Goal: Task Accomplishment & Management: Use online tool/utility

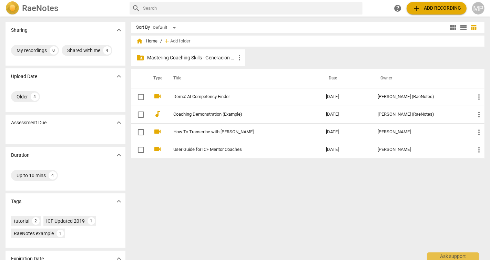
click at [228, 55] on p "Mastering Coaching Skills - Generación 31" at bounding box center [192, 57] width 88 height 7
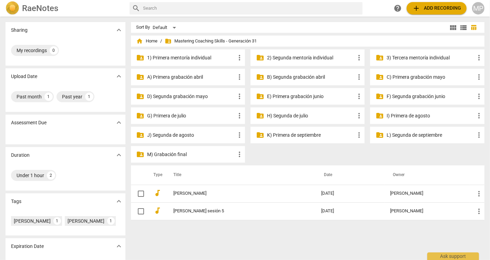
click at [172, 155] on p "M) Grabación final" at bounding box center [192, 154] width 88 height 7
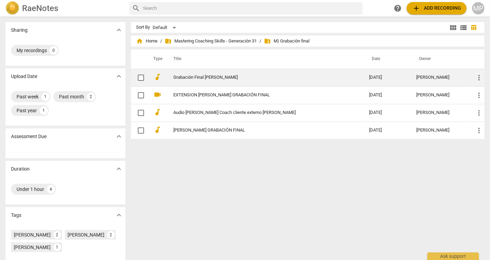
click at [202, 77] on link "Grabación Final [PERSON_NAME]" at bounding box center [259, 77] width 171 height 5
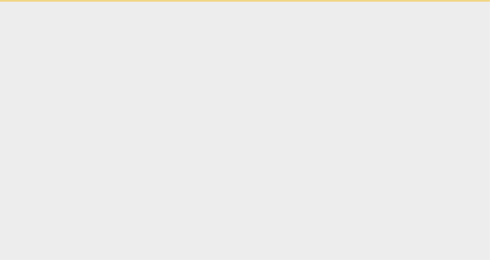
click at [202, 2] on html "Ask support" at bounding box center [245, 1] width 490 height 2
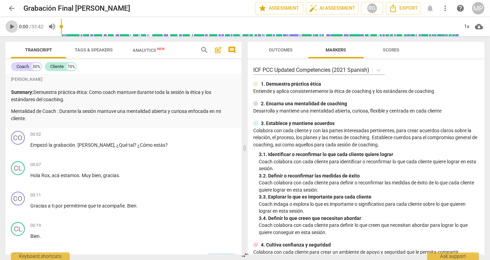
click at [11, 27] on span "play_arrow" at bounding box center [12, 26] width 8 height 8
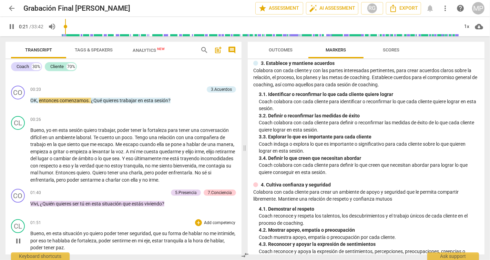
scroll to position [165, 0]
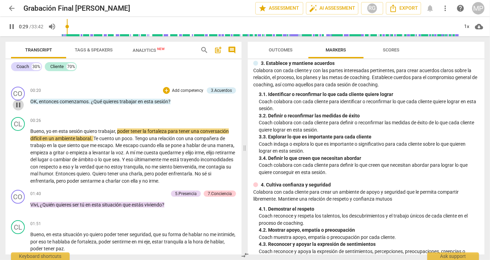
click at [22, 103] on span "pause" at bounding box center [18, 105] width 8 height 8
type input "30"
click at [171, 89] on p "Add competency" at bounding box center [187, 91] width 33 height 6
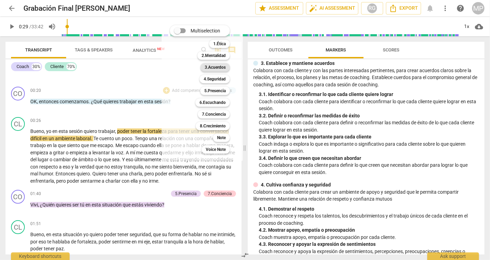
click at [216, 68] on b "3.Acuerdos" at bounding box center [215, 67] width 21 height 8
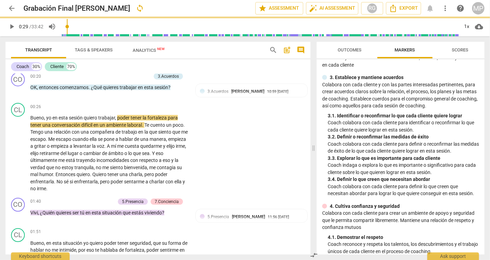
scroll to position [74, 0]
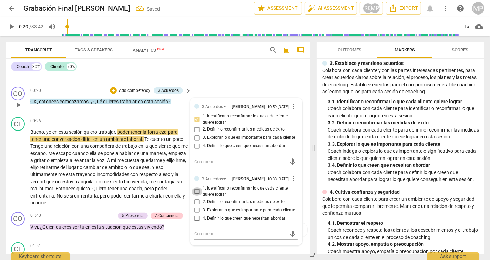
click at [198, 193] on input "1. Identificar o reconfirmar lo que cada cliente quiere lograr" at bounding box center [197, 191] width 11 height 8
checkbox input "true"
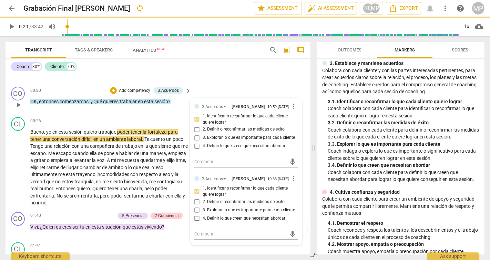
click at [167, 109] on div "00:20 + Add competency 3.Acuerdos keyboard_arrow_right OK , entonces comenzamos…" at bounding box center [111, 99] width 162 height 25
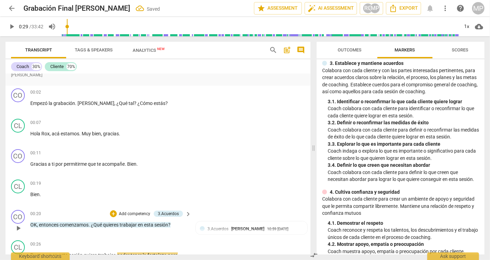
scroll to position [27, 0]
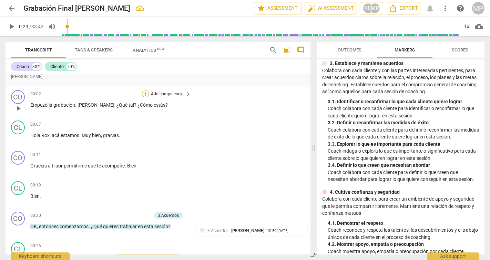
click at [144, 93] on div "+" at bounding box center [145, 93] width 7 height 7
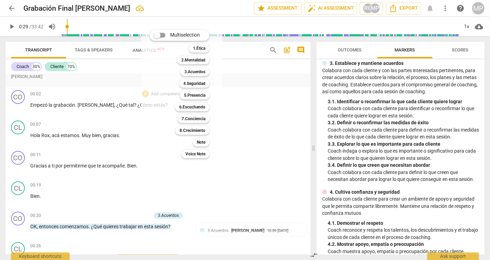
click at [10, 25] on div at bounding box center [245, 130] width 490 height 260
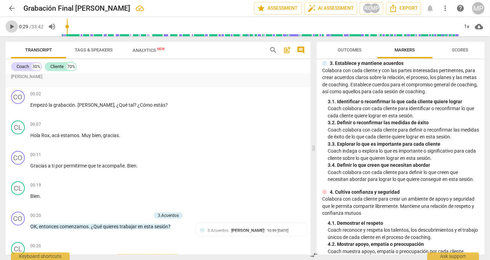
click at [11, 26] on span "play_arrow" at bounding box center [12, 26] width 8 height 8
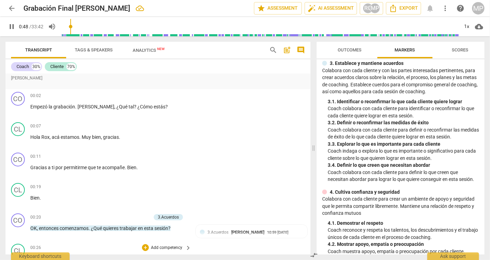
scroll to position [0, 0]
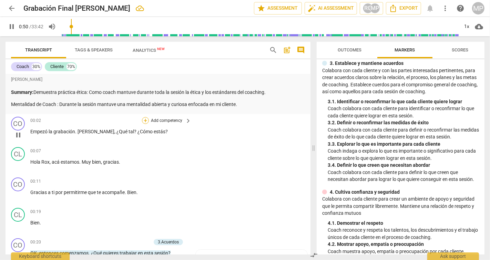
click at [144, 120] on div "+" at bounding box center [145, 120] width 7 height 7
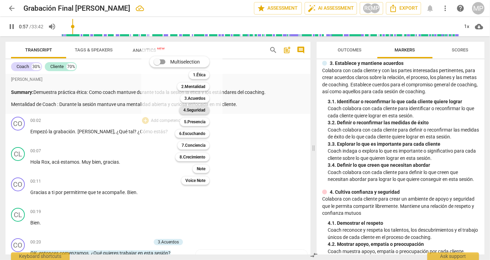
click at [196, 109] on b "4.Seguridad" at bounding box center [194, 110] width 22 height 8
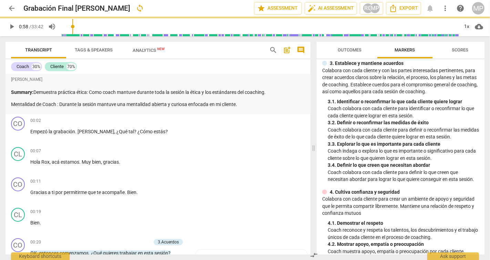
type input "58"
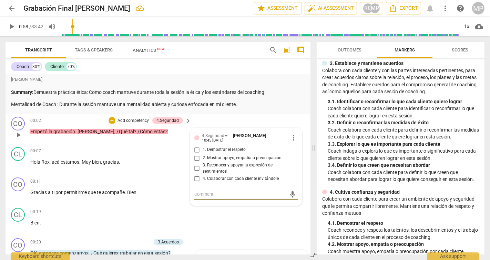
click at [195, 159] on input "2. Mostrar apoyo, empatía o preocupación" at bounding box center [197, 158] width 11 height 8
checkbox input "true"
click at [208, 218] on div "CL play_arrow pause 00:19 + Add competency keyboard_arrow_right Bien ." at bounding box center [158, 220] width 305 height 30
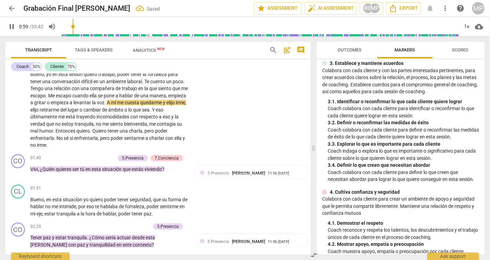
scroll to position [210, 0]
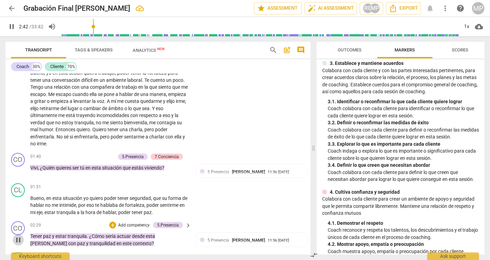
click at [17, 237] on span "pause" at bounding box center [18, 239] width 8 height 8
type input "163"
click at [99, 155] on p "Add competency" at bounding box center [98, 156] width 33 height 6
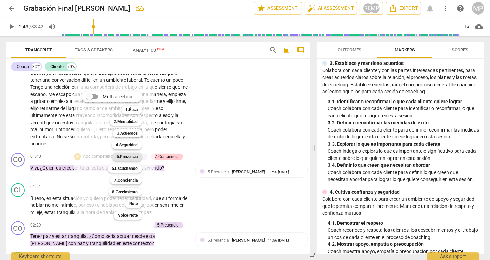
click at [128, 157] on b "5.Presencia" at bounding box center [127, 156] width 21 height 8
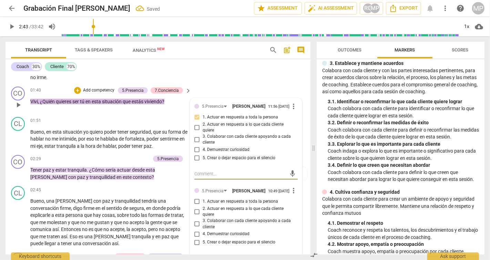
scroll to position [278, 0]
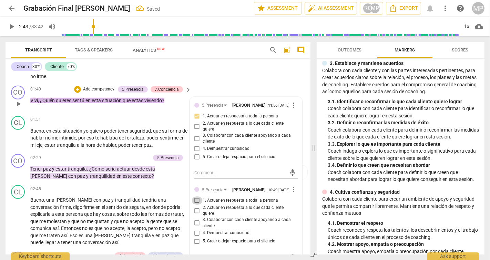
click at [197, 204] on input "1. Actuar en respuesta a toda la persona" at bounding box center [197, 200] width 11 height 8
checkbox input "true"
click at [137, 177] on p "Tener paz y estar tranquila . ¿Cómo sería actuar desde esta Lili con paz y tran…" at bounding box center [109, 172] width 158 height 14
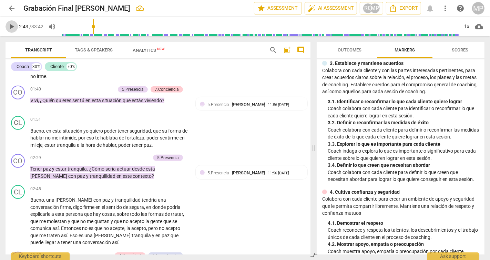
click at [11, 26] on span "play_arrow" at bounding box center [12, 26] width 8 height 8
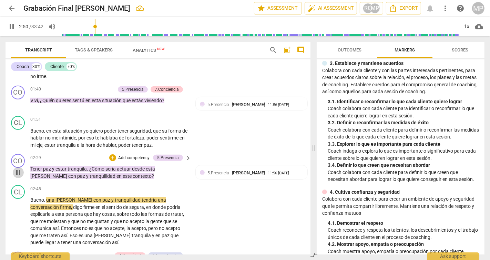
click at [20, 171] on span "pause" at bounding box center [18, 172] width 8 height 8
type input "171"
click at [113, 155] on div "+" at bounding box center [112, 157] width 7 height 7
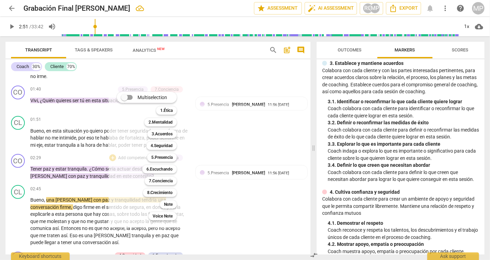
click at [69, 188] on div at bounding box center [245, 130] width 490 height 260
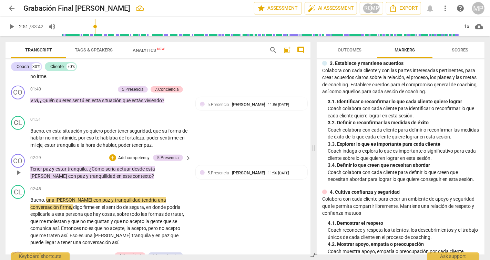
click at [120, 157] on p "Add competency" at bounding box center [134, 158] width 33 height 6
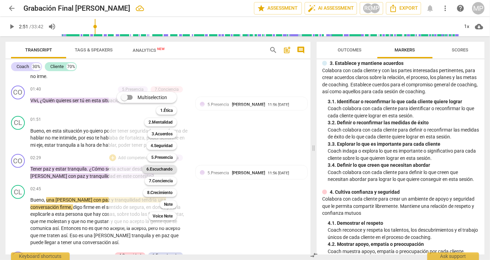
click at [164, 170] on b "6.Escuchando" at bounding box center [160, 169] width 26 height 8
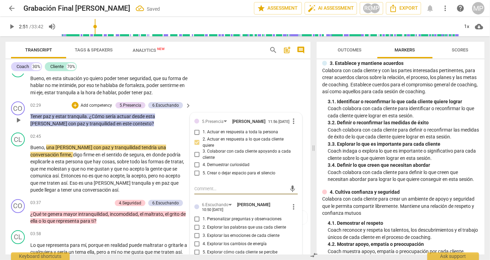
scroll to position [330, 0]
click at [194, 219] on input "1. Personalizar preguntas y observaciones" at bounding box center [197, 218] width 11 height 8
checkbox input "true"
click at [97, 102] on p "Add competency" at bounding box center [96, 105] width 33 height 6
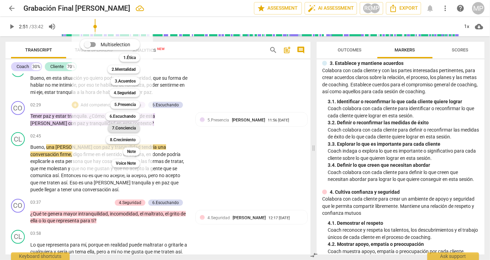
click at [127, 127] on b "7.Conciencia" at bounding box center [124, 128] width 24 height 8
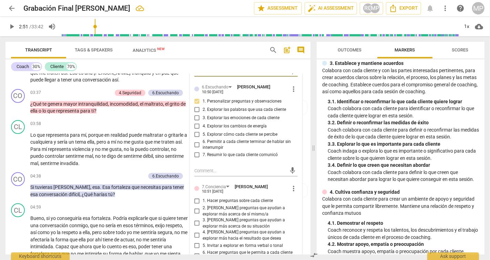
scroll to position [449, 0]
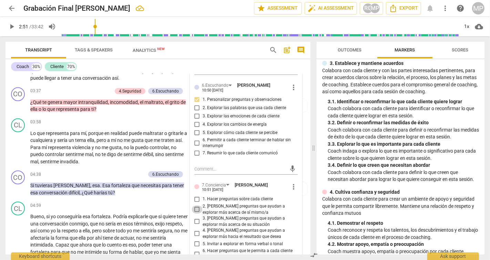
click at [197, 208] on input "2. [PERSON_NAME] preguntas que ayudan a explorar más acerca de sí mismo/a" at bounding box center [197, 209] width 11 height 8
checkbox input "true"
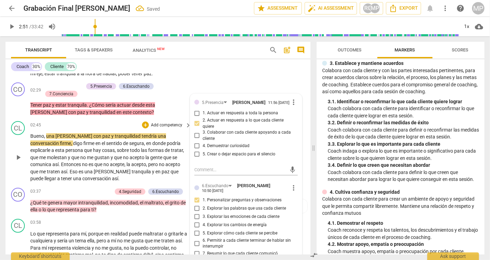
scroll to position [343, 0]
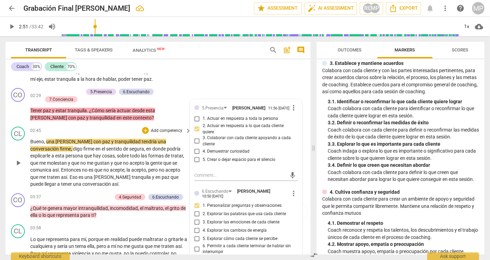
click at [114, 129] on div "02:45 + Add competency keyboard_arrow_right" at bounding box center [111, 131] width 162 height 8
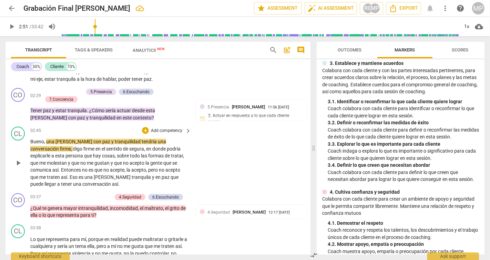
click at [18, 160] on span "play_arrow" at bounding box center [18, 163] width 8 height 8
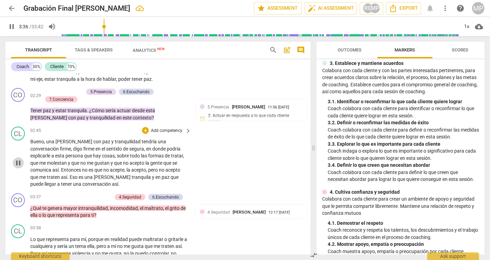
click at [18, 160] on span "pause" at bounding box center [18, 163] width 8 height 8
click at [18, 208] on span "play_arrow" at bounding box center [18, 212] width 8 height 8
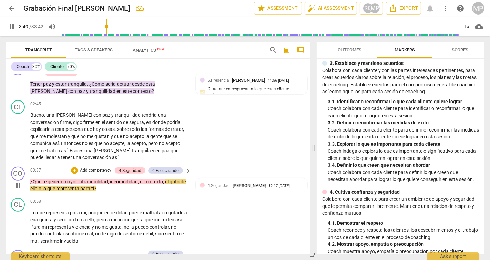
scroll to position [373, 0]
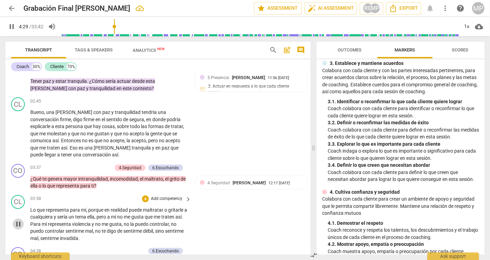
click at [18, 221] on span "pause" at bounding box center [18, 224] width 8 height 8
type input "270"
click at [100, 165] on p "Add competency" at bounding box center [95, 167] width 33 height 6
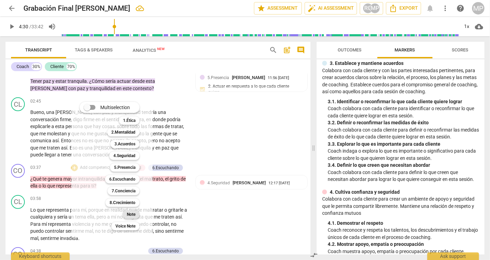
click at [135, 213] on b "Note" at bounding box center [131, 214] width 9 height 8
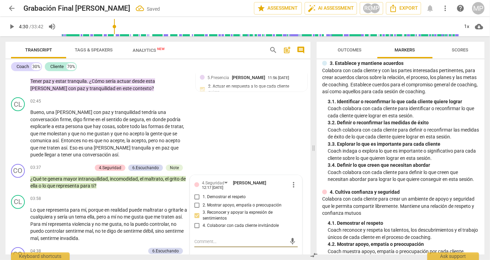
type textarea "D"
type textarea "Di"
type textarea "Dir"
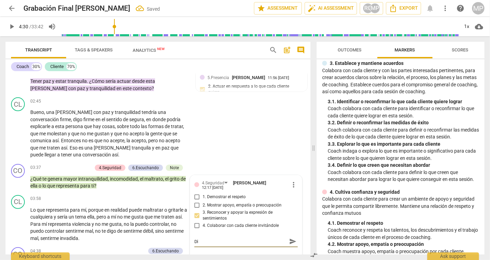
type textarea "Dir"
type textarea "Dire"
type textarea "Direc"
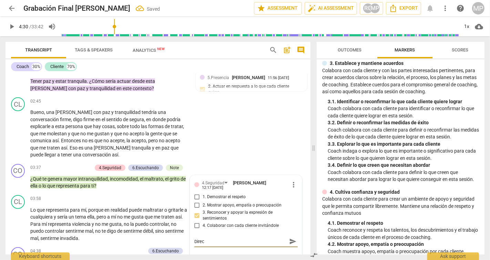
type textarea "Dire"
type textarea "Dir"
type textarea "Di"
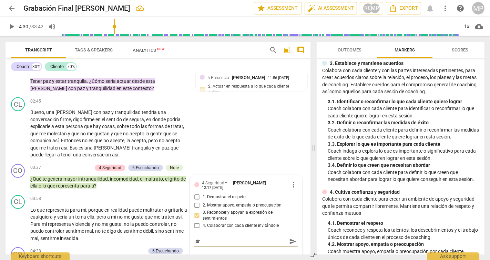
type textarea "Di"
type textarea "D"
type textarea "P"
type textarea "Po"
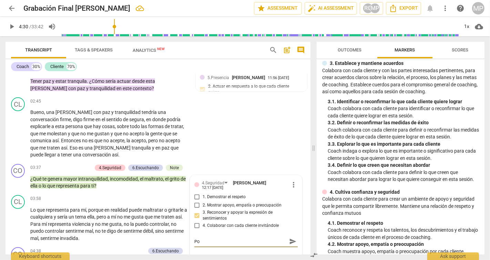
type textarea "Por"
type textarea "Porq"
type textarea "Porqu"
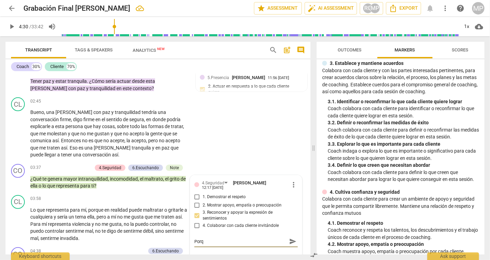
type textarea "Porqu"
type textarea "Porque"
type textarea "Porque t"
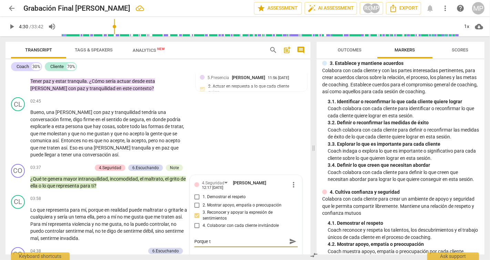
type textarea "Porque te"
type textarea "Porque ten"
type textarea "Porque tend"
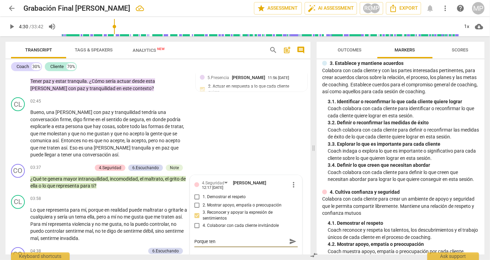
type textarea "Porque tend"
type textarea "Porque tendr"
type textarea "Porque tendri"
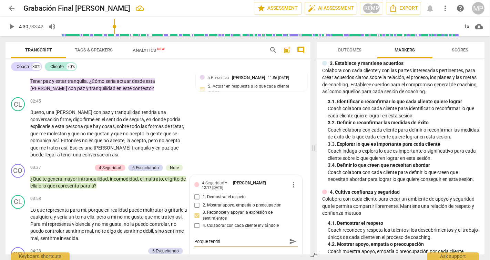
type textarea "Porque tendria"
type textarea "Porque tendria q"
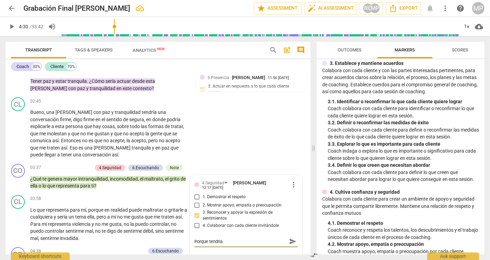
type textarea "Porque tendria q"
type textarea "Porque tendria qu"
type textarea "Porque tendria que"
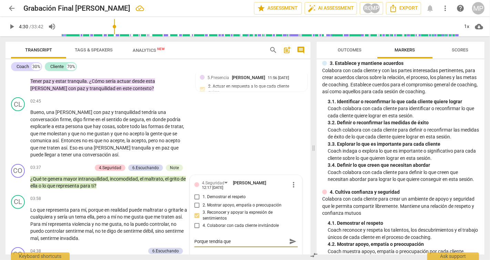
type textarea "Porque tendria que"
type textarea "Porque tendria que e"
type textarea "Porque tendria que ee"
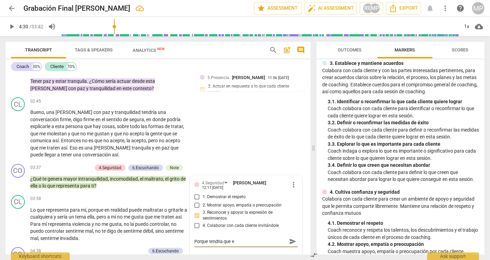
type textarea "Porque tendria que ee"
type textarea "Porque tendria que eel"
type textarea "Porque tendria que eele"
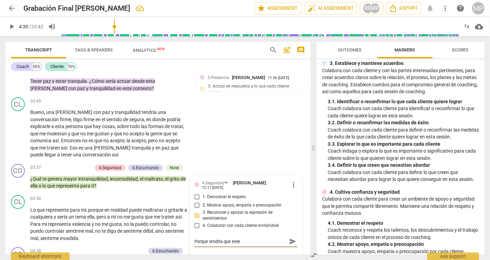
type textarea "Porque tendria que eel"
type textarea "Porque tendria que ee"
type textarea "Porque tendria que e"
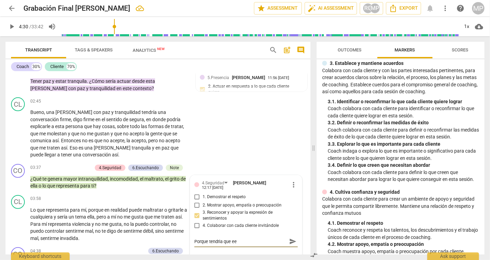
type textarea "Porque tendria que e"
type textarea "Porque tendria que el"
type textarea "Porque tendria que ele"
type textarea "Porque tendria que eleg"
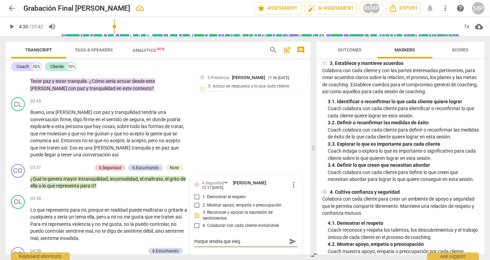
type textarea "Porque tendria que elegi"
type textarea "Porque tendria que elegir"
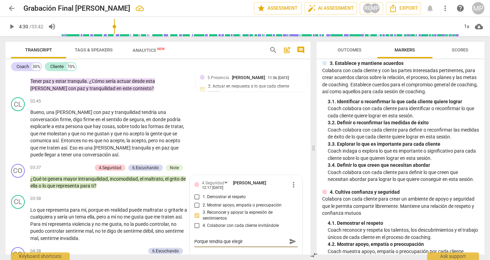
type textarea "Porque tendria que elegir"
type textarea "Porque tendria que elegir e"
type textarea "Porque tendria que elegir en"
type textarea "Porque tendria que elegir ent"
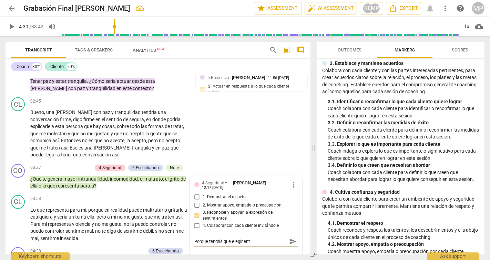
type textarea "Porque tendria que elegir entr"
type textarea "Porque tendria que elegir entre"
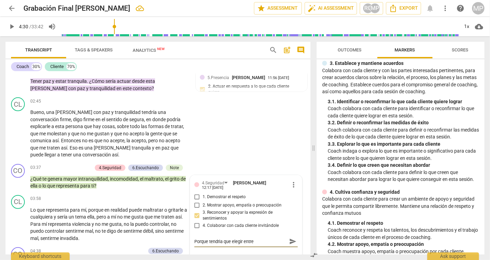
type textarea "Porque tendria que elegir entre"
type textarea "Porque tendria que elegir entre u"
type textarea "Porque tendria que elegir entre un"
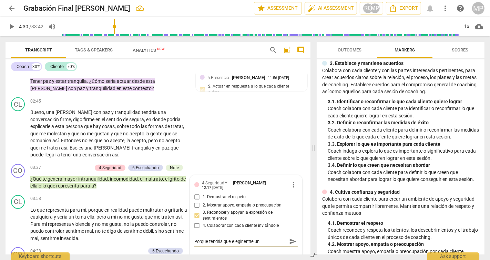
type textarea "Porque tendria que elegir entre uno"
type textarea "Porque tendria que elegir entre uno o"
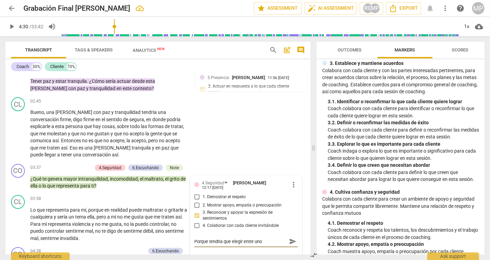
type textarea "Porque tendria que elegir entre uno o"
type textarea "Porque tendria que elegir entre uno"
type textarea "Porque tendria que elegir entre uno u"
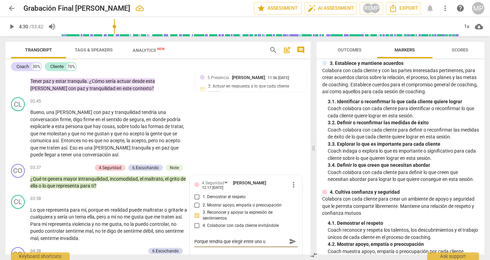
type textarea "Porque tendria que elegir entre uno u"
type textarea "Porque tendria que elegir entre uno u o"
type textarea "Porque tendria que elegir entre uno u ot"
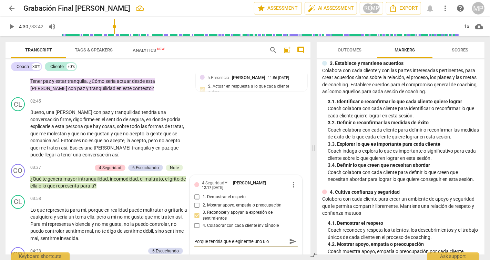
type textarea "Porque tendria que elegir entre uno u ot"
type textarea "Porque tendria que elegir entre uno u otr"
type textarea "Porque tendria que elegir entre uno u otro"
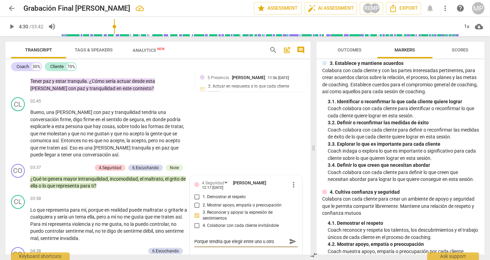
type textarea "Porque tendria que elegir entre uno u otro."
type textarea "Porque tendria que elegir entre uno u otro.."
type textarea "Porque tendria que elegir entre uno u otro..."
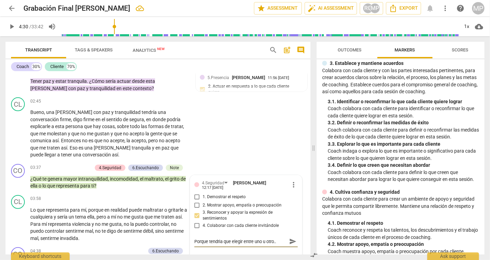
type textarea "Porque tendria que elegir entre uno u otro..."
type textarea "Porque tendria que elegir entre uno u otro... c"
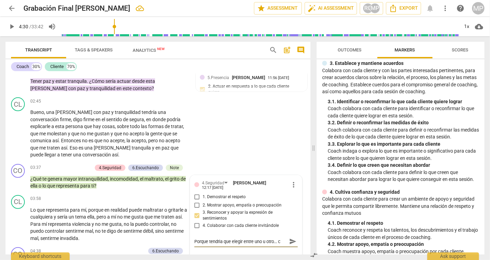
type textarea "Porque tendria que elegir entre uno u otro... co"
type textarea "Porque tendria que elegir entre uno u otro... com"
type textarea "Porque tendria que elegir entre uno u otro... como"
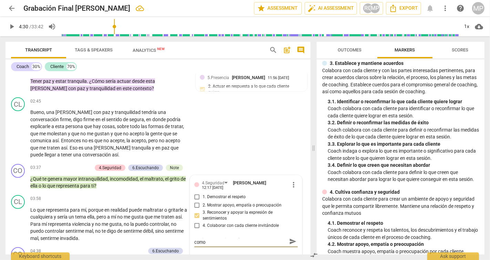
type textarea "Porque tendria que elegir entre uno u otro... como"
type textarea "Porque tendria que elegir entre uno u otro... como s"
type textarea "Porque tendria que elegir entre uno u otro... como se"
type textarea "Porque tendria que elegir entre uno u otro... como ser"
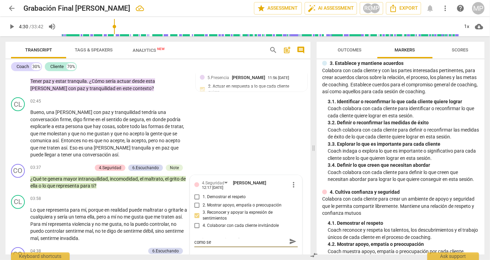
type textarea "Porque tendria que elegir entre uno u otro... como ser"
type textarea "Porque tendria que elegir entre uno u otro... como seri"
type textarea "Porque tendria que elegir entre uno u otro... como seria"
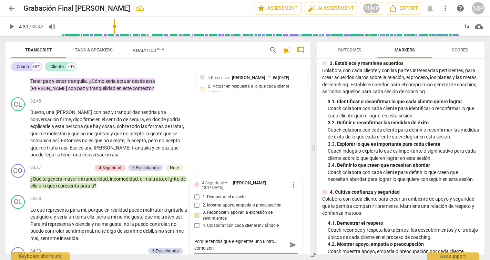
type textarea "Porque tendria que elegir entre uno u otro... como seria"
type textarea "Porque tendria que elegir entre uno u otro... como seria d"
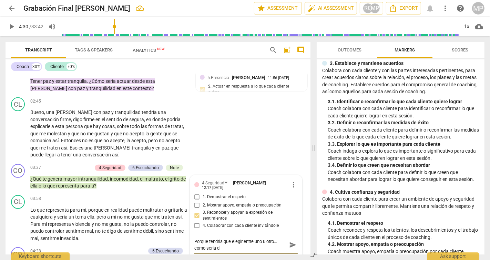
type textarea "Porque tendria que elegir entre uno u otro... como seria de"
type textarea "Porque tendria que elegir entre uno u otro... como seria dec"
type textarea "Porque tendria que elegir entre uno u otro... como seria decr"
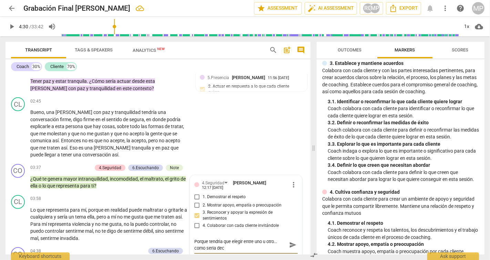
type textarea "Porque tendria que elegir entre uno u otro... como seria decr"
type textarea "Porque tendria que elegir entre uno u otro... como seria decri"
type textarea "Porque tendria que elegir entre uno u otro... como seria decril"
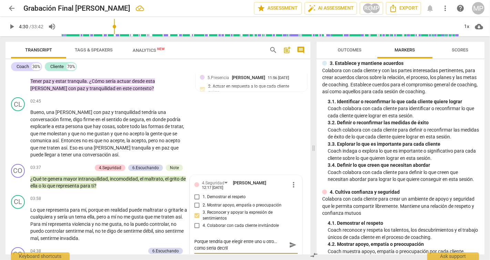
type textarea "Porque tendria que elegir entre uno u otro... como seria decrilo"
type textarea "Porque tendria que elegir entre uno u otro... como seria decril"
type textarea "Porque tendria que elegir entre uno u otro... como seria decri"
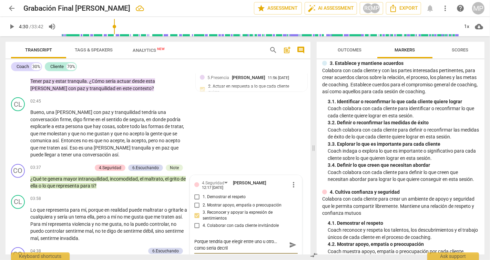
type textarea "Porque tendria que elegir entre uno u otro... como seria decri"
type textarea "Porque tendria que elegir entre uno u otro... como seria decr"
type textarea "Porque tendria que elegir entre uno u otro... como seria dec"
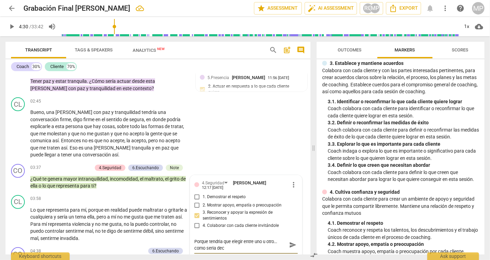
type textarea "Porque tendria que elegir entre uno u otro... como seria deci"
type textarea "Porque tendria que elegir entre uno u otro... como seria decir"
type textarea "Porque tendria que elegir entre uno u otro... como seria decirl"
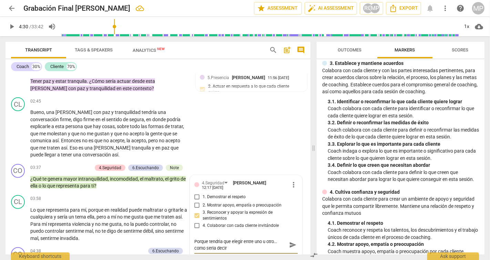
type textarea "Porque tendria que elegir entre uno u otro... como seria decirl"
type textarea "Porque tendria que elegir entre uno u otro... como seria decirlo"
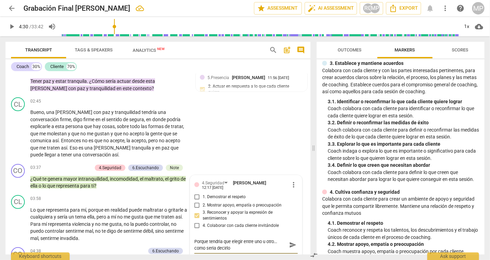
type textarea "Porque tendria que elegir entre uno u otro... como seria decirlo m"
type textarea "Porque tendria que elegir entre uno u otro... como seria decirlo ma"
type textarea "Porque tendria que elegir entre uno u otro... como seria decirlo mas"
type textarea "Porque tendria que elegir entre uno u otro... como seria decirlo mas d"
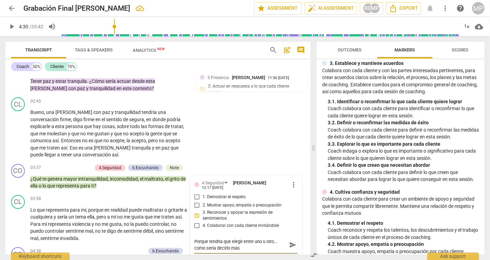
type textarea "Porque tendria que elegir entre uno u otro... como seria decirlo mas d"
type textarea "Porque tendria que elegir entre uno u otro... como seria decirlo mas di"
type textarea "Porque tendria que elegir entre uno u otro... como seria decirlo mas dir"
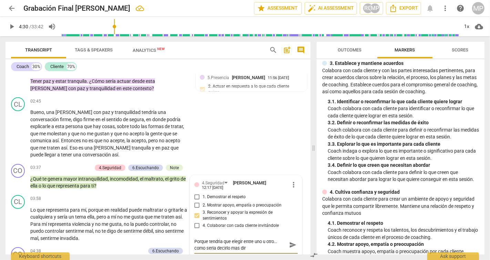
type textarea "Porque tendria que elegir entre uno u otro... como seria decirlo mas dire"
type textarea "Porque tendria que elegir entre uno u otro... como seria decirlo mas direc"
type textarea "Porque tendria que elegir entre uno u otro... como seria decirlo mas direct"
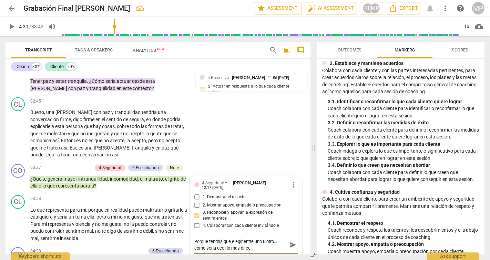
type textarea "Porque tendria que elegir entre uno u otro... como seria decirlo mas direct"
type textarea "Porque tendria que elegir entre uno u otro... como seria decirlo mas directa"
type textarea "Porque tendria que elegir entre uno u otro... como seria decirlo mas directam"
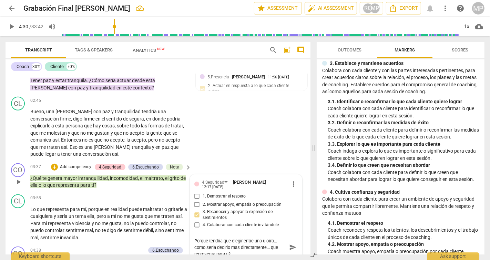
click at [230, 244] on textarea "Porque tendria que elegir entre uno u otro... como seria decirlo mas directamen…" at bounding box center [240, 247] width 92 height 20
click at [280, 237] on textarea "Porque tendria que elegir entre uno u otro... como seria preguntarlo mas direct…" at bounding box center [240, 247] width 92 height 20
click at [288, 246] on span "send" at bounding box center [293, 247] width 10 height 8
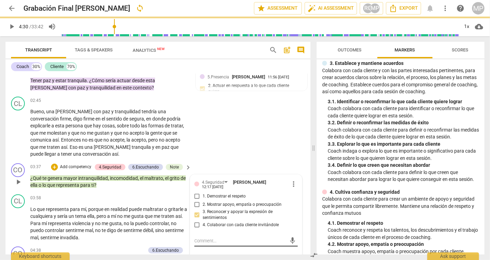
scroll to position [0, 0]
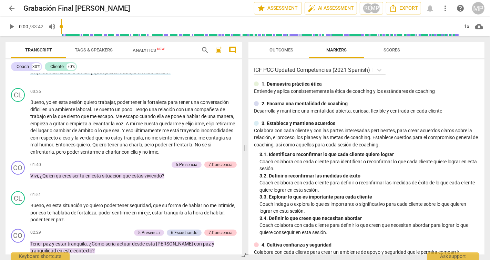
scroll to position [202, 0]
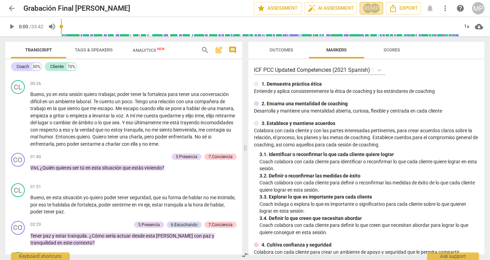
click at [378, 8] on div "MP" at bounding box center [375, 8] width 10 height 10
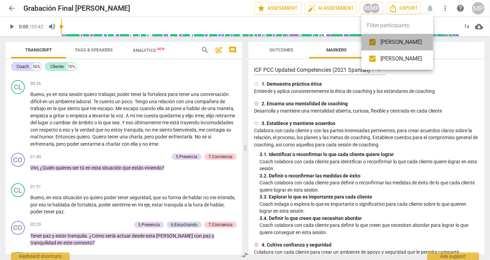
click at [383, 44] on span "[PERSON_NAME]" at bounding box center [401, 42] width 41 height 8
checkbox input "false"
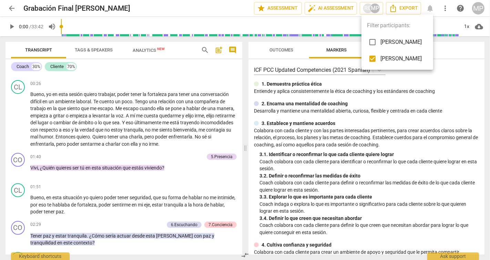
click at [181, 196] on div at bounding box center [245, 130] width 490 height 260
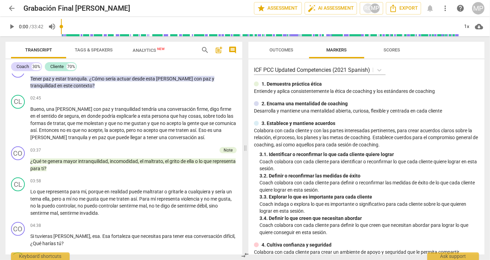
scroll to position [374, 0]
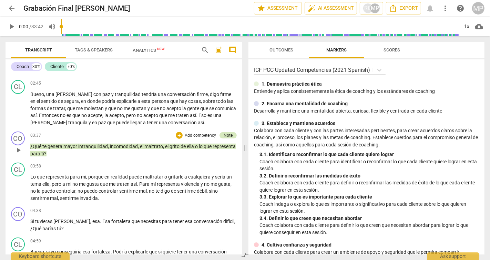
click at [229, 135] on div "Note" at bounding box center [228, 135] width 9 height 6
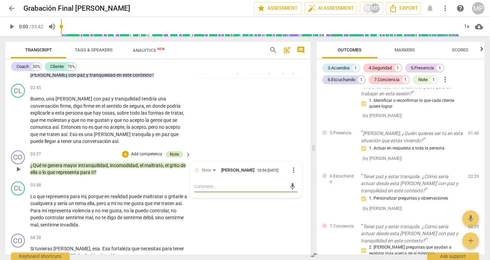
scroll to position [94, 0]
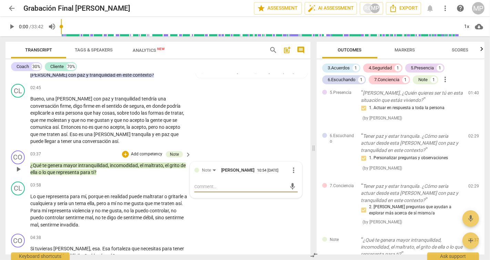
type textarea "Q"
type textarea "Qu"
type textarea "Que"
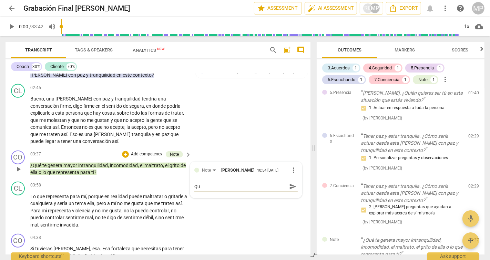
type textarea "Que"
type textarea "Que i"
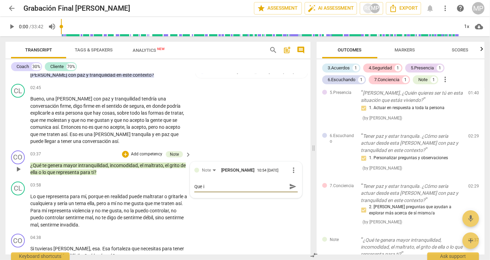
type textarea "Que it"
type textarea "Que itn"
type textarea "Que itne"
type textarea "Que itn"
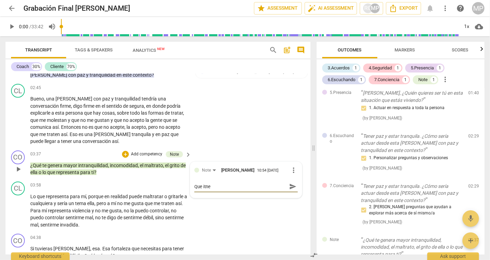
type textarea "Que itn"
type textarea "Que it"
type textarea "Que i"
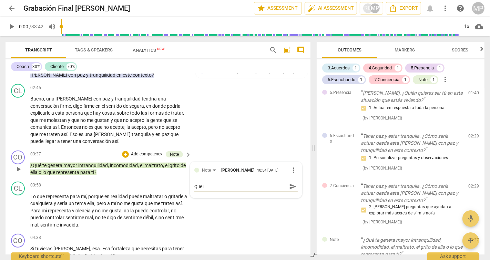
type textarea "Que in"
type textarea "Que int"
type textarea "Que inte"
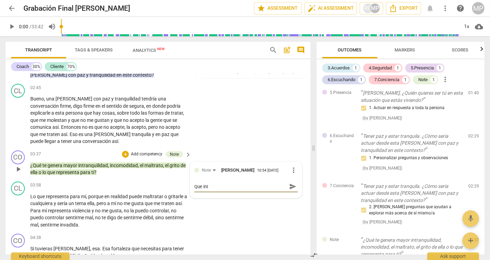
type textarea "Que inte"
type textarea "Que inten"
type textarea "Que inte"
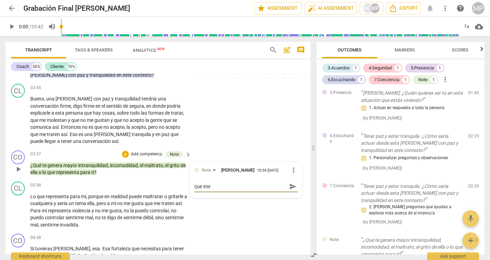
type textarea "Que int"
type textarea "Que in"
type textarea "Que i"
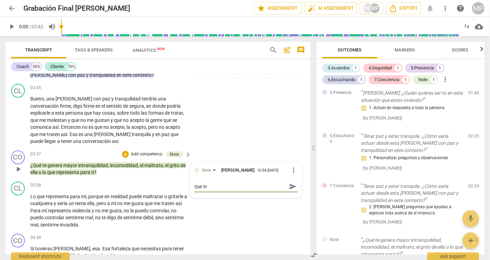
type textarea "Que i"
type textarea "Que"
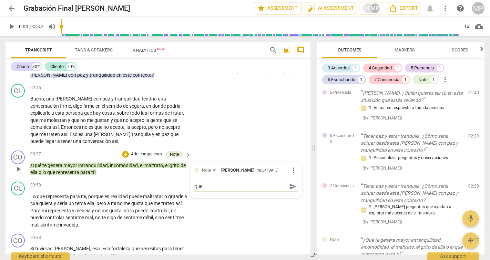
type textarea "Qu"
type textarea "Q"
type textarea "M"
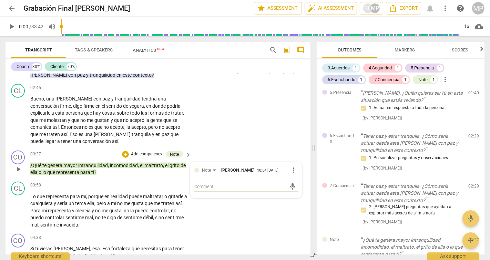
type textarea "M"
type textarea "Me"
type textarea "Me g"
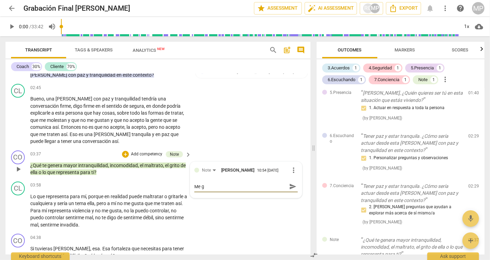
type textarea "Me"
type textarea "Me p"
type textarea "Me pr"
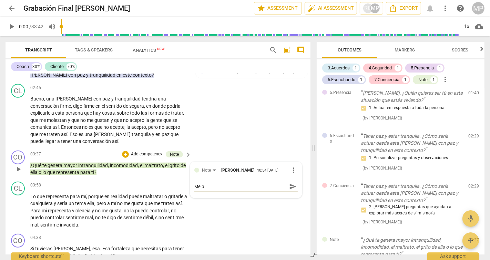
type textarea "Me pr"
type textarea "Me pre"
type textarea "Me preg"
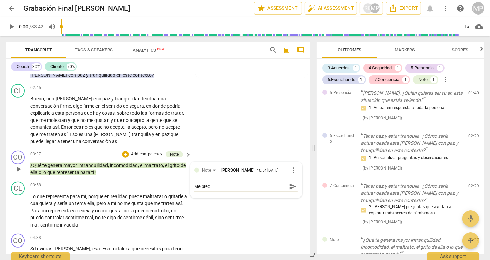
type textarea "Me pregu"
type textarea "Me pregun"
type textarea "Me pregunt"
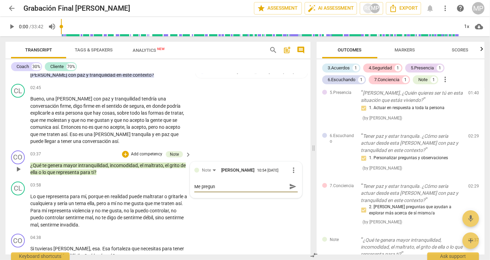
type textarea "Me pregunt"
type textarea "Me pregunto"
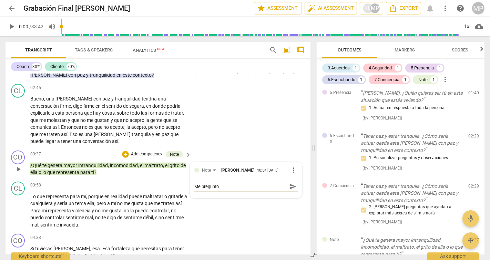
type textarea "Me pregunto p"
type textarea "Me pregunto po"
type textarea "Me pregunto por"
type textarea "Me pregunto porq"
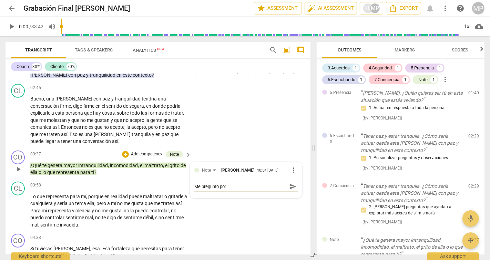
type textarea "Me pregunto porq"
type textarea "Me pregunto porqu"
type textarea "Me pregunto porque"
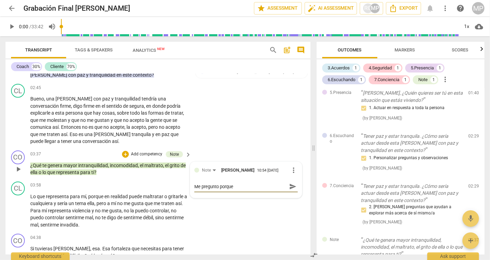
type textarea "Me pregunto porque"
type textarea "Me pregunto porque t"
type textarea "Me pregunto porque ti"
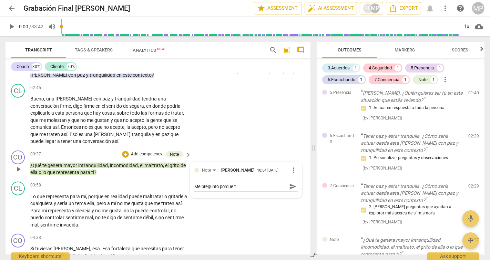
type textarea "Me pregunto porque ti"
type textarea "Me pregunto porque tie"
type textarea "Me pregunto porque tien"
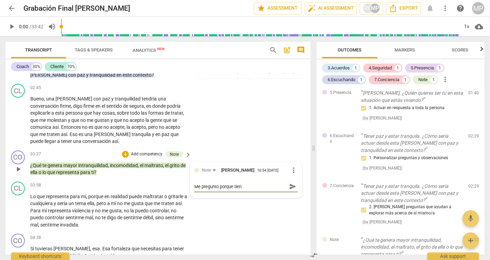
type textarea "Me pregunto porque tiene"
type textarea "Me pregunto porque tiene q"
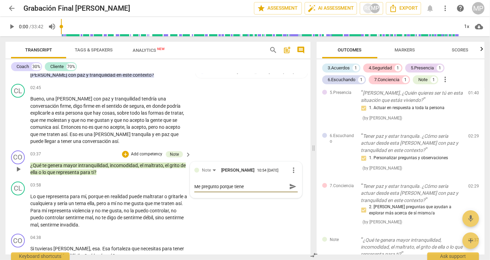
type textarea "Me pregunto porque tiene q"
type textarea "Me pregunto porque tiene qu"
type textarea "Me pregunto porque tiene que"
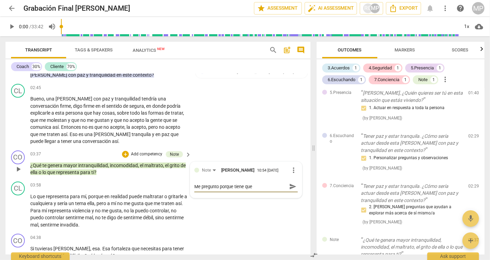
type textarea "Me pregunto porque tiene que"
type textarea "Me pregunto porque tiene que e"
type textarea "Me pregunto porque tiene que el"
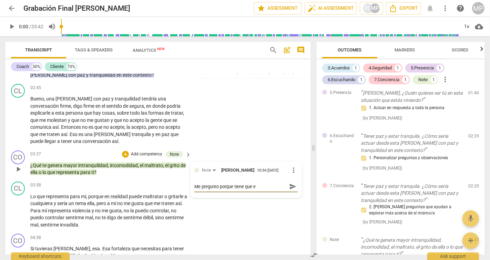
type textarea "Me pregunto porque tiene que el"
type textarea "Me pregunto porque tiene que ele"
type textarea "Me pregunto porque tiene que eleg"
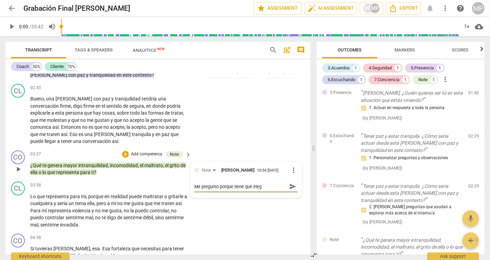
type textarea "Me pregunto porque tiene que elegi"
type textarea "Me pregunto porque tiene que elegir"
type textarea "Me pregunto porque tiene que elegir."
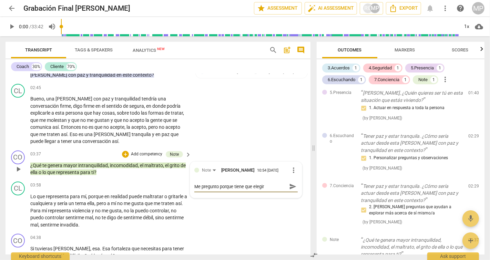
type textarea "Me pregunto porque tiene que elegir."
type textarea "Me pregunto porque tiene que elegir.."
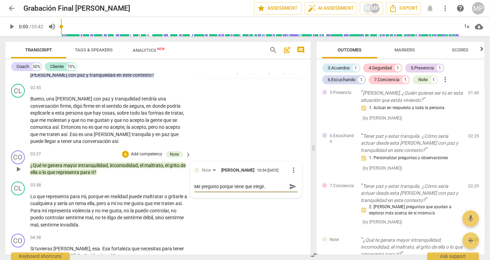
type textarea "Me pregunto porque tiene que elegir.. c"
type textarea "Me pregunto porque tiene que elegir.. co"
type textarea "Me pregunto porque tiene que elegir.. com"
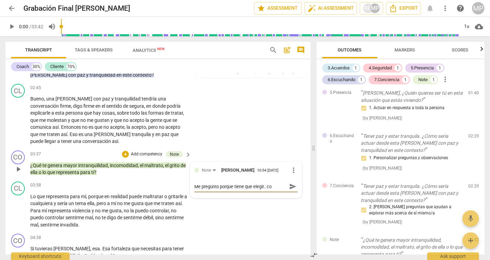
type textarea "Me pregunto porque tiene que elegir.. com"
type textarea "Me pregunto porque tiene que elegir.. como"
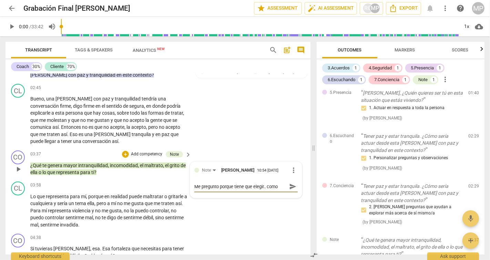
type textarea "Me pregunto porque tiene que elegir.. como s"
type textarea "Me pregunto porque tiene que elegir.. como se"
type textarea "Me pregunto porque tiene que elegir.. como ser"
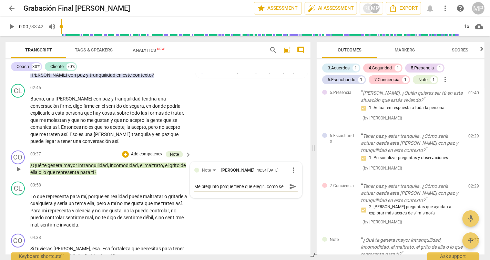
type textarea "Me pregunto porque tiene que elegir.. como ser"
type textarea "Me pregunto porque tiene que elegir.. como seri"
type textarea "Me pregunto porque tiene que elegir.. como seria"
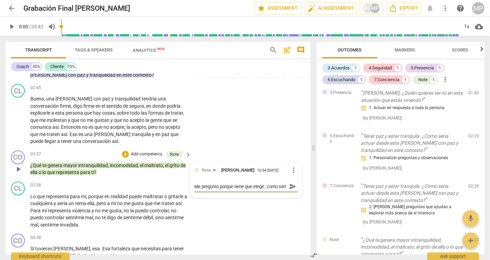
type textarea "Me pregunto porque tiene que elegir.. como seria"
type textarea "Me pregunto porque tiene que elegir.. como seria p"
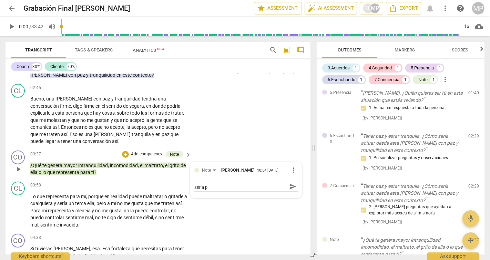
type textarea "Me pregunto porque tiene que elegir.. como seria pr"
type textarea "Me pregunto porque tiene que elegir.. como seria pre"
type textarea "Me pregunto porque tiene que elegir.. como seria preg"
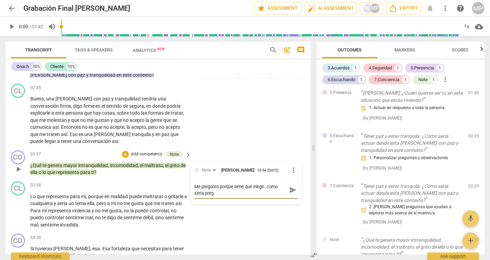
type textarea "Me pregunto porque tiene que elegir.. como seria pregu"
type textarea "Me pregunto porque tiene que elegir.. como seria pregun"
type textarea "Me pregunto porque tiene que elegir.. como seria pregunt"
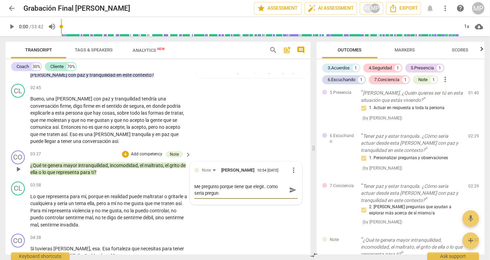
type textarea "Me pregunto porque tiene que elegir.. como seria pregunt"
type textarea "Me pregunto porque tiene que elegir.. como seria pregunta"
type textarea "Me pregunto porque tiene que elegir.. como seria preguntar"
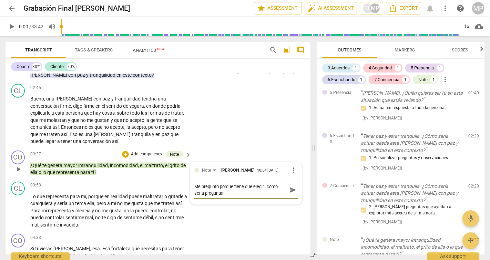
type textarea "Me pregunto porque tiene que elegir.. como seria preguntarl"
type textarea "Me pregunto porque tiene que elegir.. como seria preguntarlo"
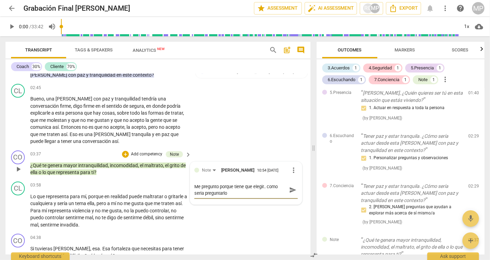
type textarea "Me pregunto porque tiene que elegir.. como seria preguntarlo"
type textarea "Me pregunto porque tiene que elegir.. como seria preguntarlo d"
type textarea "Me pregunto porque tiene que elegir.. como seria preguntarlo di"
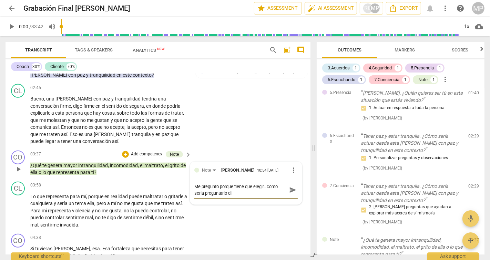
type textarea "Me pregunto porque tiene que elegir.. como seria preguntarlo dir"
type textarea "Me pregunto porque tiene que elegir.. como seria preguntarlo di"
type textarea "Me pregunto porque tiene que elegir.. como seria preguntarlo d"
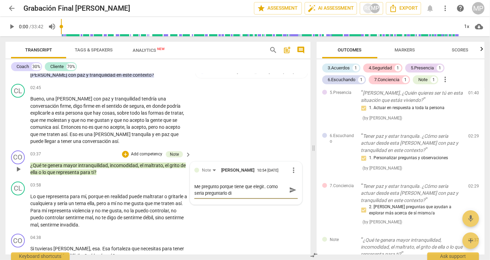
type textarea "Me pregunto porque tiene que elegir.. como seria preguntarlo d"
type textarea "Me pregunto porque tiene que elegir.. como seria preguntarlo"
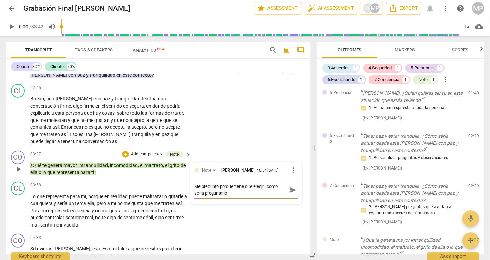
type textarea "Me pregunto porque tiene que elegir.. como seria preguntarl"
type textarea "Me pregunto porque tiene que elegir.. como seria preguntar"
type textarea "Me pregunto porque tiene que elegir.. como seria pregunta"
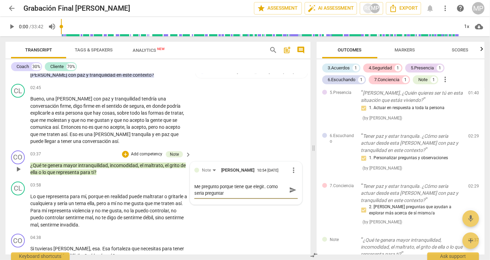
type textarea "Me pregunto porque tiene que elegir.. como seria pregunta"
type textarea "Me pregunto porque tiene que elegir.. como seria pregunt"
type textarea "Me pregunto porque tiene que elegir.. como seria pregun"
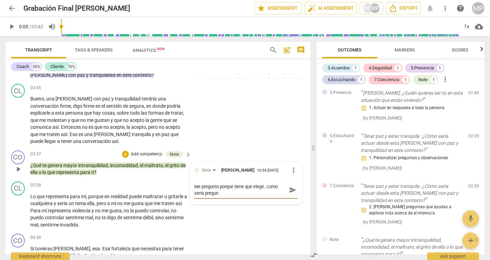
type textarea "Me pregunto porque tiene que elegir.. como seria pregu"
type textarea "Me pregunto porque tiene que elegir.. como seria preg"
type textarea "Me pregunto porque tiene que elegir.. como seria pre"
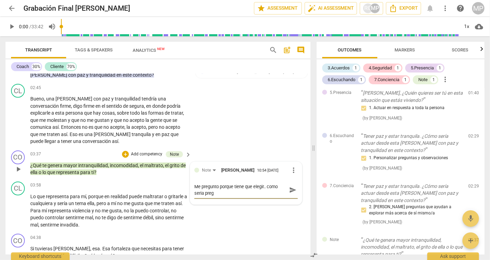
type textarea "Me pregunto porque tiene que elegir.. como seria pre"
type textarea "Me pregunto porque tiene que elegir.. como seria pr"
type textarea "Me pregunto porque tiene que elegir.. como seria p"
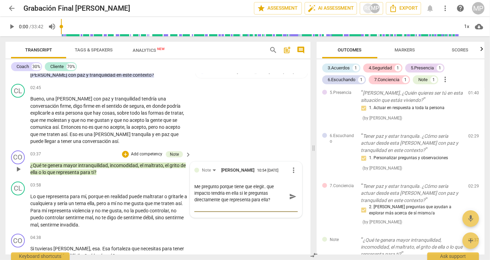
click at [237, 192] on textarea "Me pregunto porque tiene que elegir.. que impacto tendria en ella si le pregunt…" at bounding box center [240, 196] width 92 height 26
click at [292, 198] on span "send" at bounding box center [293, 196] width 8 height 8
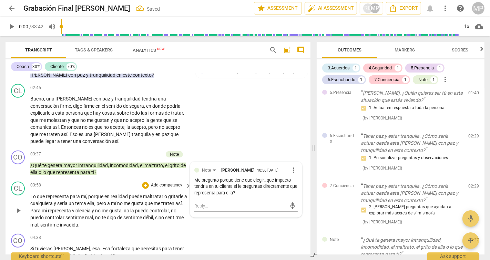
click at [18, 206] on span "play_arrow" at bounding box center [18, 210] width 8 height 8
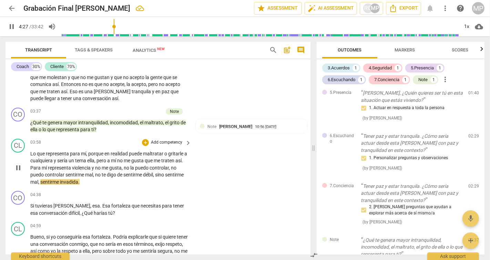
scroll to position [422, 0]
click at [13, 163] on span "pause" at bounding box center [18, 167] width 11 height 8
click at [174, 139] on p "Add competency" at bounding box center [166, 142] width 33 height 6
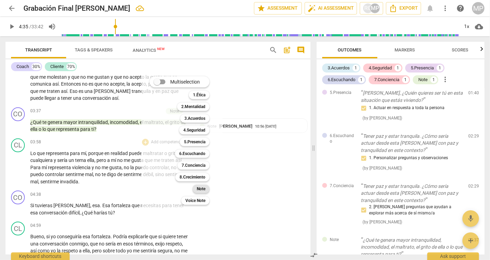
click at [203, 191] on b "Note" at bounding box center [201, 188] width 9 height 8
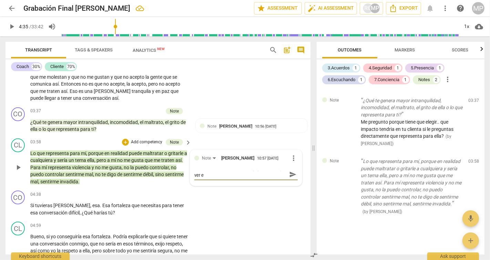
scroll to position [0, 0]
drag, startPoint x: 193, startPoint y: 175, endPoint x: 281, endPoint y: 186, distance: 88.6
click at [281, 186] on div "Que fuerte sentirse invadida... y que tendria que ver en ella para que no senti…" at bounding box center [245, 178] width 103 height 18
click at [281, 180] on textarea "Que fuerte sentirse invadida... y que tendria que ver en ella para que no senti…" at bounding box center [240, 177] width 92 height 13
paste textarea "“Qué fuerte sentirse invadida… ¿qué creés que podrías mirar en vos para no sent…"
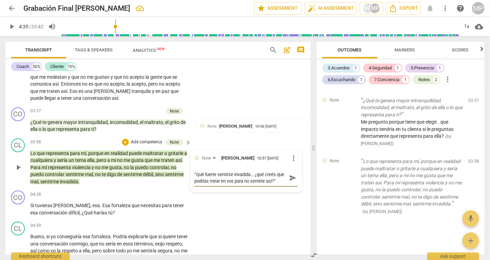
scroll to position [6, 0]
paste textarea "¿qué aspectos internos pensás que podrían ayudarte a no vivirlo como una invasi…"
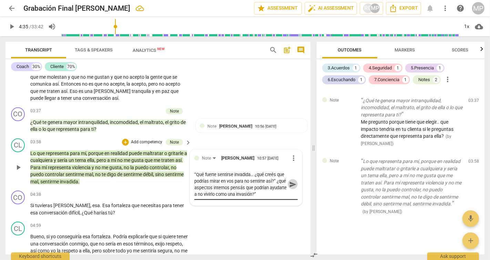
click at [290, 184] on span "send" at bounding box center [293, 184] width 8 height 8
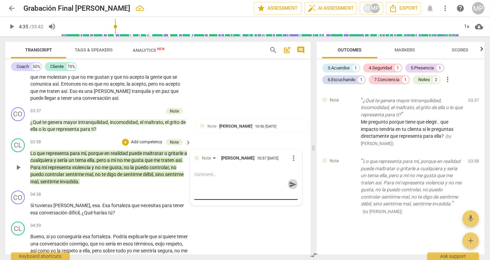
scroll to position [0, 0]
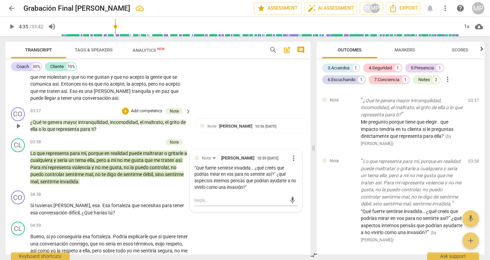
click at [146, 108] on p "Add competency" at bounding box center [146, 111] width 33 height 6
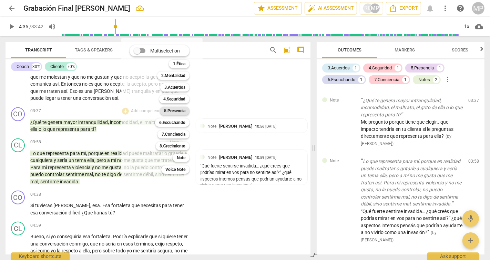
click at [178, 110] on b "5.Presencia" at bounding box center [174, 111] width 21 height 8
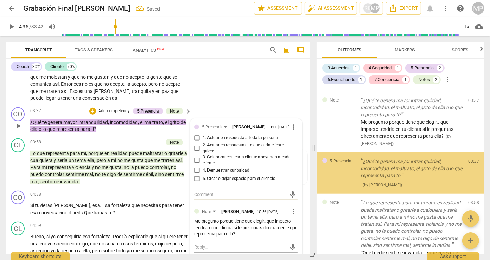
scroll to position [235, 0]
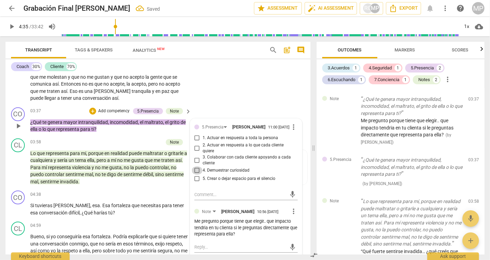
click at [196, 170] on input "4. Demuestrar curiosidad" at bounding box center [197, 170] width 11 height 8
click at [199, 192] on textarea at bounding box center [240, 194] width 92 height 7
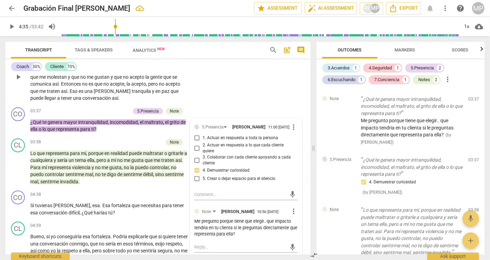
click at [230, 88] on div "CL play_arrow pause 02:45 + Add competency keyboard_arrow_right Bueno , una [PE…" at bounding box center [158, 71] width 305 height 67
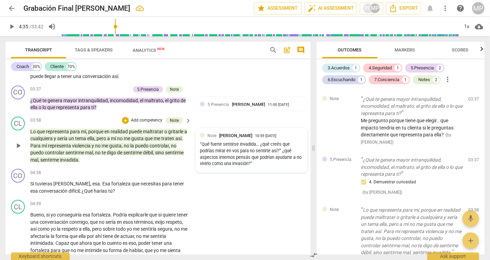
scroll to position [443, 0]
click at [16, 185] on span "play_arrow" at bounding box center [18, 187] width 8 height 8
click at [19, 185] on span "pause" at bounding box center [18, 187] width 8 height 8
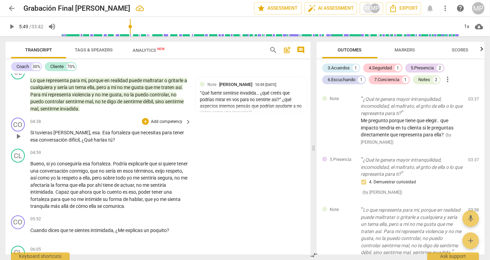
scroll to position [497, 0]
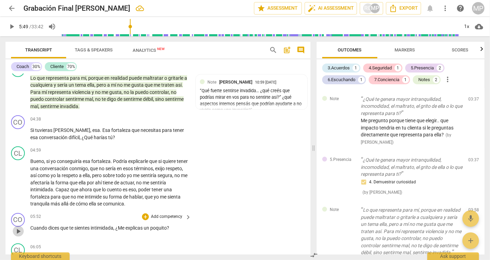
click at [19, 228] on span "play_arrow" at bounding box center [18, 231] width 8 height 8
click at [19, 228] on span "pause" at bounding box center [18, 231] width 8 height 8
click at [144, 215] on div "+" at bounding box center [145, 216] width 7 height 7
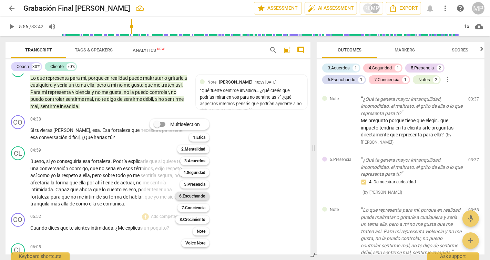
click at [201, 196] on b "6.Escuchando" at bounding box center [192, 196] width 26 height 8
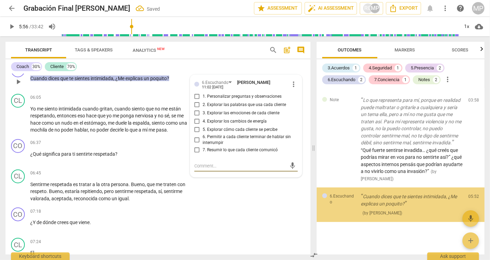
scroll to position [346, 0]
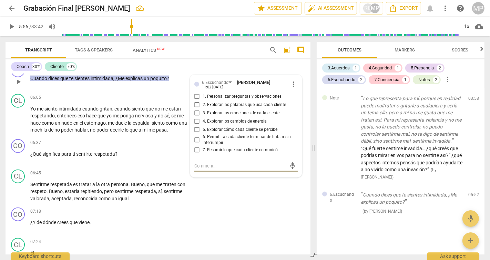
click at [197, 104] on input "2. Explorar las palabras que usa cada cliente" at bounding box center [197, 105] width 11 height 8
click at [196, 93] on input "1. Personalizar preguntas y observaciones" at bounding box center [197, 96] width 11 height 8
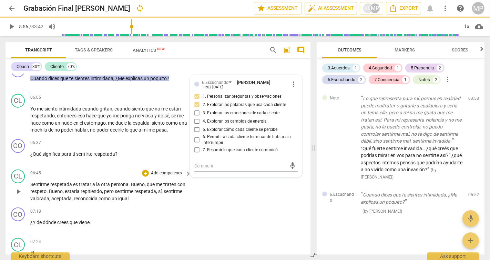
click at [168, 200] on div "CL play_arrow pause 06:45 + Add competency keyboard_arrow_right Sentirme respet…" at bounding box center [158, 186] width 305 height 38
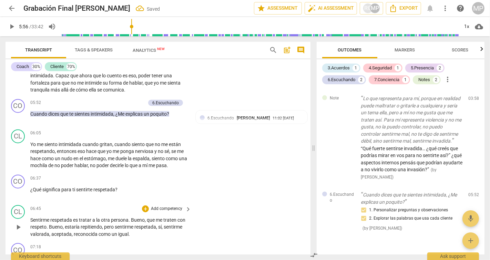
scroll to position [610, 0]
click at [19, 155] on span "play_arrow" at bounding box center [18, 155] width 8 height 8
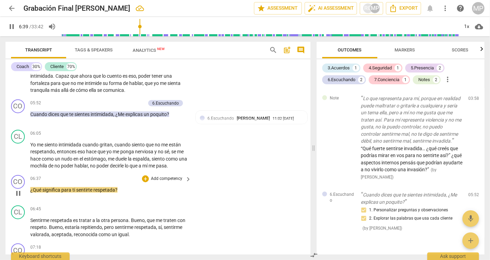
click at [17, 191] on span "pause" at bounding box center [18, 193] width 8 height 8
click at [145, 177] on div "+" at bounding box center [145, 178] width 7 height 7
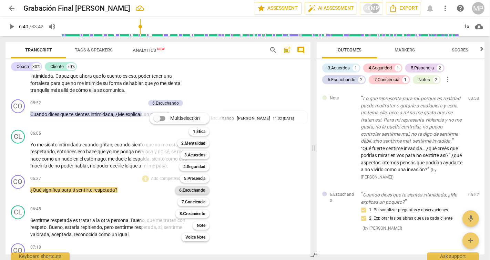
click at [193, 190] on b "6.Escuchando" at bounding box center [192, 190] width 26 height 8
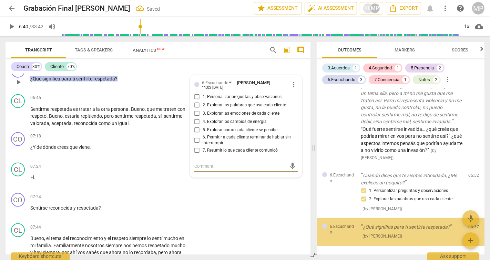
scroll to position [391, 0]
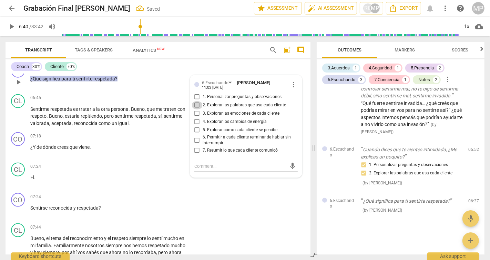
click at [198, 102] on input "2. Explorar las palabras que usa cada cliente" at bounding box center [197, 105] width 11 height 8
click at [195, 104] on input "2. Explorar las palabras que usa cada cliente" at bounding box center [197, 105] width 11 height 8
click at [195, 102] on input "2. Explorar las palabras que usa cada cliente" at bounding box center [197, 105] width 11 height 8
click at [196, 112] on input "3. Explorar las emociones de cada cliente" at bounding box center [197, 113] width 11 height 8
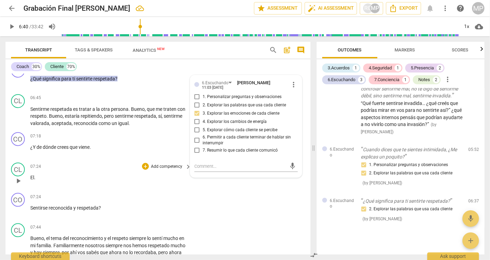
click at [153, 174] on p "El ." at bounding box center [109, 177] width 158 height 7
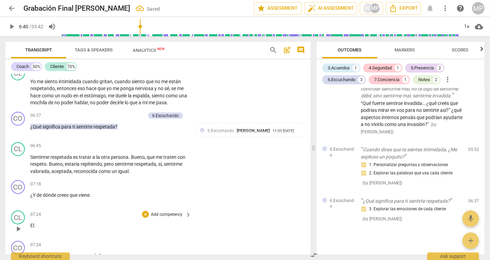
scroll to position [665, 0]
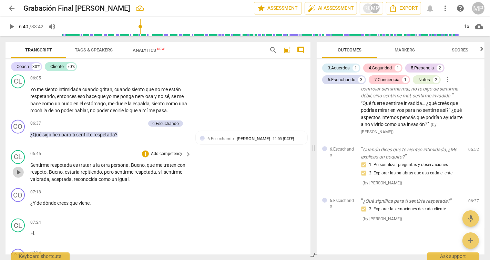
click at [19, 168] on span "play_arrow" at bounding box center [18, 172] width 8 height 8
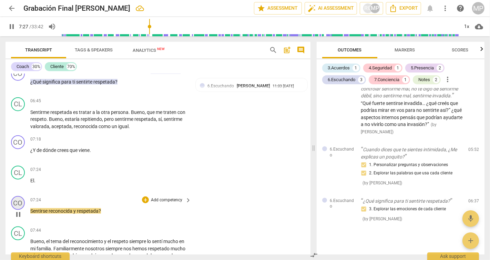
scroll to position [725, 0]
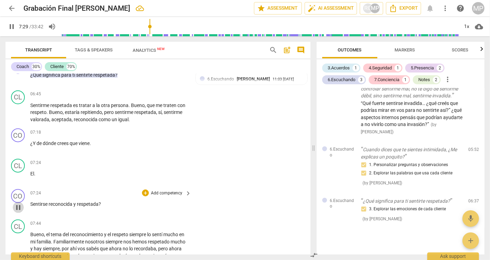
click at [19, 205] on span "pause" at bounding box center [18, 207] width 8 height 8
click at [145, 189] on div "+" at bounding box center [145, 192] width 7 height 7
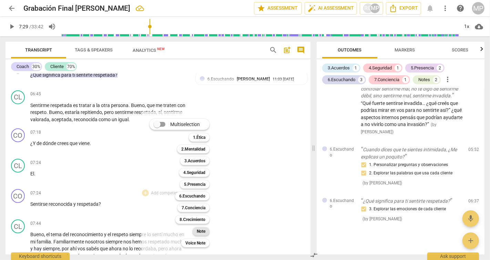
click at [200, 229] on b "Note" at bounding box center [201, 231] width 9 height 8
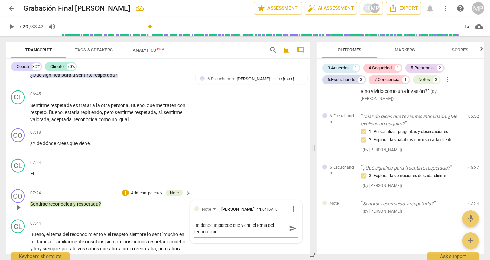
scroll to position [0, 0]
click at [291, 208] on span "more_vert" at bounding box center [294, 208] width 8 height 8
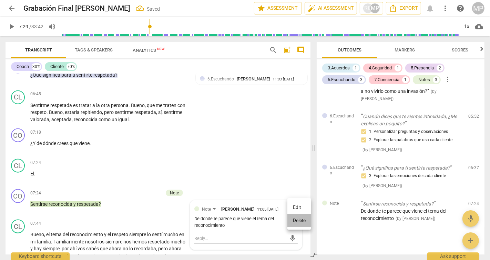
click at [295, 219] on li "Delete" at bounding box center [300, 220] width 24 height 13
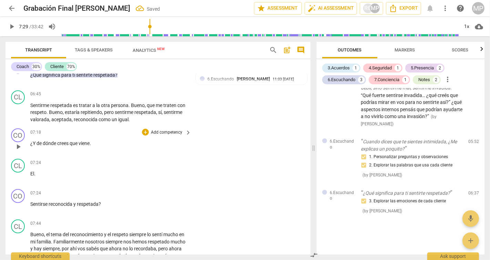
scroll to position [399, 0]
click at [185, 130] on span "keyboard_arrow_right" at bounding box center [188, 132] width 8 height 8
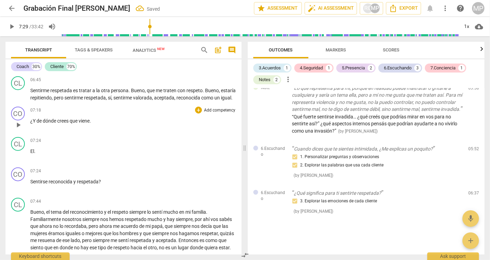
scroll to position [292, 0]
click at [198, 113] on div "+" at bounding box center [198, 110] width 7 height 7
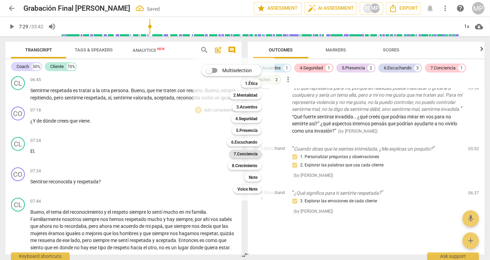
click at [253, 153] on b "7.Conciencia" at bounding box center [246, 154] width 24 height 8
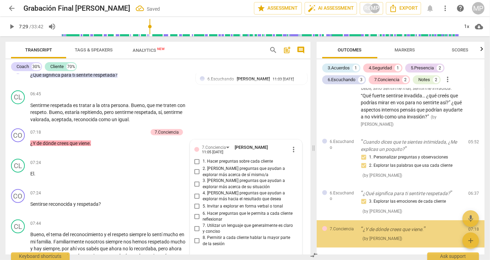
scroll to position [426, 0]
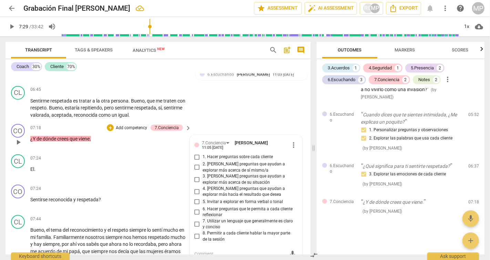
click at [195, 175] on input "3. [PERSON_NAME] preguntas que ayudan a explorar más acerca de su situación" at bounding box center [197, 179] width 11 height 8
click at [195, 210] on input "6. Hacer preguntas que le permita a cada cliente reflexionar" at bounding box center [197, 212] width 11 height 8
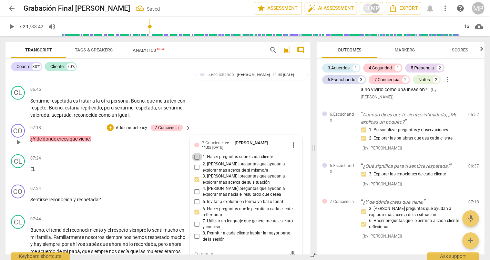
click at [194, 154] on input "1. Hacer preguntas sobre cada cliente" at bounding box center [197, 157] width 11 height 8
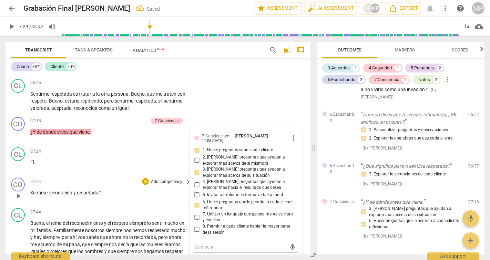
scroll to position [739, 0]
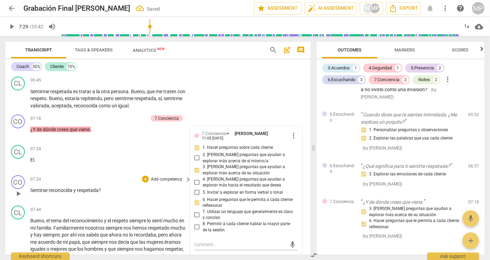
click at [154, 208] on p "Add competency" at bounding box center [166, 210] width 33 height 6
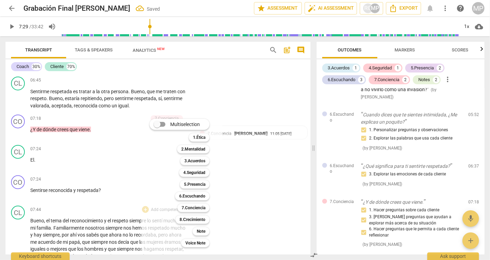
click at [19, 228] on div at bounding box center [245, 130] width 490 height 260
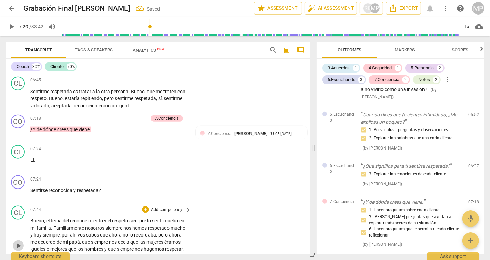
click at [19, 241] on span "play_arrow" at bounding box center [18, 245] width 8 height 8
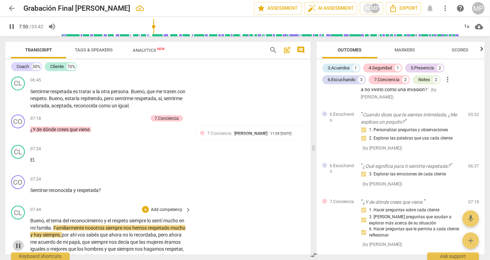
click at [19, 241] on span "pause" at bounding box center [18, 245] width 8 height 8
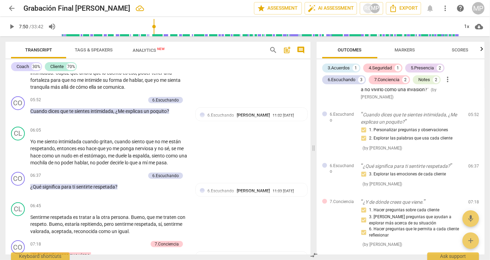
scroll to position [612, 0]
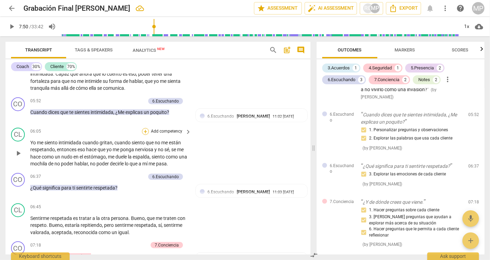
click at [144, 129] on div "+" at bounding box center [145, 131] width 7 height 7
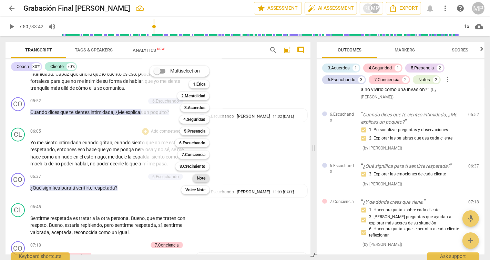
click at [204, 174] on b "Note" at bounding box center [201, 178] width 9 height 8
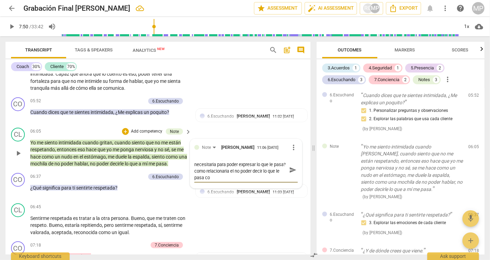
scroll to position [0, 0]
click at [291, 173] on span "send" at bounding box center [293, 174] width 8 height 8
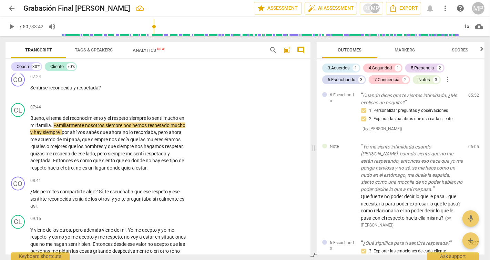
scroll to position [845, 0]
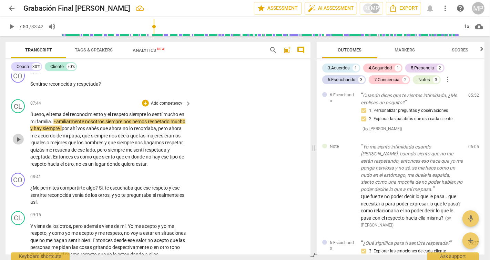
click at [16, 135] on span "play_arrow" at bounding box center [18, 139] width 8 height 8
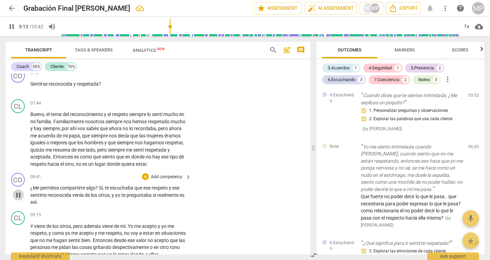
click at [19, 194] on span "pause" at bounding box center [18, 195] width 8 height 8
click at [180, 174] on p "Add competency" at bounding box center [166, 177] width 33 height 6
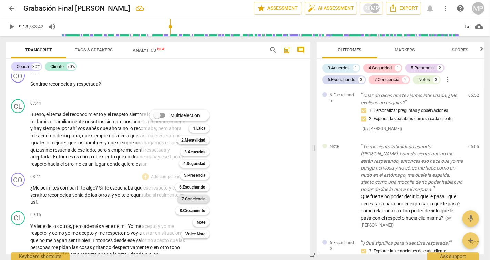
click at [200, 199] on b "7.Conciencia" at bounding box center [194, 198] width 24 height 8
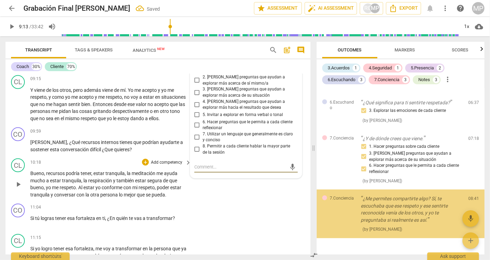
scroll to position [604, 0]
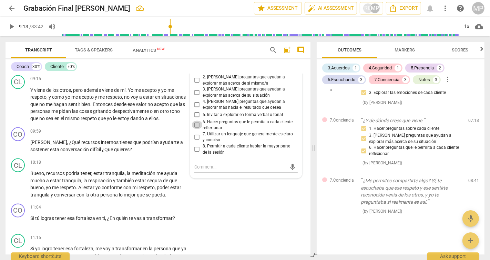
click at [199, 121] on input "6. Hacer preguntas que le permita a cada cliente reflexionar" at bounding box center [197, 125] width 11 height 8
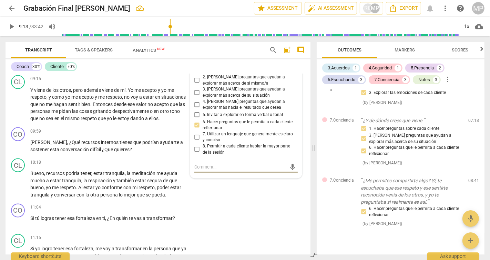
click at [231, 163] on textarea at bounding box center [240, 166] width 92 height 7
click at [292, 167] on span "send" at bounding box center [293, 170] width 8 height 8
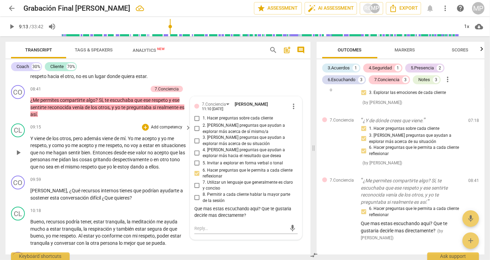
scroll to position [927, 0]
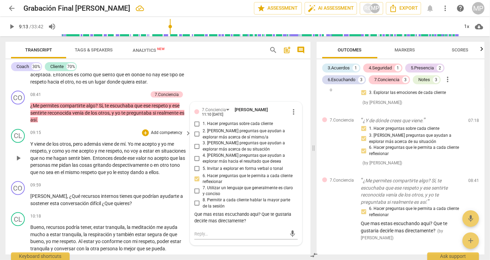
click at [20, 159] on span "play_arrow" at bounding box center [18, 158] width 8 height 8
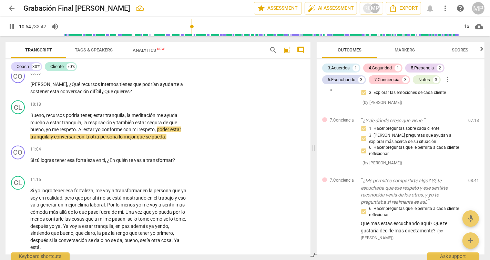
scroll to position [1038, 0]
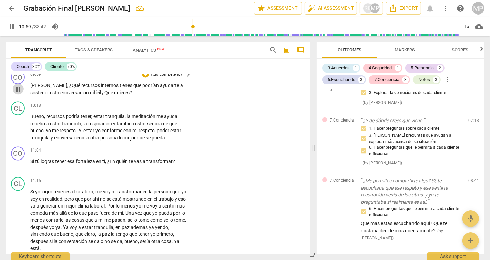
click at [19, 92] on span "pause" at bounding box center [18, 89] width 8 height 8
click at [143, 78] on div "+" at bounding box center [145, 74] width 7 height 7
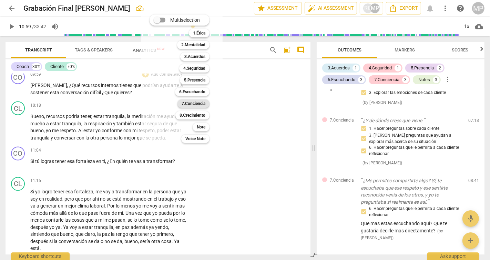
click at [191, 103] on b "7.Conciencia" at bounding box center [194, 103] width 24 height 8
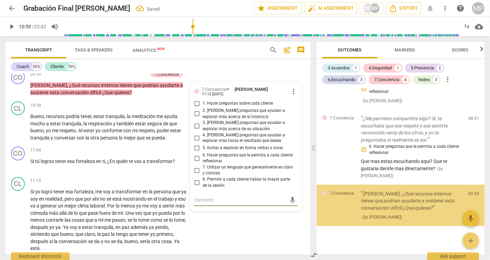
scroll to position [672, 0]
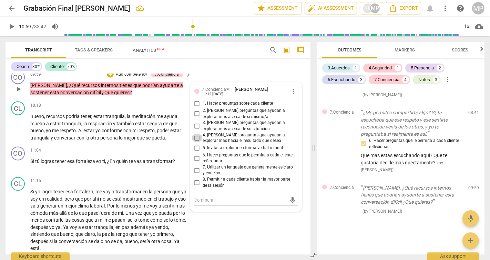
click at [193, 142] on input "4. [PERSON_NAME] preguntas que ayudan a explorar más hacia el resultado que des…" at bounding box center [197, 138] width 11 height 8
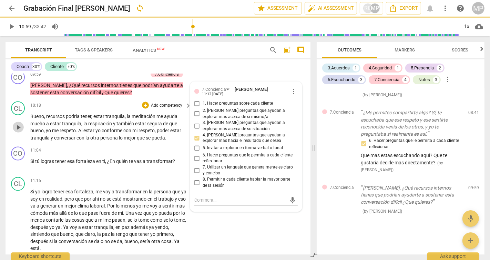
click at [23, 130] on span "play_arrow" at bounding box center [18, 127] width 11 height 8
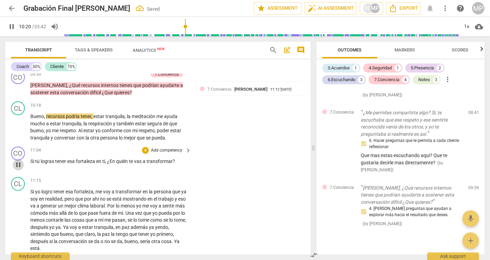
click at [19, 169] on span "pause" at bounding box center [18, 165] width 8 height 8
click at [19, 169] on span "play_arrow" at bounding box center [18, 165] width 8 height 8
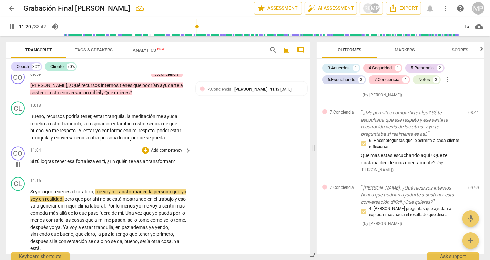
click at [19, 169] on span "pause" at bounding box center [18, 165] width 8 height 8
click at [147, 154] on div "+" at bounding box center [145, 150] width 7 height 7
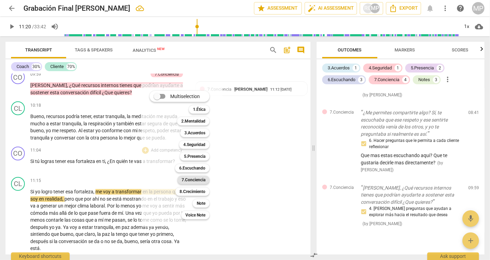
click at [197, 180] on b "7.Conciencia" at bounding box center [194, 179] width 24 height 8
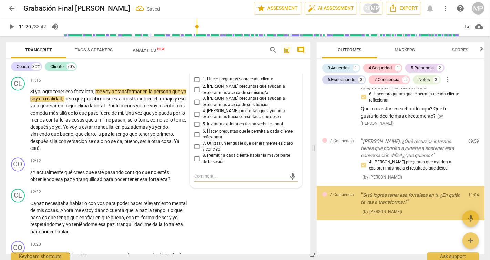
scroll to position [1127, 0]
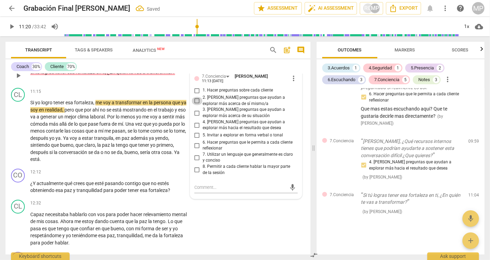
click at [200, 102] on input "2. [PERSON_NAME] preguntas que ayudan a explorar más acerca de sí mismo/a" at bounding box center [197, 101] width 11 height 8
click at [248, 218] on div "CL play_arrow pause 12:32 + Add competency keyboard_arrow_right Capaz necesitab…" at bounding box center [158, 223] width 305 height 52
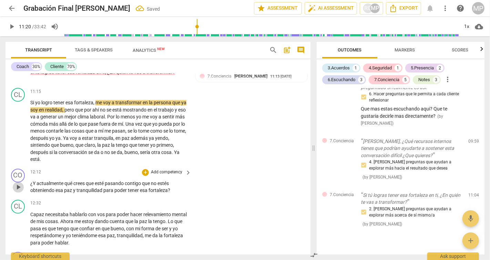
click at [19, 190] on span "play_arrow" at bounding box center [18, 187] width 8 height 8
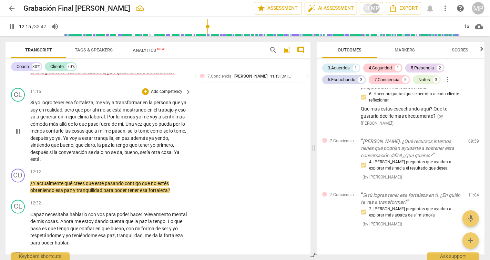
click at [18, 143] on div "play_arrow pause" at bounding box center [22, 131] width 18 height 59
click at [20, 134] on span "pause" at bounding box center [18, 131] width 8 height 8
click at [20, 134] on span "play_arrow" at bounding box center [18, 131] width 8 height 8
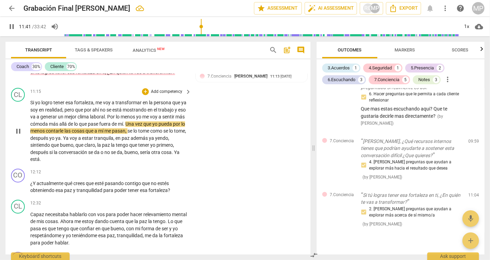
click at [20, 134] on span "pause" at bounding box center [18, 131] width 8 height 8
click at [369, 8] on div "RG" at bounding box center [368, 8] width 10 height 10
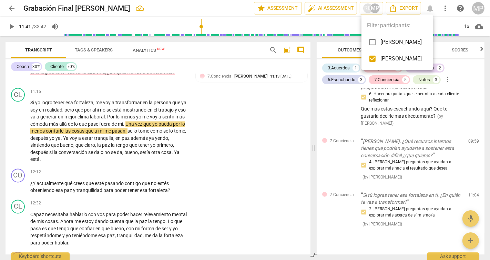
click at [378, 43] on input "checkbox" at bounding box center [372, 42] width 17 height 17
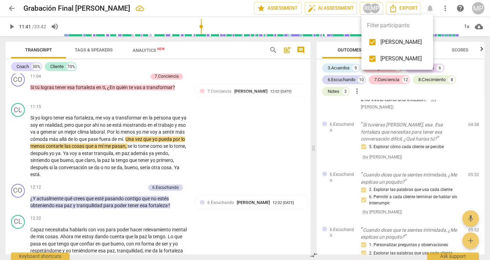
scroll to position [1271, 0]
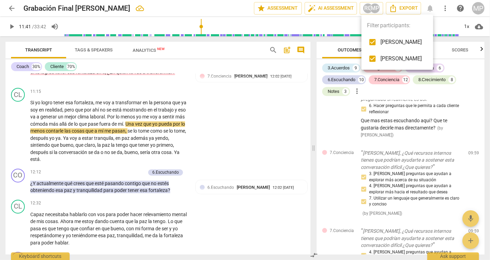
click at [20, 134] on div at bounding box center [245, 130] width 490 height 260
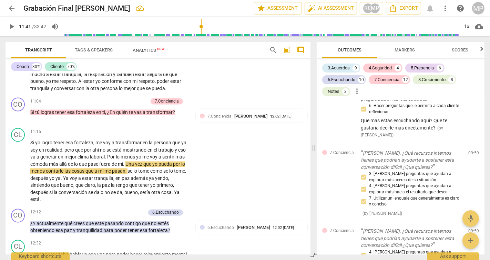
scroll to position [1102, 0]
click at [21, 174] on span "play_arrow" at bounding box center [18, 172] width 8 height 8
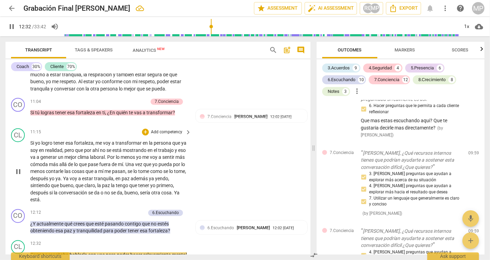
scroll to position [1284, 0]
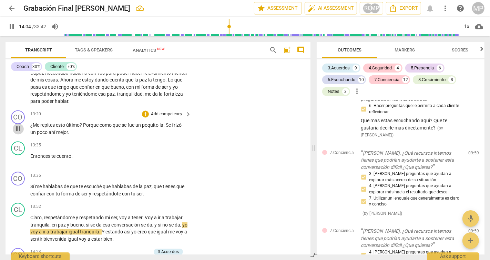
click at [18, 133] on span "pause" at bounding box center [18, 128] width 8 height 8
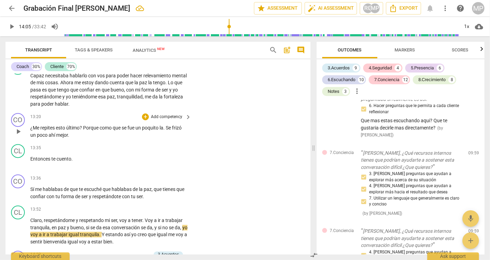
scroll to position [1291, 0]
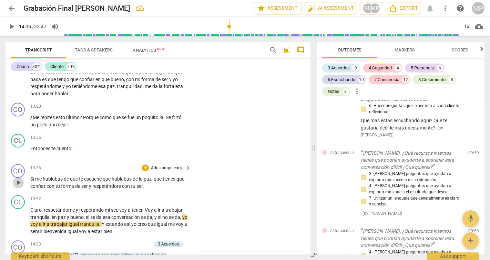
click at [17, 185] on span "play_arrow" at bounding box center [18, 182] width 8 height 8
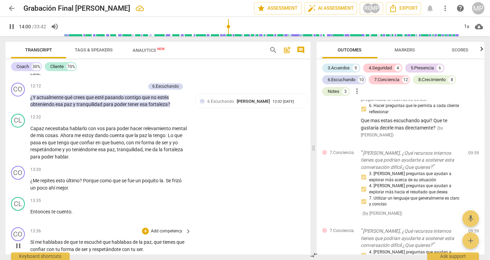
scroll to position [1228, 0]
click at [17, 104] on span "pause" at bounding box center [18, 101] width 8 height 8
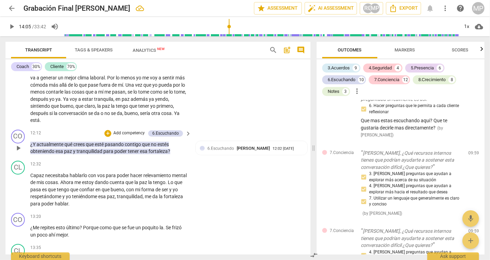
scroll to position [1195, 0]
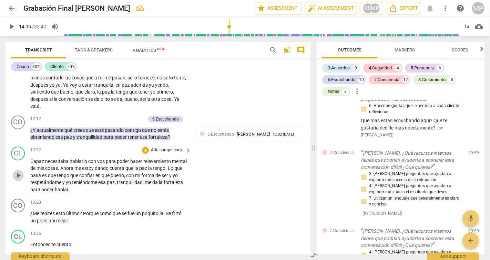
click at [19, 179] on span "play_arrow" at bounding box center [18, 175] width 8 height 8
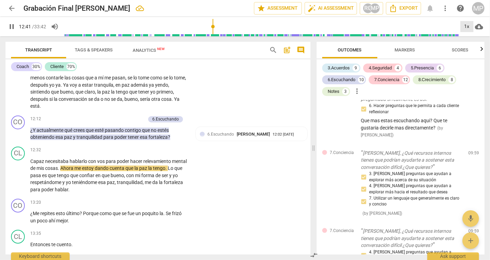
click at [465, 25] on div "1x" at bounding box center [467, 26] width 13 height 11
click at [472, 58] on li "1.25x" at bounding box center [472, 53] width 23 height 13
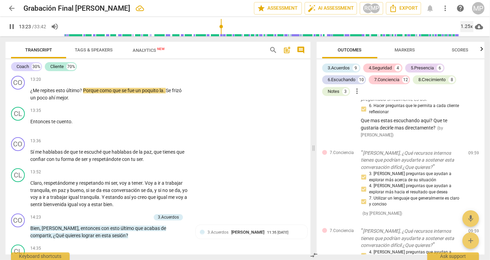
scroll to position [1318, 0]
click at [19, 128] on span "pause" at bounding box center [18, 124] width 8 height 8
click at [18, 128] on span "play_arrow" at bounding box center [18, 124] width 8 height 8
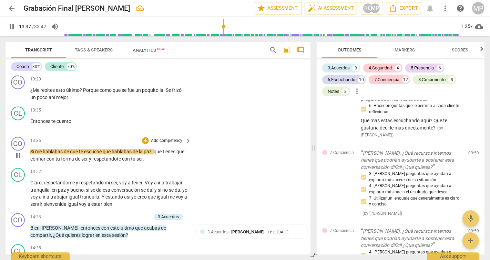
click at [18, 159] on span "pause" at bounding box center [18, 155] width 8 height 8
click at [144, 113] on div "+" at bounding box center [145, 110] width 7 height 7
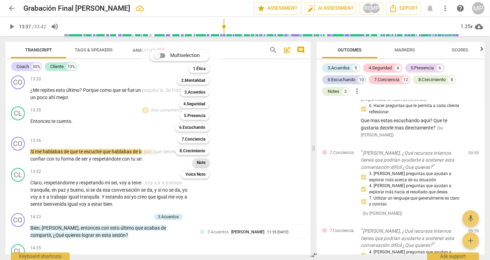
click at [200, 161] on b "Note" at bounding box center [201, 162] width 9 height 8
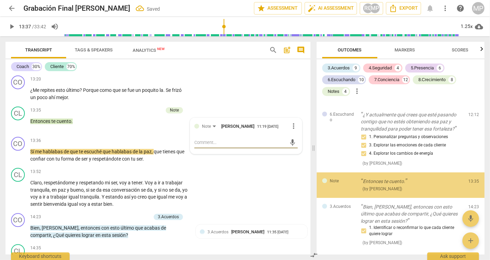
scroll to position [1554, 0]
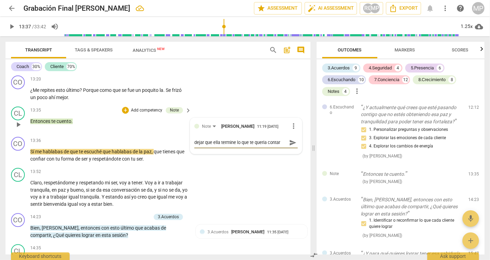
click at [192, 148] on div "Note [PERSON_NAME] 11:19 [DATE] more_vert dejar que ella termine lo que te quer…" at bounding box center [246, 136] width 112 height 36
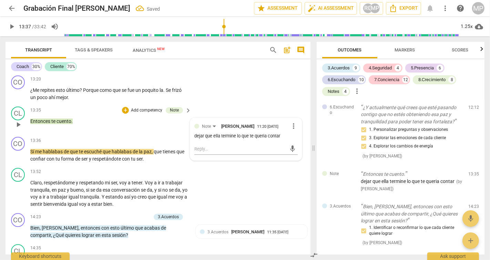
click at [192, 142] on div "Note [PERSON_NAME] 11:20 [DATE] more_vert dejar que ella termine lo que te quer…" at bounding box center [246, 139] width 112 height 42
click at [195, 139] on div "dejar que ella termine lo que te queria contar" at bounding box center [245, 136] width 103 height 7
click at [236, 139] on div "dejar que ella termine lo que te queria contar" at bounding box center [245, 136] width 103 height 7
click at [291, 130] on span "more_vert" at bounding box center [294, 126] width 8 height 8
click at [297, 129] on li "Edit" at bounding box center [300, 130] width 24 height 13
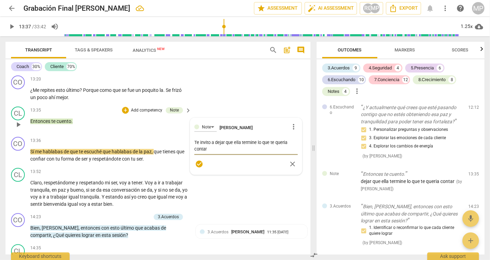
click at [209, 152] on textarea "Te invito a dejar que ella termine lo que te queria contar" at bounding box center [245, 145] width 103 height 13
click at [139, 171] on div "CL play_arrow pause 13:52 + Add competency keyboard_arrow_right Claro , respetá…" at bounding box center [158, 187] width 305 height 45
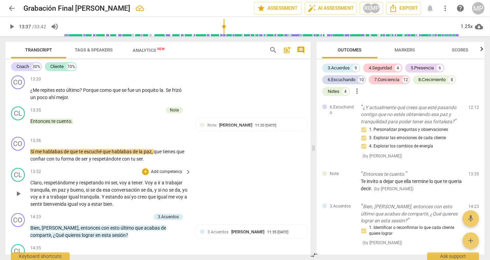
click at [18, 197] on span "play_arrow" at bounding box center [18, 193] width 8 height 8
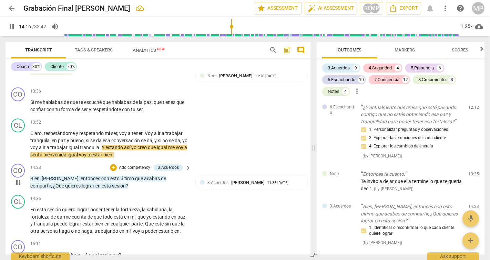
scroll to position [1369, 0]
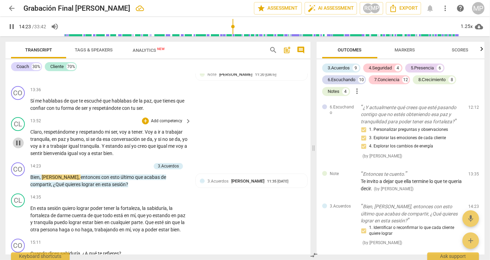
click at [19, 146] on span "pause" at bounding box center [18, 143] width 8 height 8
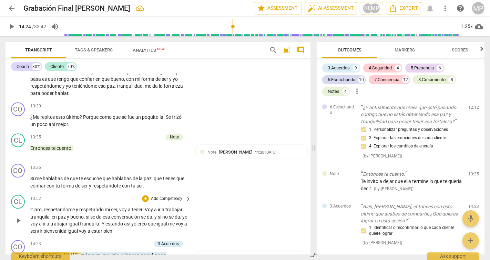
scroll to position [1293, 0]
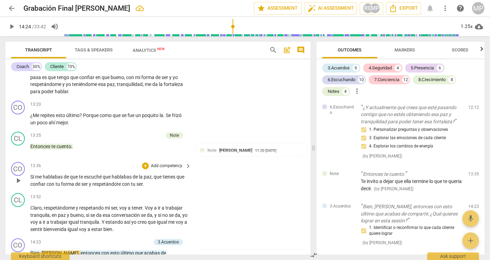
click at [157, 169] on p "Add competency" at bounding box center [166, 166] width 33 height 6
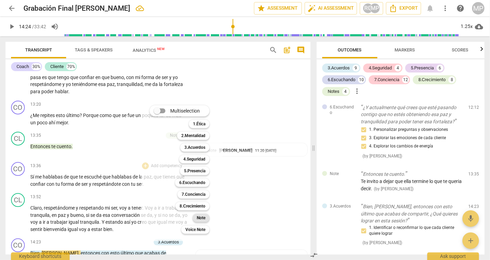
click at [198, 217] on b "Note" at bounding box center [201, 217] width 9 height 8
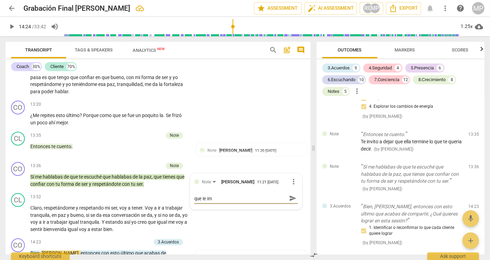
scroll to position [0, 0]
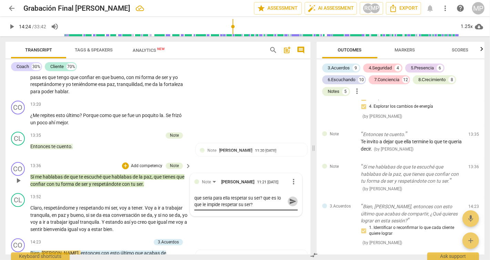
click at [293, 205] on span "send" at bounding box center [293, 201] width 8 height 8
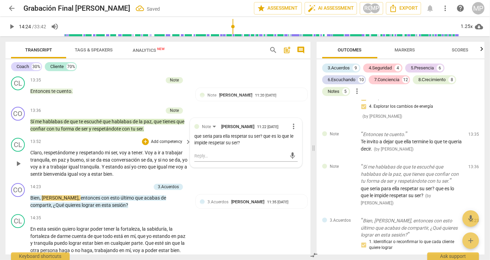
scroll to position [1351, 0]
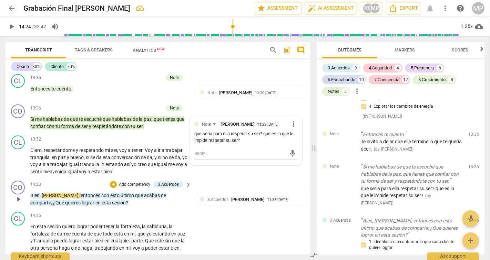
click at [130, 187] on p "Add competency" at bounding box center [134, 184] width 33 height 6
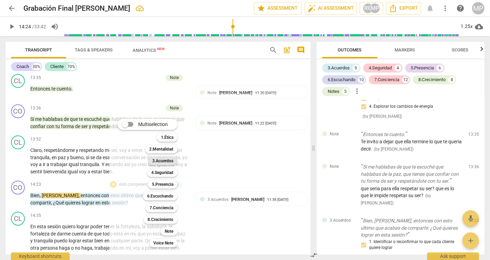
click at [164, 161] on b "3.Acuerdos" at bounding box center [162, 161] width 21 height 8
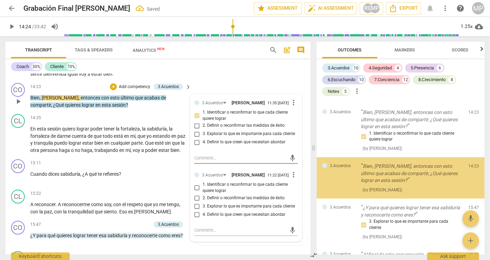
scroll to position [1702, 0]
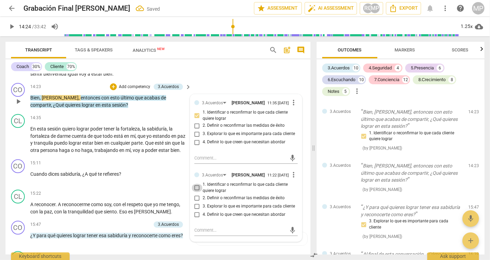
click at [198, 192] on input "1. Identificar o reconfirmar lo que cada cliente quiere lograr" at bounding box center [197, 187] width 11 height 8
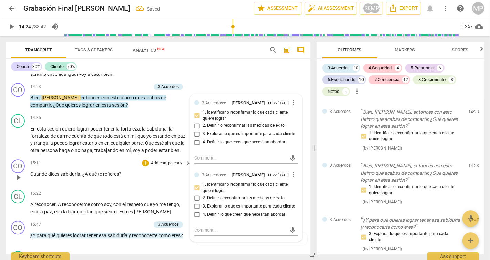
click at [175, 187] on div "CO play_arrow pause 15:11 + Add competency keyboard_arrow_right Cuando dices sa…" at bounding box center [158, 171] width 305 height 30
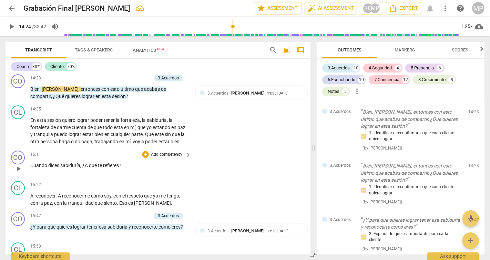
scroll to position [1462, 0]
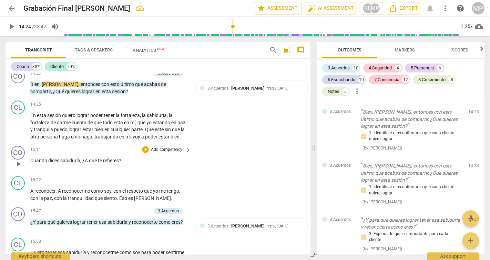
click at [20, 168] on span "play_arrow" at bounding box center [18, 164] width 8 height 8
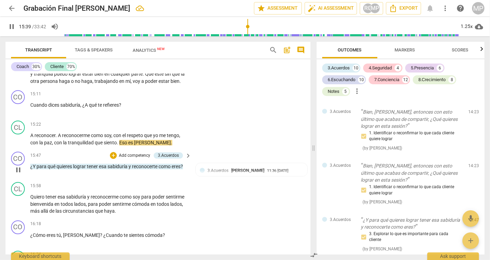
scroll to position [1516, 0]
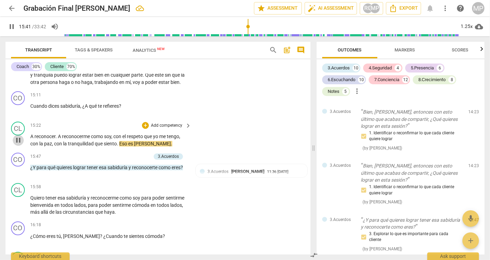
click at [20, 144] on span "pause" at bounding box center [18, 140] width 8 height 8
click at [144, 129] on div "+" at bounding box center [145, 125] width 7 height 7
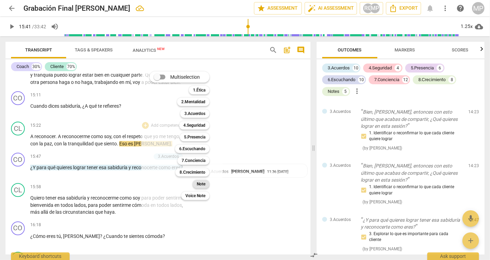
click at [203, 183] on b "Note" at bounding box center [201, 184] width 9 height 8
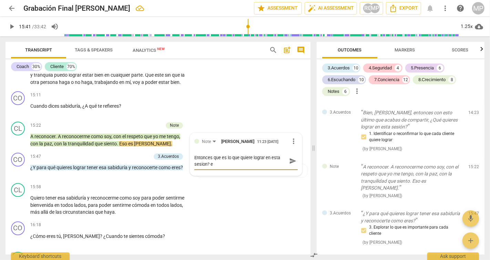
scroll to position [0, 0]
click at [290, 164] on span "send" at bounding box center [293, 161] width 8 height 8
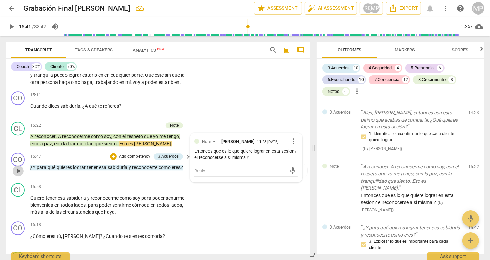
click at [17, 175] on span "play_arrow" at bounding box center [18, 171] width 8 height 8
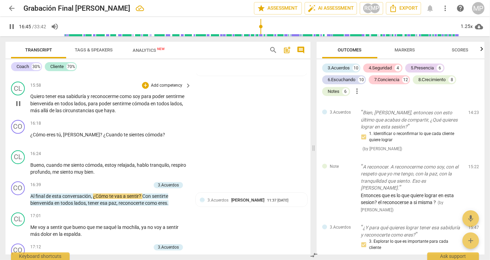
scroll to position [1619, 0]
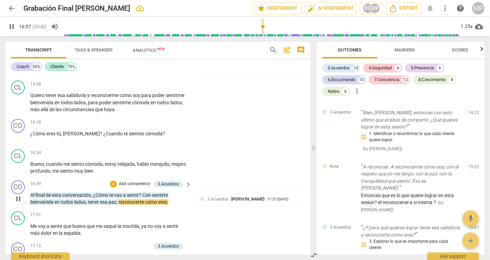
click at [16, 203] on span "pause" at bounding box center [18, 198] width 8 height 8
click at [135, 187] on p "Add competency" at bounding box center [134, 184] width 33 height 6
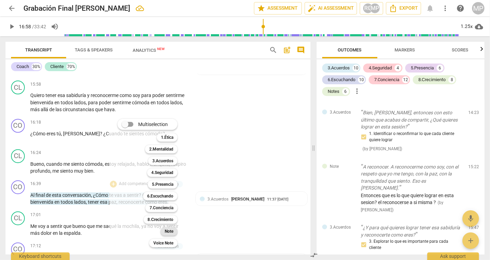
click at [168, 232] on b "Note" at bounding box center [169, 231] width 9 height 8
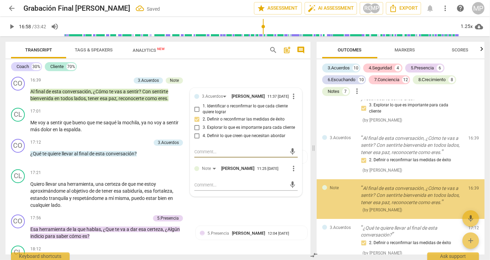
scroll to position [1906, 0]
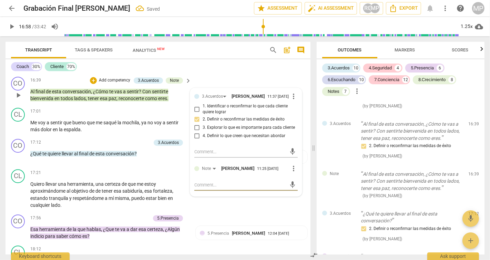
click at [204, 188] on textarea at bounding box center [240, 184] width 92 height 7
click at [289, 192] on span "send" at bounding box center [293, 188] width 8 height 8
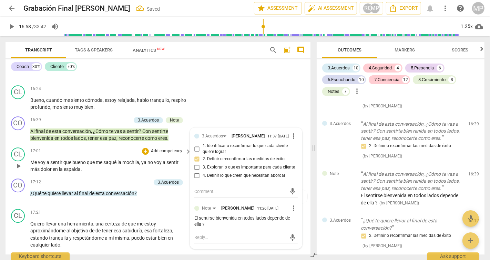
scroll to position [1681, 0]
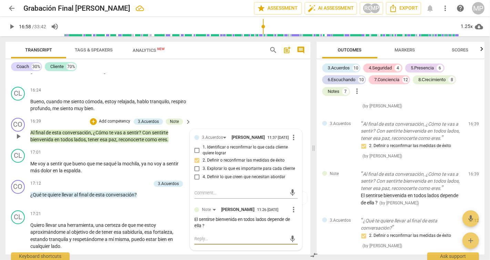
click at [195, 242] on textarea at bounding box center [240, 238] width 92 height 7
click at [135, 187] on p "Add competency" at bounding box center [134, 183] width 33 height 6
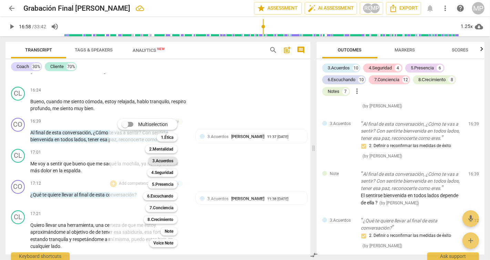
click at [162, 159] on b "3.Acuerdos" at bounding box center [162, 161] width 21 height 8
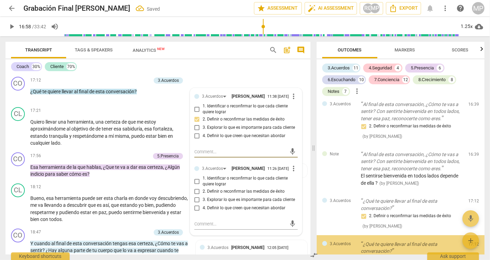
scroll to position [1993, 0]
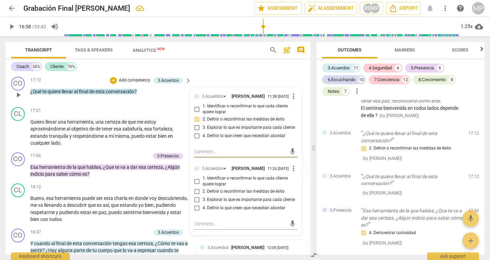
click at [196, 195] on input "2. Definir o reconfirmar las medidas de éxito" at bounding box center [197, 191] width 11 height 8
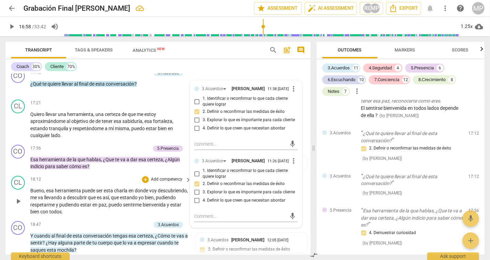
scroll to position [1792, 0]
click at [107, 207] on span "paz" at bounding box center [103, 204] width 8 height 6
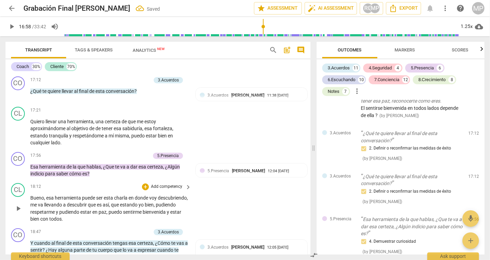
scroll to position [1778, 0]
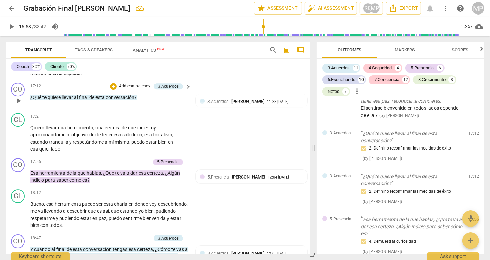
click at [144, 89] on p "Add competency" at bounding box center [134, 86] width 33 height 6
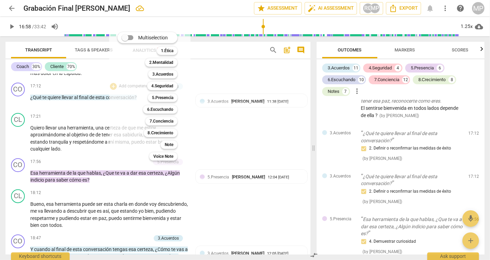
click at [166, 80] on div "3.Acuerdos 3" at bounding box center [166, 74] width 42 height 12
click at [166, 75] on b "3.Acuerdos" at bounding box center [162, 74] width 21 height 8
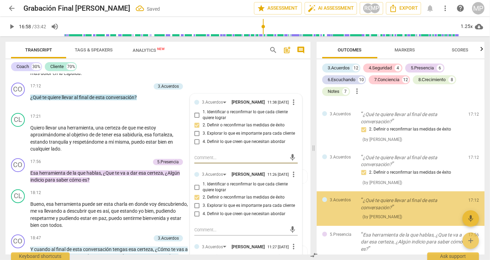
scroll to position [2036, 0]
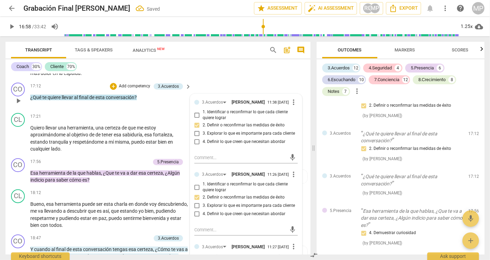
click at [104, 110] on div "CO play_arrow pause 17:12 + Add competency 3.Acuerdos keyboard_arrow_right ¿Qué…" at bounding box center [158, 95] width 305 height 30
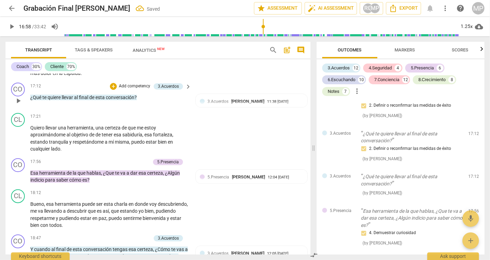
click at [19, 105] on span "play_arrow" at bounding box center [18, 101] width 8 height 8
click at [129, 165] on p "Add competency" at bounding box center [134, 162] width 33 height 6
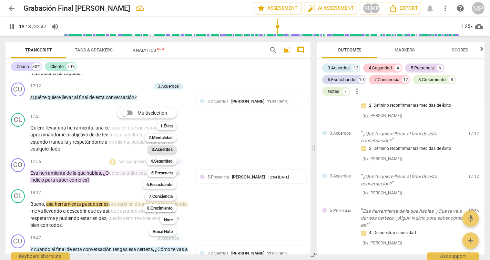
click at [166, 148] on b "3.Acuerdos" at bounding box center [162, 149] width 21 height 8
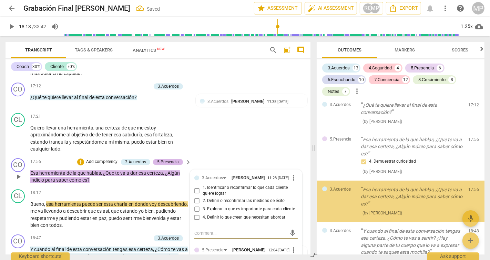
scroll to position [2124, 0]
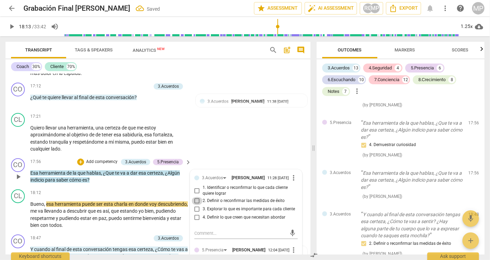
click at [196, 205] on input "2. Definir o reconfirmar las medidas de éxito" at bounding box center [197, 201] width 11 height 8
click at [137, 186] on div "CO play_arrow pause 17:56 + Add competency 3.Acuerdos 5.Presencia keyboard_arro…" at bounding box center [158, 170] width 305 height 31
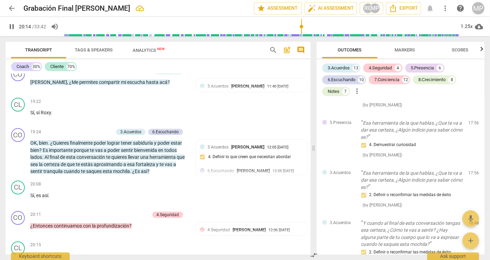
scroll to position [2046, 0]
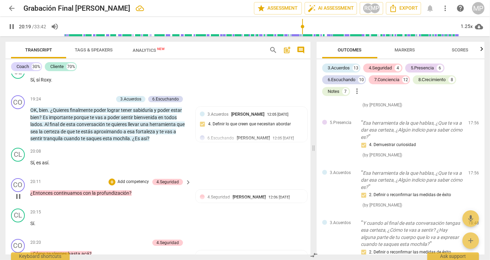
click at [140, 185] on p "Add competency" at bounding box center [133, 182] width 33 height 6
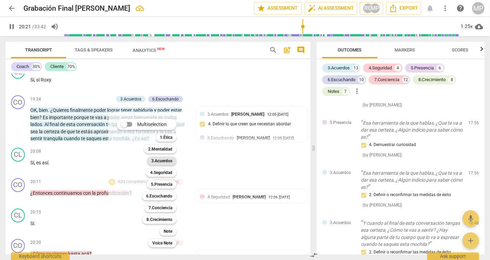
click at [164, 160] on b "3.Acuerdos" at bounding box center [161, 161] width 21 height 8
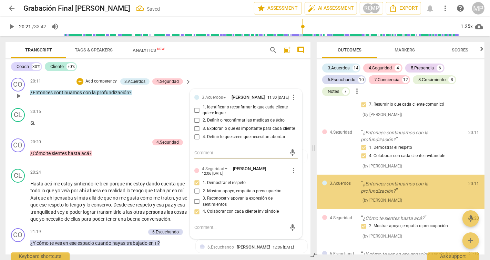
scroll to position [2506, 0]
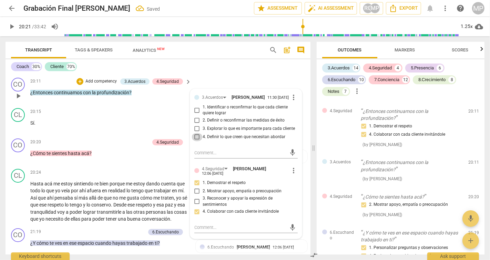
click at [197, 141] on input "4. Definir lo que creen que necesitan abordar" at bounding box center [197, 137] width 11 height 8
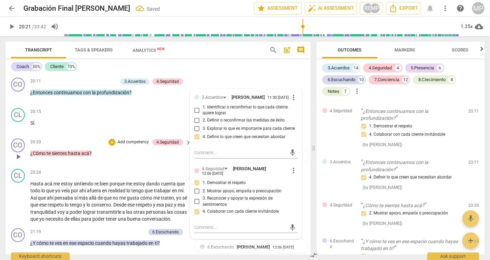
click at [109, 163] on div "20:20 + Add competency 4.Seguridad keyboard_arrow_right ¿Cómo te sientes hasta …" at bounding box center [111, 150] width 162 height 25
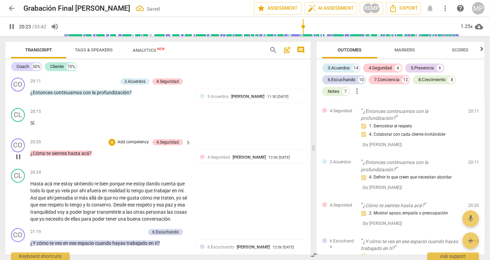
click at [138, 145] on p "Add competency" at bounding box center [133, 142] width 33 height 6
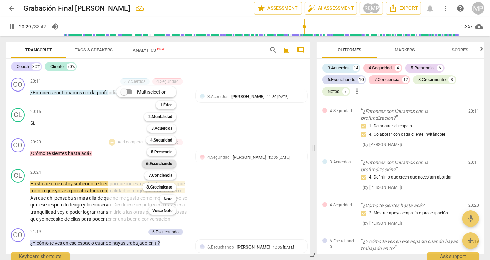
click at [167, 164] on b "6.Escuchando" at bounding box center [159, 163] width 26 height 8
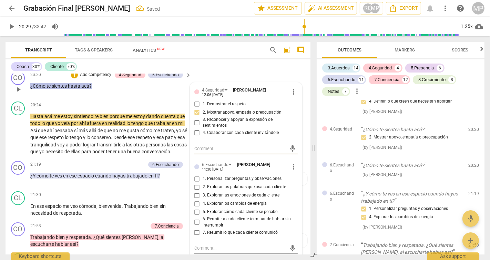
scroll to position [2216, 0]
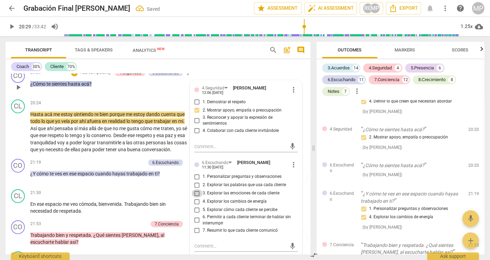
click at [196, 197] on input "3. Explorar las emociones de cada cliente" at bounding box center [197, 193] width 11 height 8
click at [107, 153] on p "Hasta acá me estoy sintiendo re bien porque me estoy dando cuenta que todo lo q…" at bounding box center [109, 132] width 158 height 42
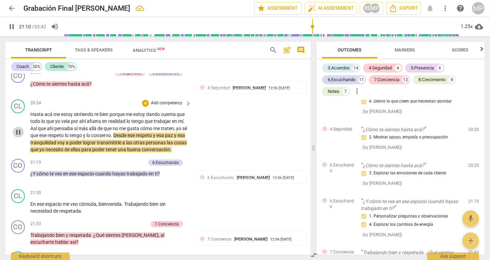
click at [19, 136] on span "pause" at bounding box center [18, 132] width 8 height 8
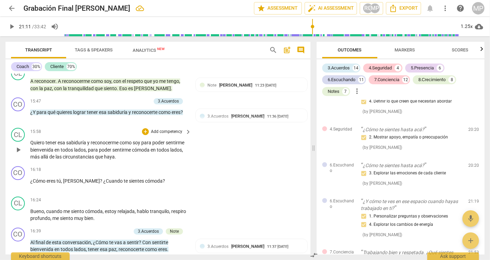
scroll to position [1571, 0]
click at [145, 135] on div "+" at bounding box center [145, 131] width 7 height 7
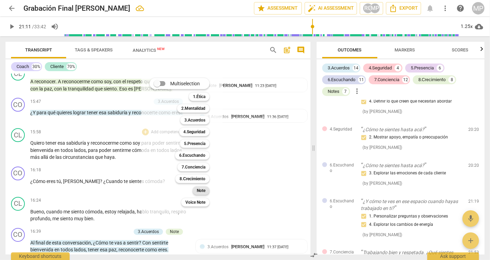
click at [207, 191] on div "Note" at bounding box center [201, 190] width 17 height 8
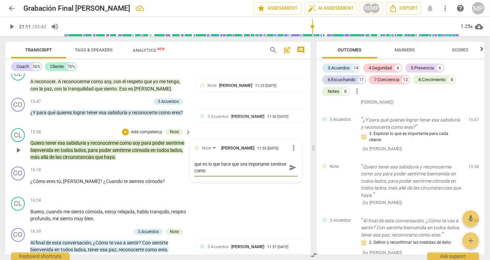
scroll to position [0, 0]
click at [291, 171] on span "send" at bounding box center [293, 167] width 8 height 8
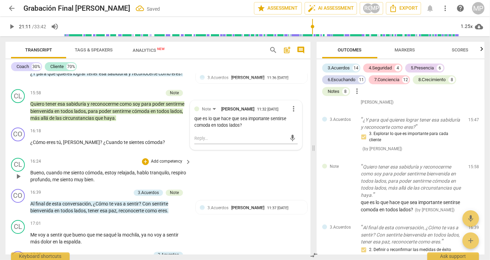
scroll to position [1611, 0]
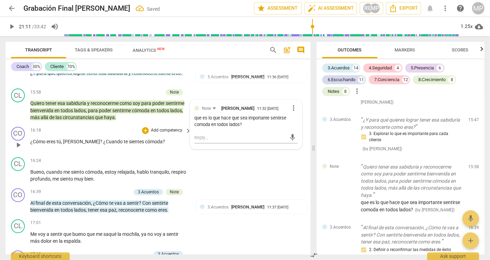
click at [163, 133] on p "Add competency" at bounding box center [166, 130] width 33 height 6
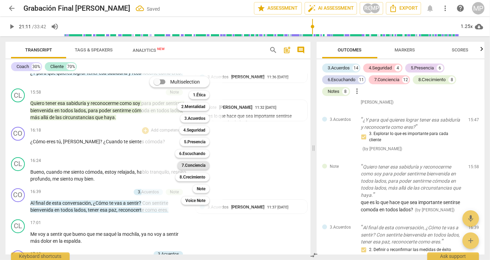
click at [194, 167] on b "7.Conciencia" at bounding box center [194, 165] width 24 height 8
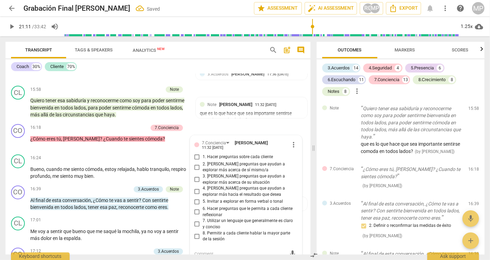
scroll to position [1629, 0]
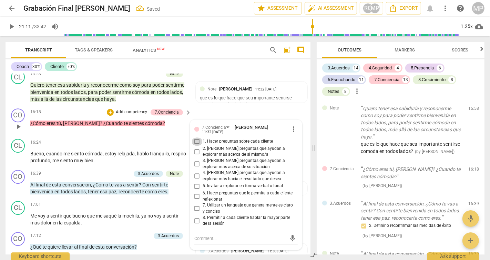
click at [197, 145] on input "1. Hacer preguntas sobre cada cliente" at bounding box center [197, 141] width 11 height 8
click at [114, 218] on span "saqué" at bounding box center [110, 216] width 14 height 6
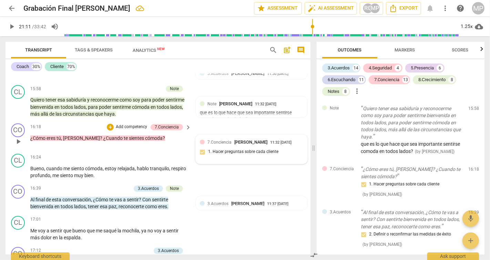
scroll to position [1613, 0]
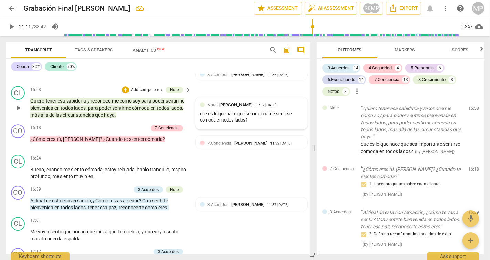
click at [227, 124] on div "que es lo que hace que sea importante sentirse comoda en todos lados?" at bounding box center [251, 117] width 103 height 13
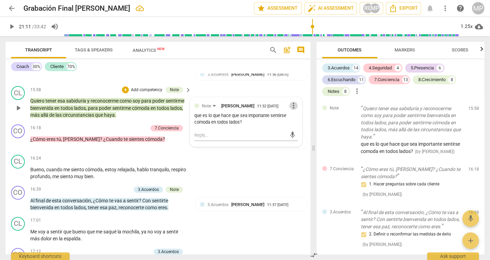
click at [292, 110] on span "more_vert" at bounding box center [294, 105] width 8 height 8
click at [294, 112] on li "Edit" at bounding box center [300, 116] width 24 height 13
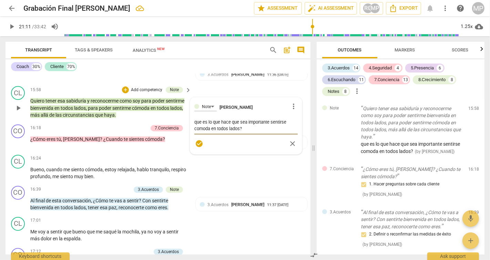
click at [259, 132] on textarea "que es lo que hace que sea importante sentirse comoda en todos lados?" at bounding box center [245, 125] width 103 height 13
click at [203, 132] on textarea "que es lo que hace que sea importante sentirse comoda en todos lados? cual es s…" at bounding box center [245, 125] width 103 height 13
click at [238, 148] on div "check_circle close" at bounding box center [245, 143] width 103 height 10
click at [293, 132] on textarea "que es lo que hace que sea importante sentirse comoda en todos lados? cual es s…" at bounding box center [245, 125] width 103 height 13
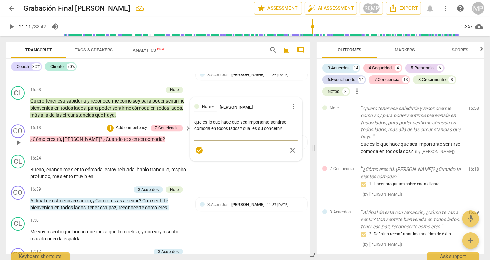
click at [155, 149] on div "16:18 + Add competency 7.Conciencia keyboard_arrow_right ¿Cómo eres tú , [PERSO…" at bounding box center [111, 136] width 162 height 25
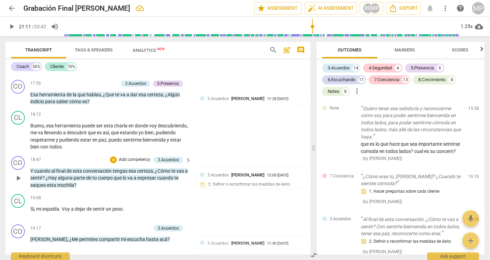
scroll to position [1857, 0]
click at [142, 162] on p "Add competency" at bounding box center [134, 159] width 33 height 6
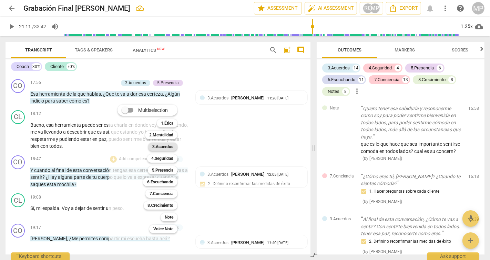
click at [165, 145] on b "3.Acuerdos" at bounding box center [162, 146] width 21 height 8
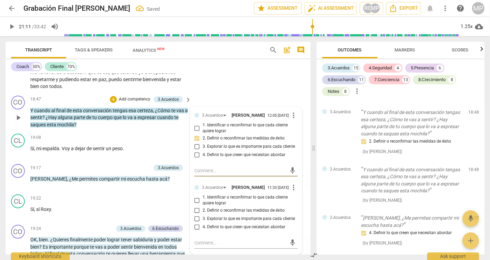
scroll to position [1920, 0]
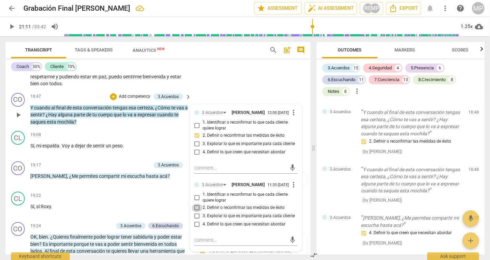
click at [196, 212] on input "2. Definir o reconfirmar las medidas de éxito" at bounding box center [197, 207] width 11 height 8
click at [166, 210] on p "Sí , sí Roxy ." at bounding box center [109, 206] width 158 height 7
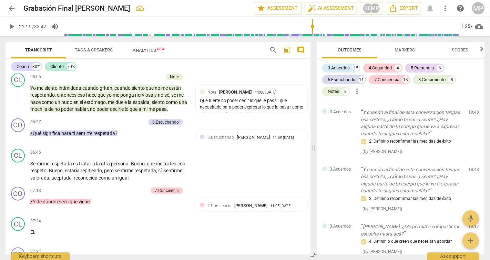
scroll to position [682, 0]
click at [251, 108] on div "Que fuerte no poder decir lo que le pasa.. que necesitaria para poder expresar …" at bounding box center [251, 111] width 103 height 26
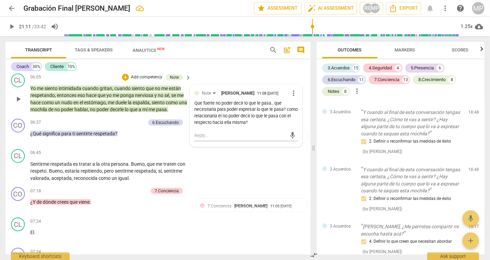
click at [264, 124] on div "Que fuerte no poder decir lo que le pasa.. que necesitaria para poder expresar …" at bounding box center [245, 113] width 103 height 26
click at [237, 134] on textarea at bounding box center [240, 135] width 92 height 7
click at [291, 137] on span "send" at bounding box center [293, 139] width 8 height 8
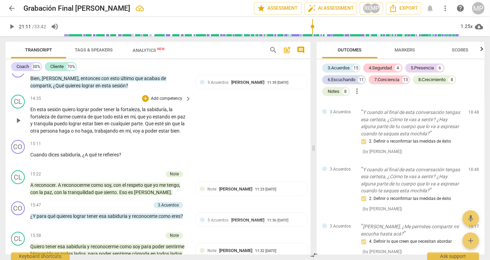
scroll to position [1467, 0]
click at [144, 102] on div "+" at bounding box center [145, 99] width 7 height 7
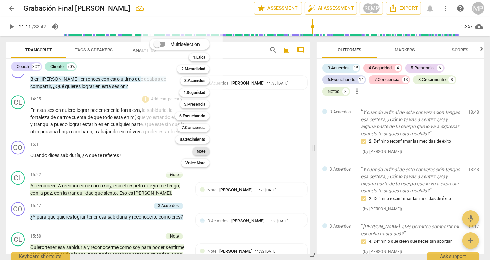
click at [200, 150] on b "Note" at bounding box center [201, 151] width 9 height 8
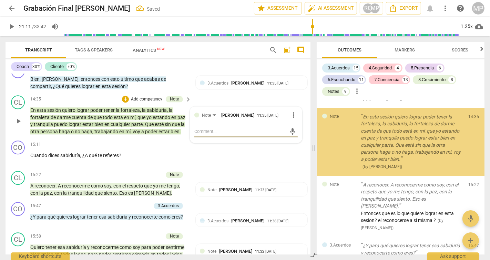
scroll to position [1770, 0]
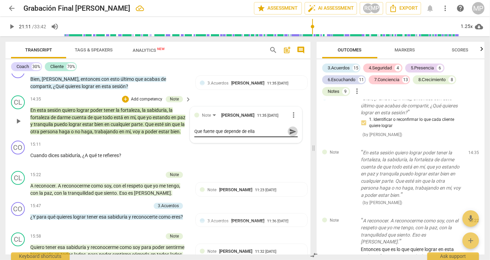
click at [291, 135] on span "send" at bounding box center [293, 132] width 8 height 8
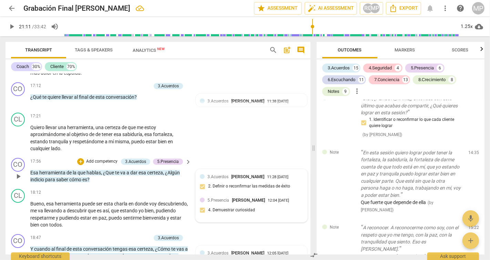
scroll to position [1776, 0]
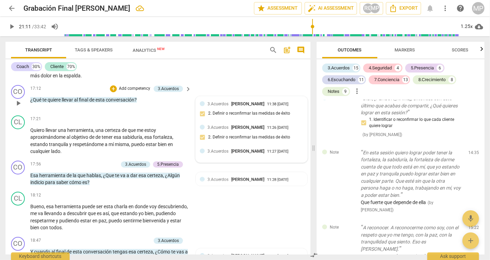
click at [202, 145] on div "3.Acuerdos [PERSON_NAME] 11:26 [DATE] 2. Definir o reconfirmar las medidas de é…" at bounding box center [251, 134] width 103 height 21
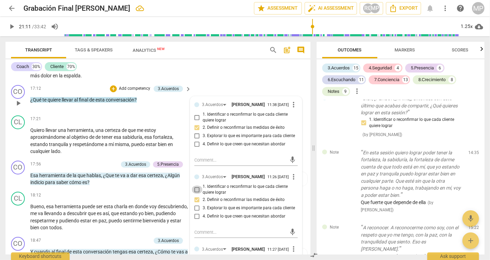
click at [197, 193] on input "1. Identificar o reconfirmar lo que cada cliente quiere lograr" at bounding box center [197, 189] width 11 height 8
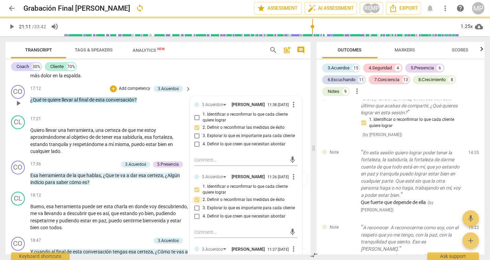
click at [197, 204] on input "2. Definir o reconfirmar las medidas de éxito" at bounding box center [197, 199] width 11 height 8
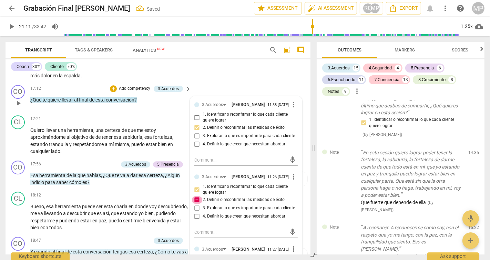
click at [197, 204] on input "2. Definir o reconfirmar las medidas de éxito" at bounding box center [197, 199] width 11 height 8
click at [194, 204] on input "2. Definir o reconfirmar las medidas de éxito" at bounding box center [197, 199] width 11 height 8
click at [196, 193] on input "1. Identificar o reconfirmar lo que cada cliente quiere lograr" at bounding box center [197, 189] width 11 height 8
click at [195, 193] on input "1. Identificar o reconfirmar lo que cada cliente quiere lograr" at bounding box center [197, 189] width 11 height 8
click at [145, 216] on span "yo" at bounding box center [142, 213] width 6 height 6
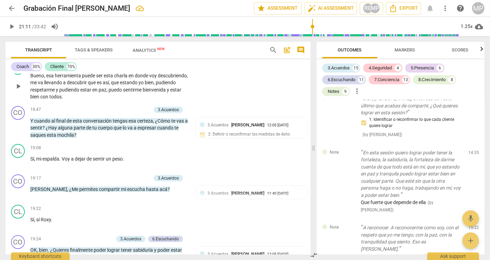
scroll to position [1913, 0]
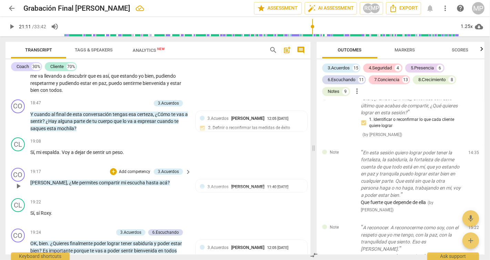
click at [136, 175] on p "Add competency" at bounding box center [134, 172] width 33 height 6
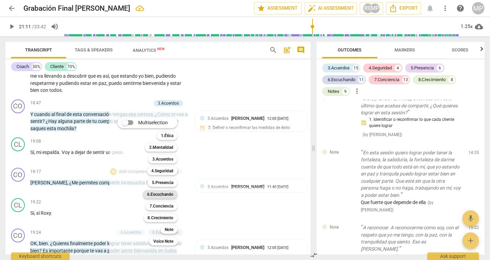
click at [162, 194] on b "6.Escuchando" at bounding box center [160, 194] width 26 height 8
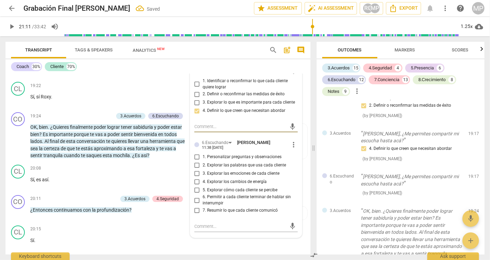
scroll to position [2032, 0]
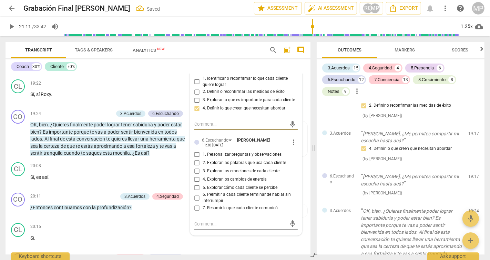
click at [209, 211] on span "7. Resumir lo que cada cliente comunicó" at bounding box center [240, 208] width 75 height 6
click at [203, 212] on input "7. Resumir lo que cada cliente comunicó" at bounding box center [197, 208] width 11 height 8
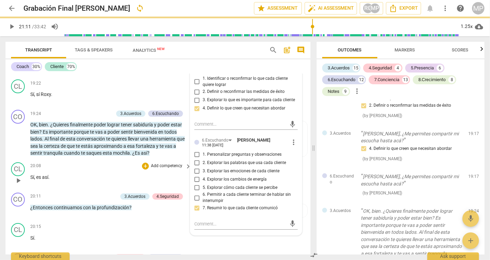
click at [178, 181] on p "Sí , es así ." at bounding box center [109, 176] width 158 height 7
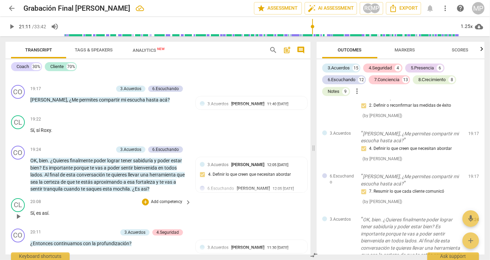
scroll to position [1996, 0]
click at [22, 179] on span "play_arrow" at bounding box center [18, 175] width 8 height 8
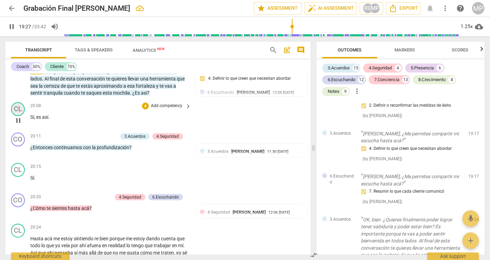
scroll to position [2096, 0]
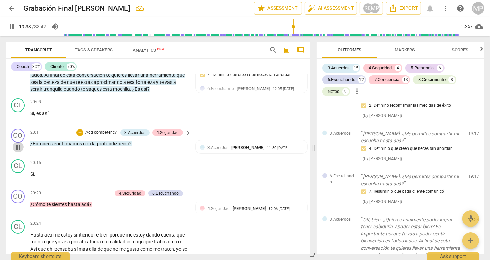
click at [15, 151] on span "pause" at bounding box center [18, 147] width 8 height 8
click at [112, 135] on p "Add competency" at bounding box center [101, 132] width 33 height 6
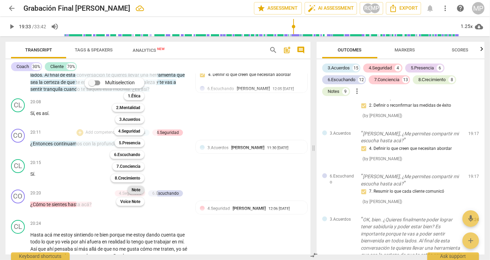
click at [133, 189] on b "Note" at bounding box center [136, 189] width 9 height 8
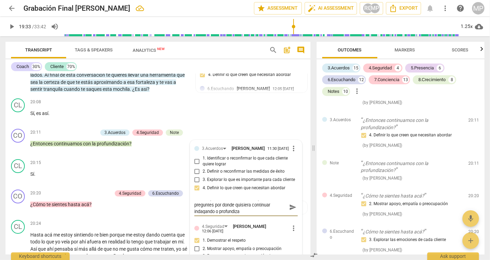
scroll to position [0, 0]
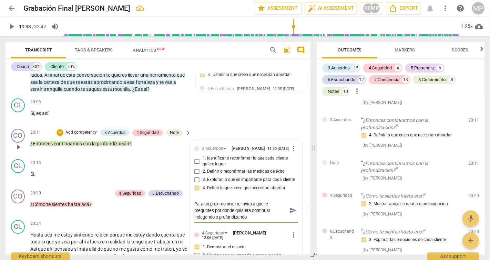
click at [264, 214] on textarea "Para un proximo nivel te invito a que le preguntes por donde quisiera continuar…" at bounding box center [240, 210] width 92 height 20
click at [289, 214] on span "send" at bounding box center [293, 210] width 8 height 8
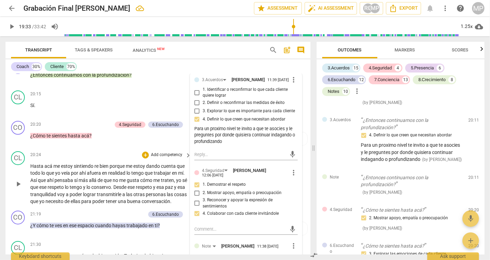
scroll to position [2166, 0]
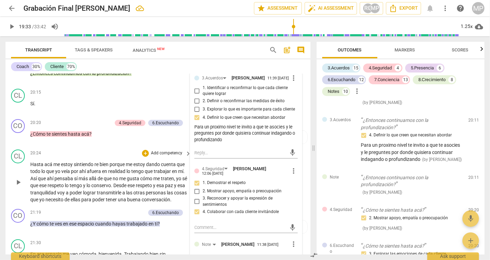
click at [97, 203] on p "Hasta acá me estoy sintiendo re bien porque me estoy dando cuenta que todo lo q…" at bounding box center [109, 182] width 158 height 42
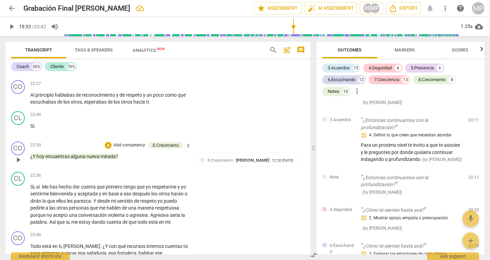
scroll to position [2419, 0]
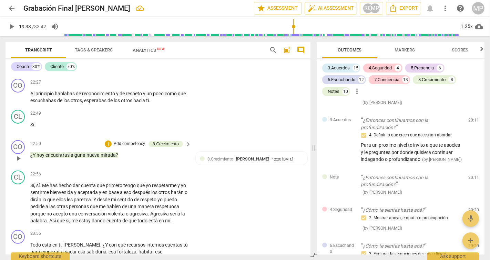
click at [117, 147] on p "Add competency" at bounding box center [129, 144] width 33 height 6
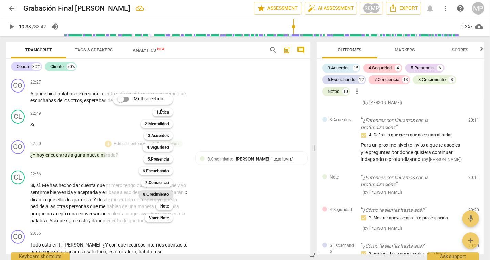
click at [162, 194] on b "8.Сrecimiento" at bounding box center [156, 194] width 26 height 8
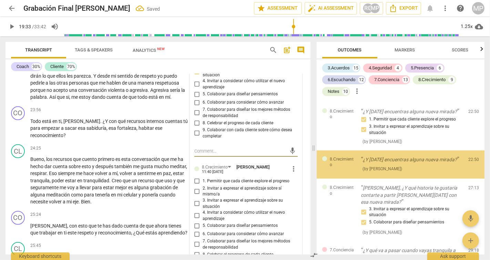
scroll to position [3136, 0]
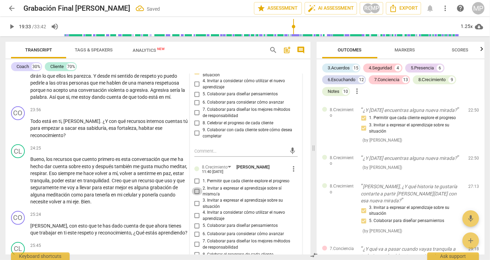
click at [195, 195] on input "2. Invitar a expresar el aprendizaje sobre sí mismo/a" at bounding box center [197, 191] width 11 height 8
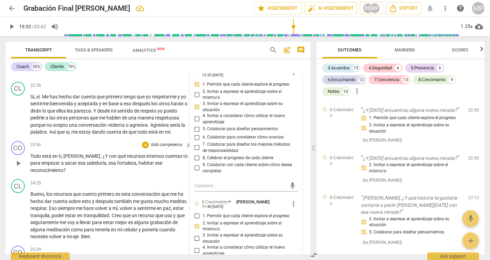
scroll to position [2509, 0]
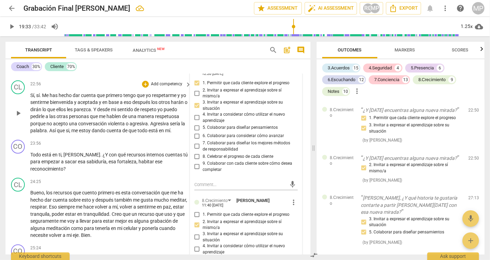
click at [124, 105] on span "a" at bounding box center [122, 102] width 4 height 6
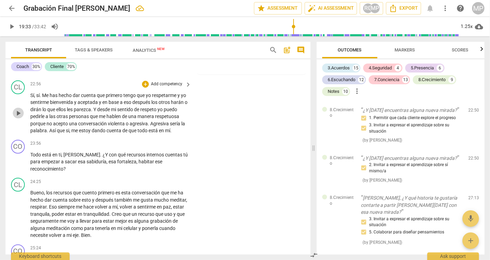
click at [17, 117] on span "play_arrow" at bounding box center [18, 113] width 8 height 8
click at [16, 166] on span "pause" at bounding box center [18, 162] width 8 height 8
click at [145, 147] on div "+" at bounding box center [145, 143] width 7 height 7
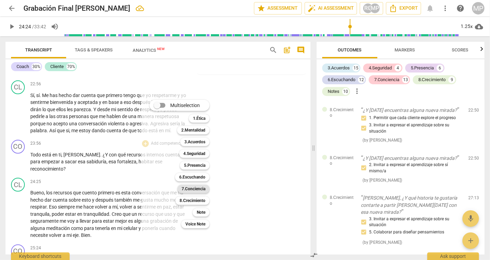
click at [200, 189] on b "7.Conciencia" at bounding box center [194, 188] width 24 height 8
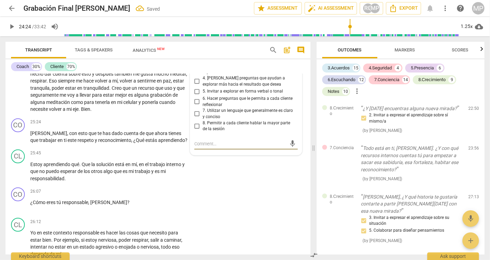
scroll to position [2632, 0]
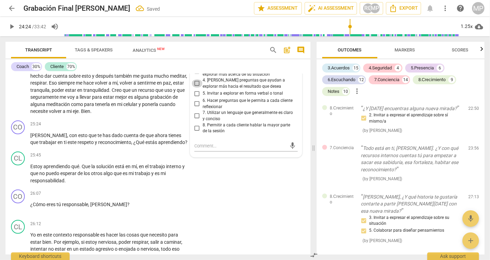
click at [197, 88] on input "4. [PERSON_NAME] preguntas que ayudan a explorar más hacia el resultado que des…" at bounding box center [197, 83] width 11 height 8
click at [193, 187] on div "CL play_arrow pause 25:45 + Add competency keyboard_arrow_right Estoy aprendien…" at bounding box center [158, 168] width 305 height 38
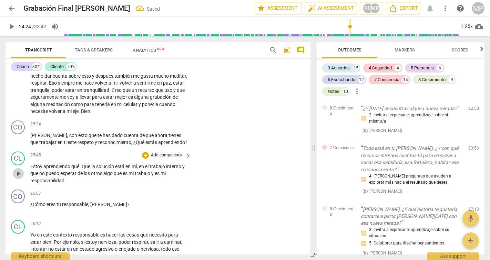
click at [23, 178] on span "play_arrow" at bounding box center [18, 173] width 11 height 8
click at [20, 178] on span "pause" at bounding box center [18, 173] width 8 height 8
click at [145, 159] on div "+" at bounding box center [145, 155] width 7 height 7
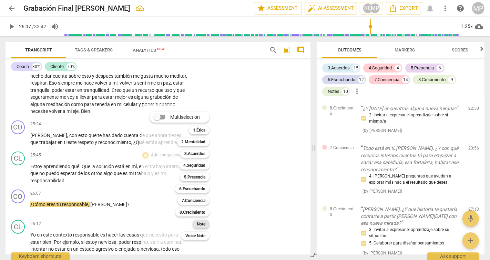
click at [200, 224] on b "Note" at bounding box center [201, 224] width 9 height 8
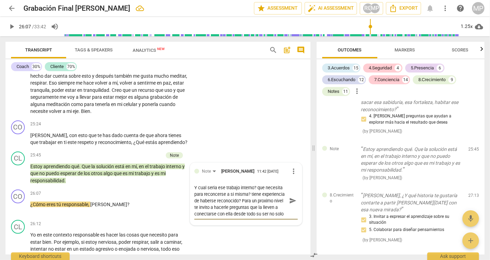
scroll to position [6, 0]
click at [292, 204] on span "send" at bounding box center [293, 201] width 8 height 8
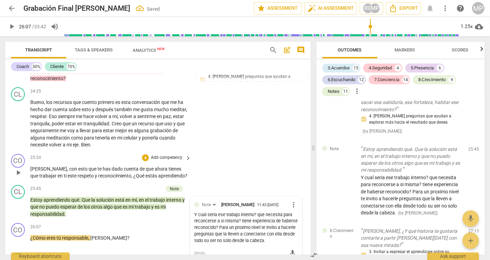
scroll to position [2581, 0]
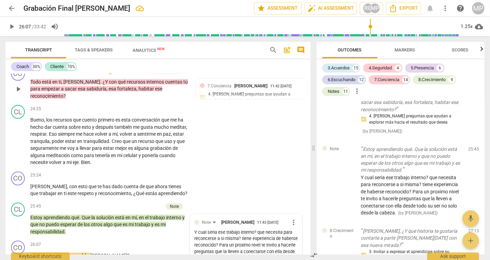
click at [145, 74] on p "Add competency" at bounding box center [131, 71] width 33 height 6
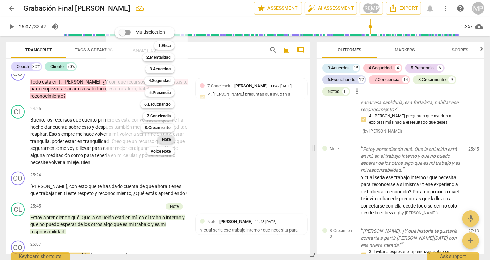
click at [167, 138] on b "Note" at bounding box center [166, 139] width 9 height 8
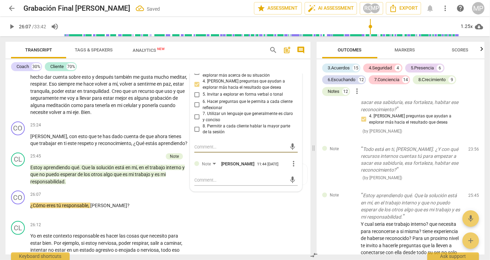
scroll to position [2637, 0]
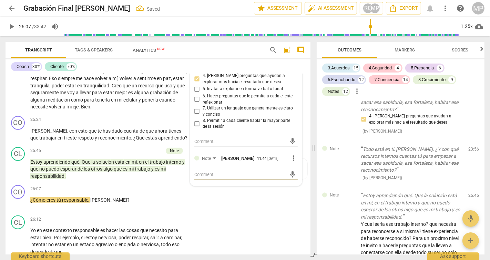
click at [217, 178] on textarea at bounding box center [240, 174] width 92 height 7
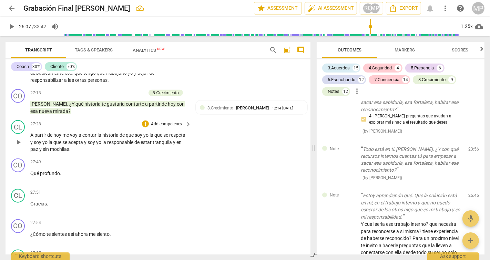
scroll to position [2871, 0]
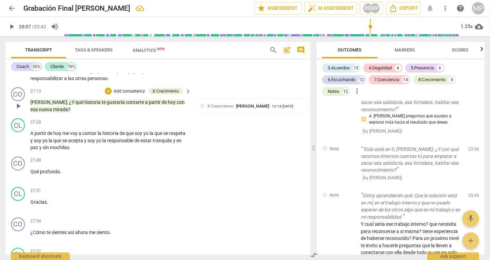
click at [231, 107] on div "CO play_arrow pause 27:13 + Add competency 8.Сrecimiento keyboard_arrow_right […" at bounding box center [158, 99] width 305 height 31
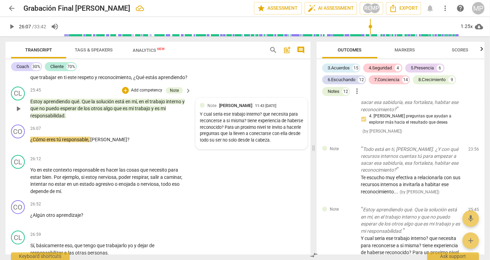
scroll to position [2699, 0]
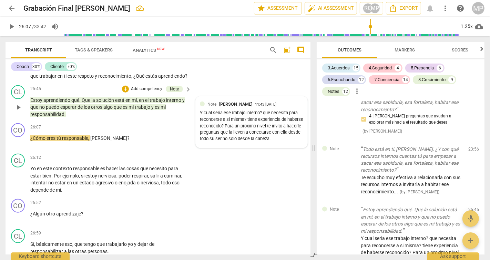
click at [254, 142] on div "Y cual seria ese trabajo interno? que necesita para reconcerse a si misma? tien…" at bounding box center [251, 126] width 103 height 32
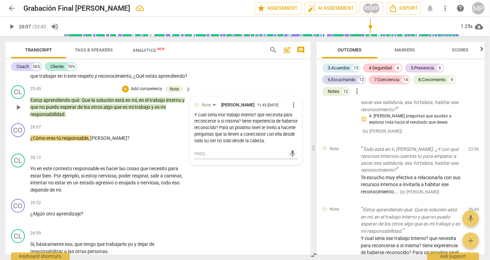
click at [241, 144] on div "Y cual seria ese trabajo interno? que necesita para reconcerse a si misma? tien…" at bounding box center [245, 128] width 103 height 32
click at [290, 109] on span "more_vert" at bounding box center [294, 105] width 8 height 8
click at [297, 125] on li "Edit" at bounding box center [300, 126] width 24 height 13
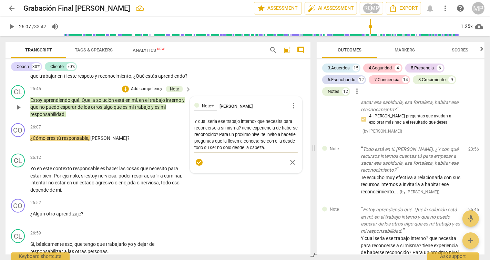
click at [264, 151] on textarea "Y cual seria ese trabajo interno? que necesita para reconcerse a si misma? tien…" at bounding box center [245, 134] width 103 height 33
click at [234, 151] on textarea "Y cual seria ese trabajo interno? que necesita para reconcerse a si misma? tien…" at bounding box center [245, 134] width 103 height 33
click at [248, 151] on textarea "Y cual seria ese trabajo interno? que necesita para reconcerse a si misma? tien…" at bounding box center [245, 134] width 103 height 33
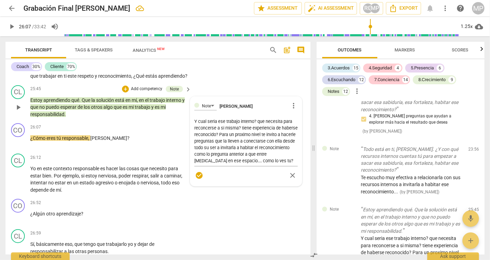
click at [271, 180] on div "check_circle close" at bounding box center [245, 175] width 103 height 10
click at [234, 219] on div "CO play_arrow pause 26:52 + Add competency keyboard_arrow_right ¿Algún otro apr…" at bounding box center [158, 211] width 305 height 30
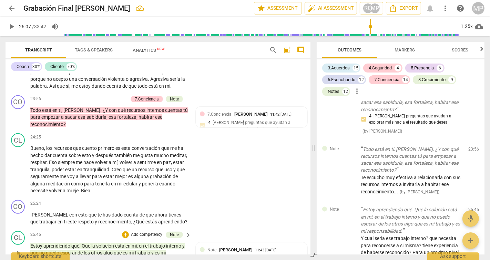
scroll to position [2552, 0]
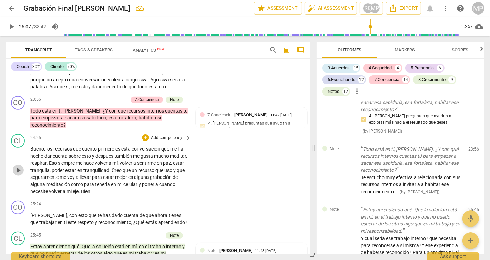
click at [15, 174] on span "play_arrow" at bounding box center [18, 170] width 8 height 8
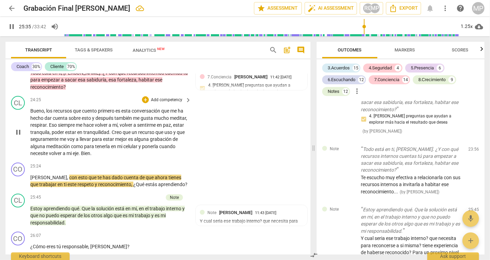
scroll to position [2591, 0]
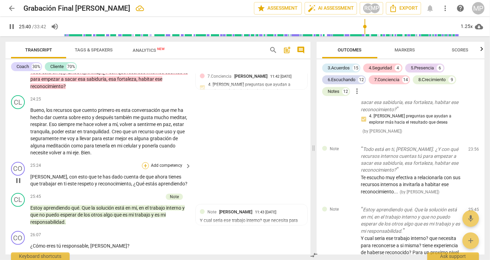
click at [144, 169] on div "+" at bounding box center [145, 165] width 7 height 7
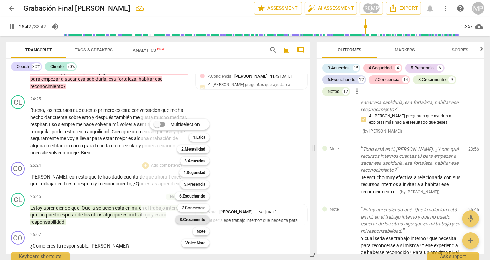
click at [197, 217] on b "8.Сrecimiento" at bounding box center [193, 219] width 26 height 8
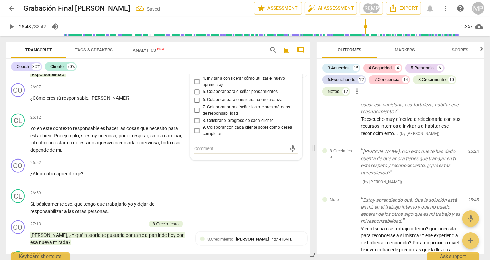
scroll to position [2737, 0]
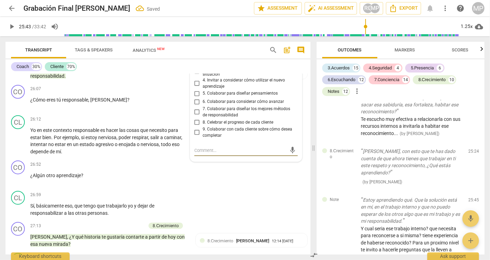
click at [195, 76] on input "3. Invitar a expresar el aprendizaje sobre su situación" at bounding box center [197, 71] width 11 height 8
click at [157, 198] on p "Add competency" at bounding box center [166, 195] width 33 height 6
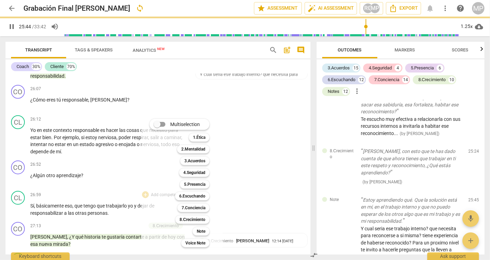
click at [150, 189] on div "Multiselection m 1.Ética 1 2.Mentalidad 2 3.Acuerdos 3 4.Seguridad 4 5.Presenci…" at bounding box center [185, 183] width 76 height 132
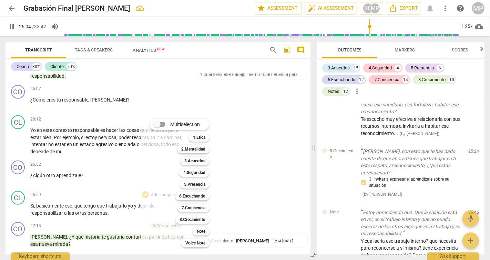
click at [104, 127] on div at bounding box center [245, 130] width 490 height 260
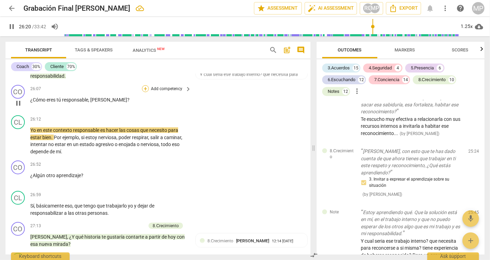
click at [145, 92] on div "+" at bounding box center [145, 88] width 7 height 7
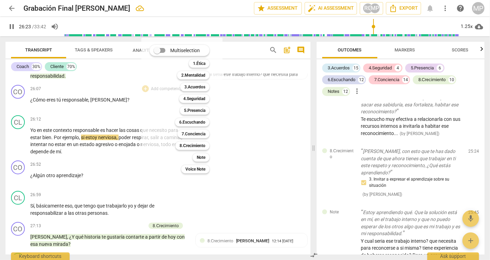
click at [115, 162] on div at bounding box center [245, 130] width 490 height 260
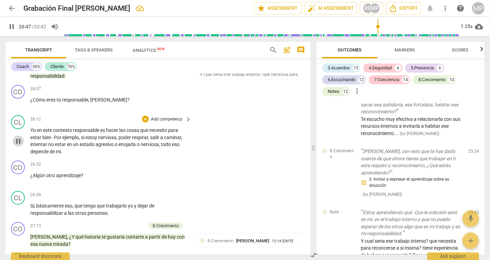
click at [19, 145] on span "pause" at bounding box center [18, 141] width 8 height 8
click at [27, 183] on div "play_arrow pause" at bounding box center [22, 178] width 18 height 9
click at [16, 183] on span "play_arrow" at bounding box center [18, 178] width 8 height 8
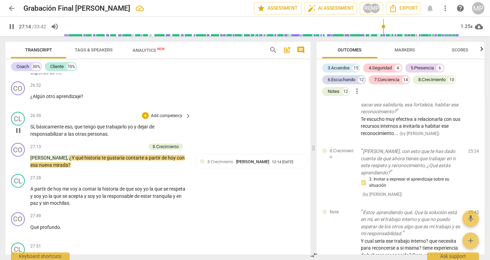
scroll to position [2817, 0]
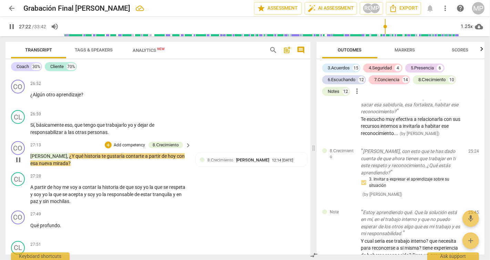
click at [124, 148] on p "Add competency" at bounding box center [129, 145] width 33 height 6
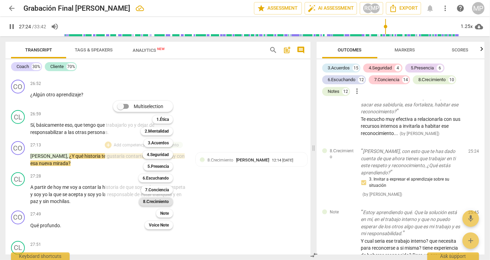
click at [160, 202] on b "8.Сrecimiento" at bounding box center [156, 201] width 26 height 8
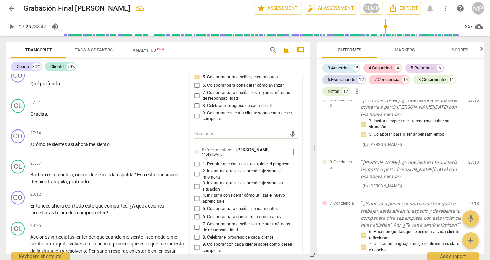
scroll to position [2960, 0]
click at [198, 212] on input "5. Colaborar para diseñar pensamientos" at bounding box center [197, 208] width 11 height 8
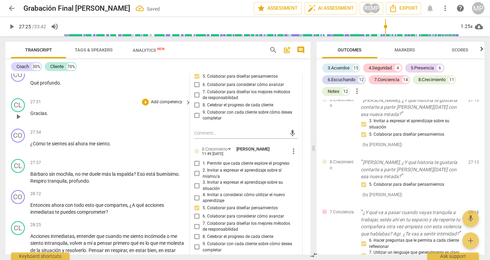
click at [136, 116] on div "CL play_arrow pause 27:51 + Add competency keyboard_arrow_right Gracias ." at bounding box center [158, 111] width 305 height 30
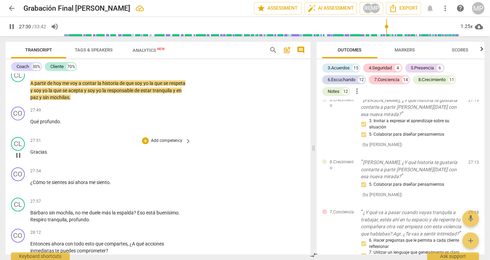
scroll to position [2920, 0]
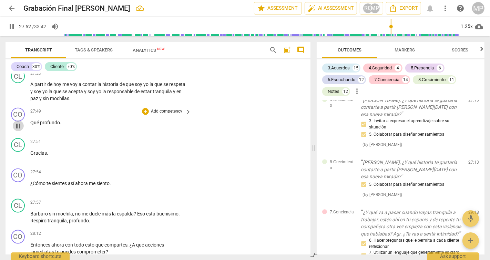
click at [17, 130] on span "pause" at bounding box center [18, 126] width 8 height 8
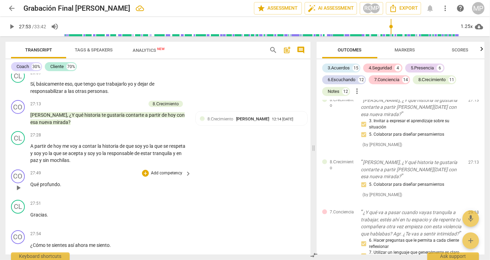
scroll to position [2854, 0]
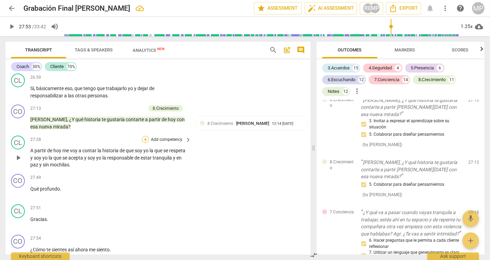
click at [143, 143] on div "+" at bounding box center [145, 139] width 7 height 7
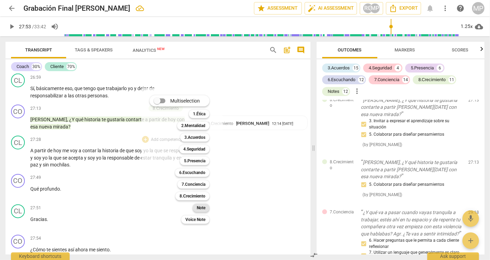
click at [202, 207] on b "Note" at bounding box center [201, 207] width 9 height 8
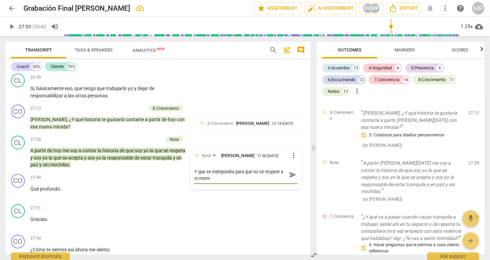
scroll to position [0, 0]
click at [290, 179] on span "send" at bounding box center [293, 175] width 8 height 8
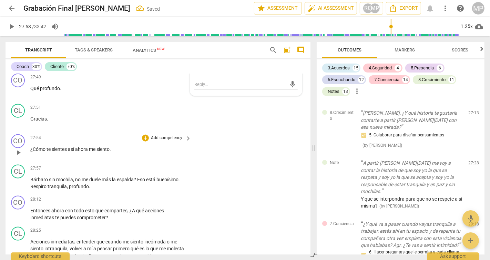
scroll to position [2955, 0]
click at [19, 156] on span "play_arrow" at bounding box center [18, 152] width 8 height 8
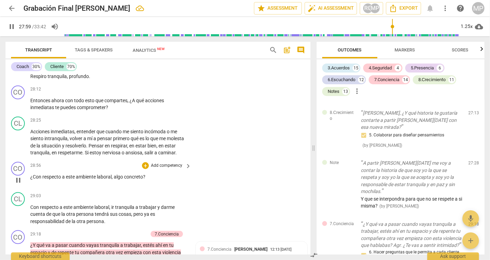
scroll to position [3062, 0]
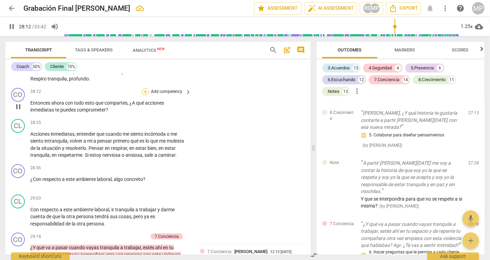
click at [144, 95] on div "+" at bounding box center [145, 91] width 7 height 7
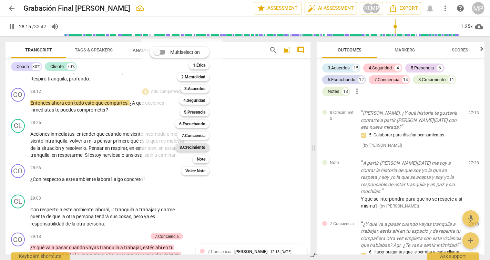
click at [194, 147] on b "8.Сrecimiento" at bounding box center [193, 147] width 26 height 8
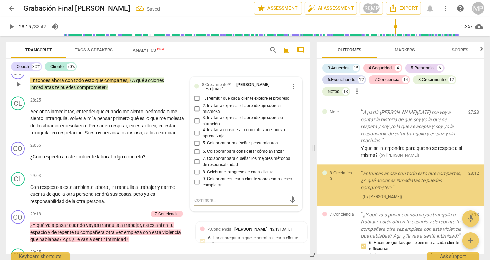
scroll to position [3085, 0]
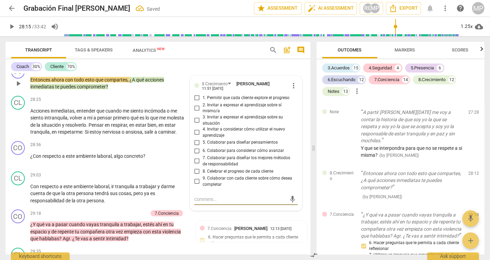
click at [203, 154] on span "6. Colaborar para considerar cómo avanzar" at bounding box center [243, 151] width 81 height 6
click at [202, 155] on input "6. Colaborar para considerar cómo avanzar" at bounding box center [197, 151] width 11 height 8
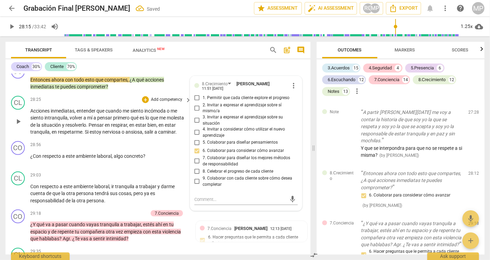
click at [100, 133] on p "Acciones inmediatas , entender que cuando me siento incómoda o me siento intran…" at bounding box center [109, 121] width 158 height 28
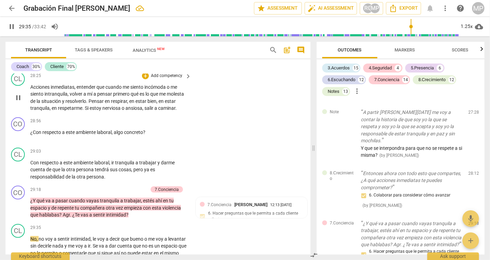
scroll to position [3290, 0]
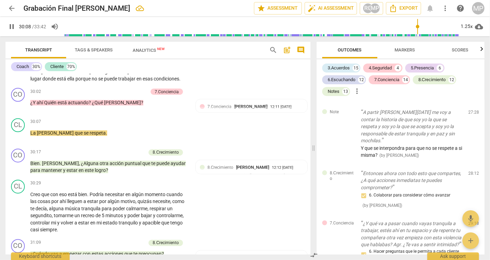
click at [17, 72] on span "pause" at bounding box center [18, 68] width 8 height 8
click at [144, 125] on div "+" at bounding box center [145, 122] width 7 height 7
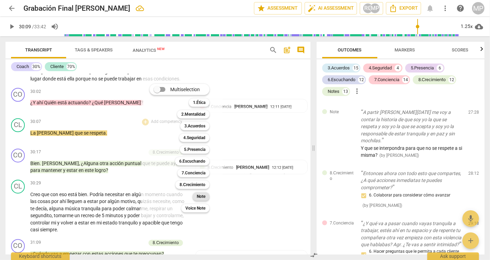
click at [200, 197] on b "Note" at bounding box center [201, 196] width 9 height 8
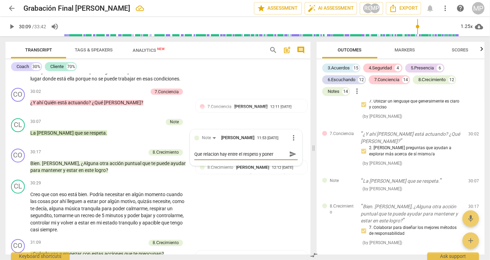
scroll to position [6, 0]
click at [289, 158] on span "send" at bounding box center [293, 154] width 8 height 8
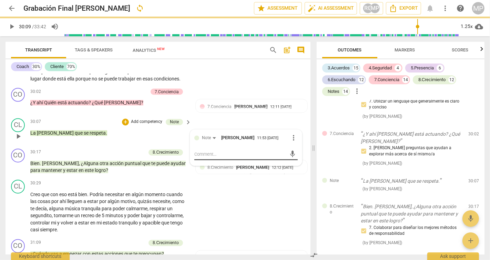
scroll to position [0, 0]
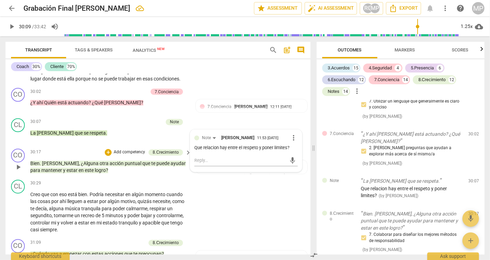
click at [128, 155] on p "Add competency" at bounding box center [129, 152] width 33 height 6
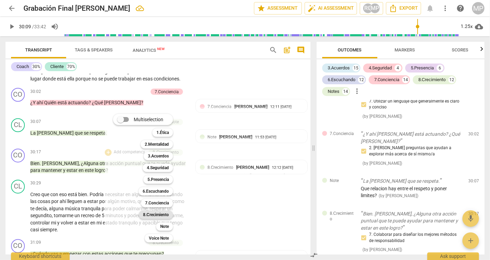
click at [162, 215] on b "8.Сrecimiento" at bounding box center [156, 214] width 26 height 8
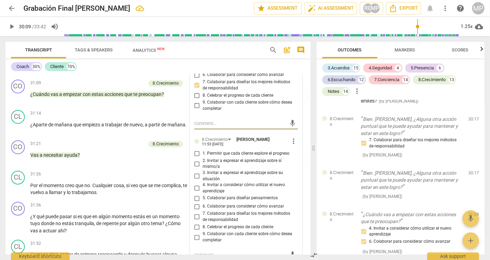
scroll to position [3452, 0]
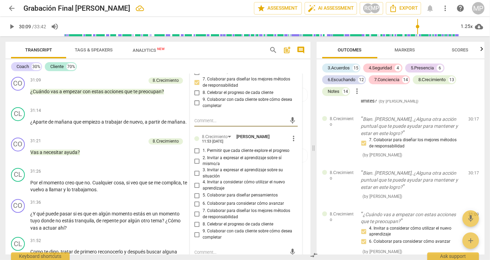
click at [195, 218] on input "7. Colaborar para diseñar los mejores métodos de responsabilidad" at bounding box center [197, 214] width 11 height 8
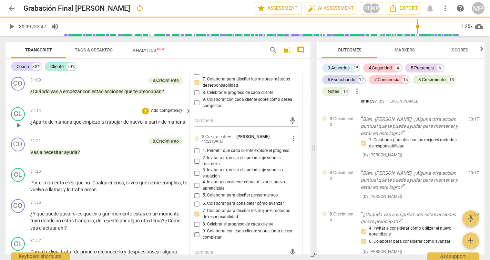
click at [118, 114] on div "31:14 + Add competency keyboard_arrow_right" at bounding box center [111, 111] width 162 height 8
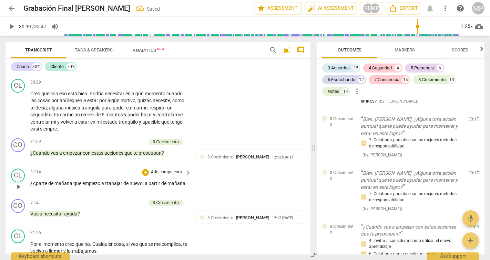
scroll to position [3381, 0]
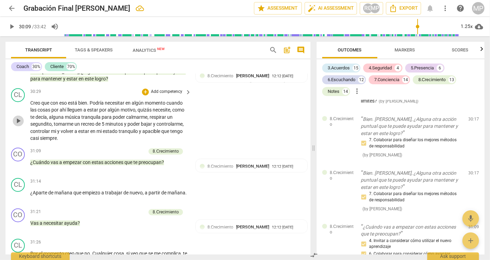
click at [17, 127] on button "play_arrow" at bounding box center [18, 120] width 11 height 11
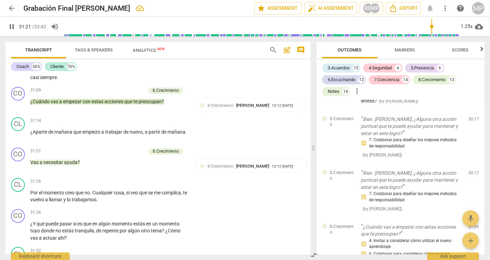
scroll to position [3444, 0]
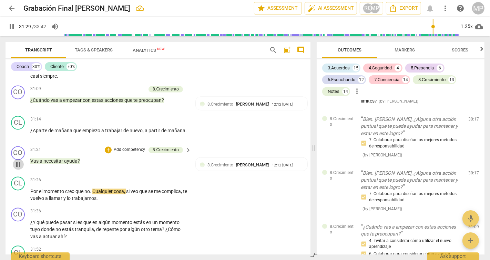
click at [17, 168] on span "pause" at bounding box center [18, 164] width 8 height 8
click at [112, 153] on div "+ Add competency" at bounding box center [125, 149] width 41 height 7
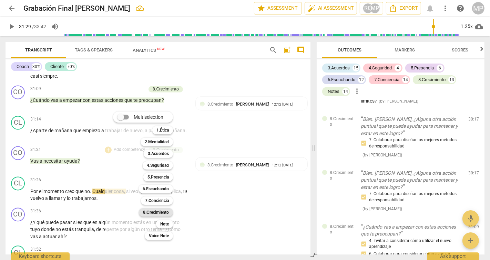
click at [158, 210] on b "8.Сrecimiento" at bounding box center [156, 212] width 26 height 8
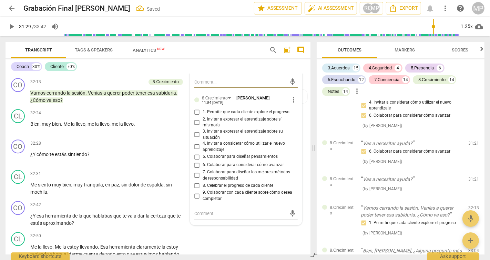
scroll to position [3643, 0]
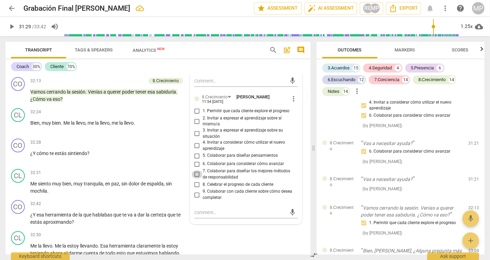
click at [195, 178] on input "7. Colaborar para diseñar los mejores métodos de responsabilidad" at bounding box center [197, 174] width 11 height 8
click at [145, 163] on div "32:28 + Add competency keyboard_arrow_right ¿Y cómo te estás sintiendo ?" at bounding box center [111, 150] width 162 height 25
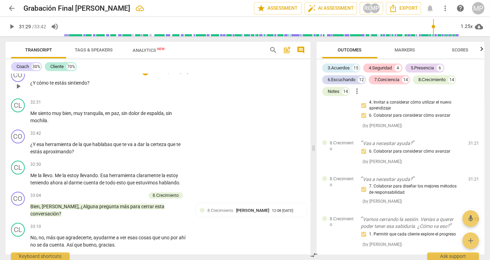
scroll to position [3714, 0]
click at [14, 90] on span "play_arrow" at bounding box center [18, 85] width 8 height 8
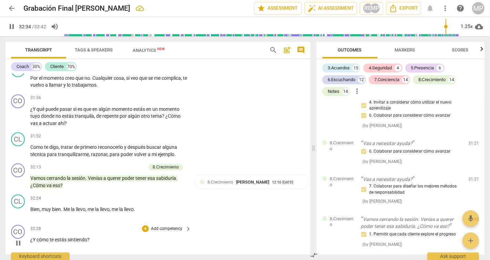
scroll to position [3548, 0]
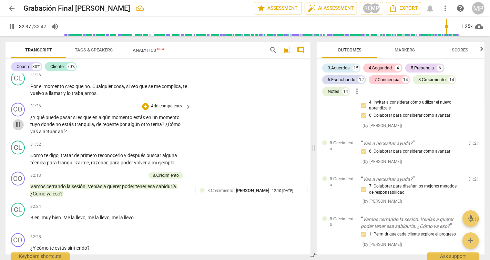
click at [19, 129] on span "pause" at bounding box center [18, 124] width 8 height 8
click at [144, 110] on div "+" at bounding box center [145, 106] width 7 height 7
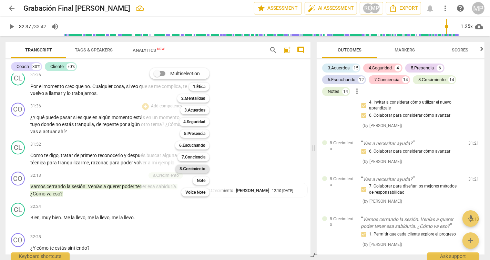
click at [196, 166] on b "8.Сrecimiento" at bounding box center [193, 168] width 26 height 8
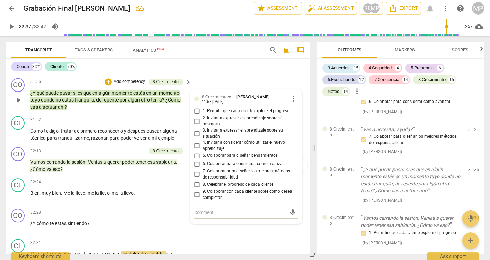
scroll to position [3572, 0]
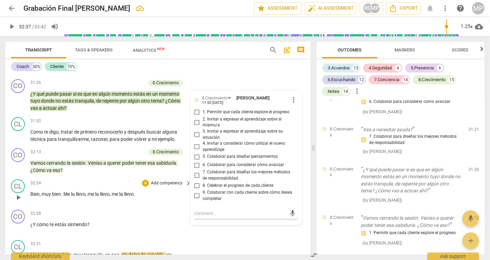
click at [141, 187] on div "+ Add competency keyboard_arrow_right" at bounding box center [166, 183] width 51 height 8
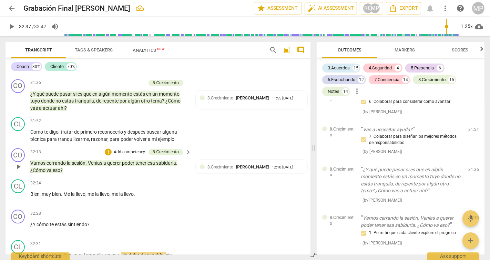
click at [131, 155] on p "Add competency" at bounding box center [129, 152] width 33 height 6
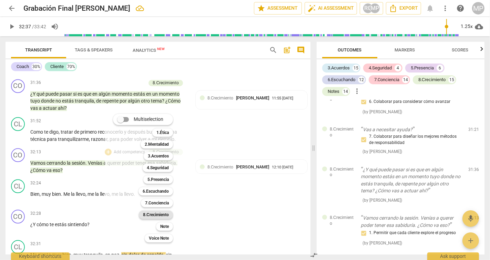
click at [159, 216] on b "8.Сrecimiento" at bounding box center [156, 214] width 26 height 8
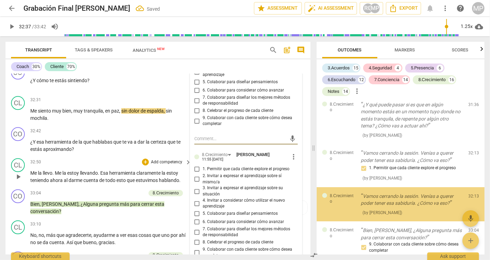
scroll to position [4141, 0]
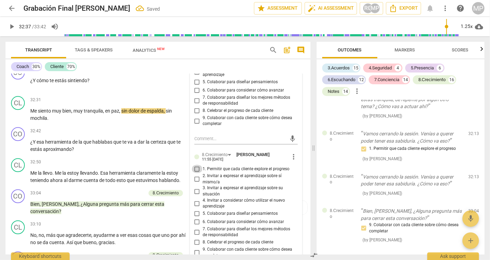
click at [196, 173] on input "1. Permitir que cada cliente explore el progreso" at bounding box center [197, 168] width 11 height 8
click at [115, 183] on span "todo" at bounding box center [110, 180] width 11 height 6
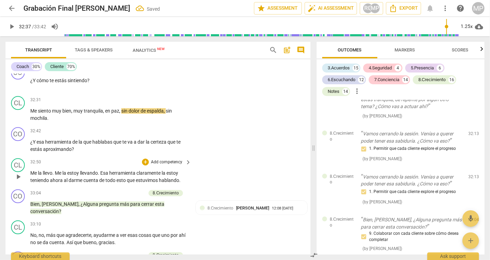
click at [19, 181] on span "play_arrow" at bounding box center [18, 176] width 8 height 8
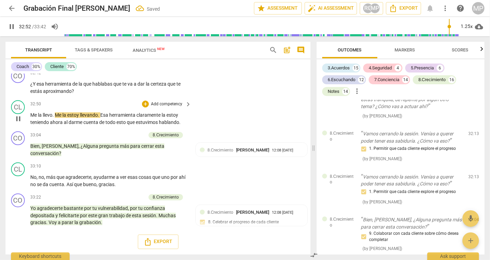
scroll to position [3793, 0]
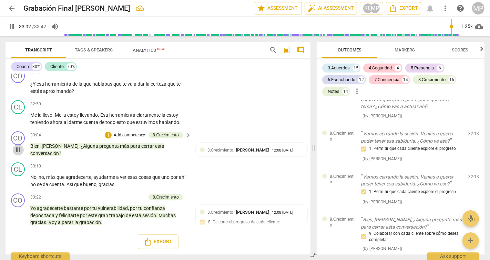
click at [17, 154] on span "pause" at bounding box center [18, 149] width 8 height 8
click at [163, 138] on div "8.Сrecimiento" at bounding box center [166, 135] width 26 height 6
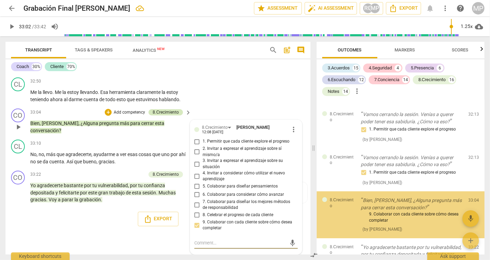
scroll to position [4190, 0]
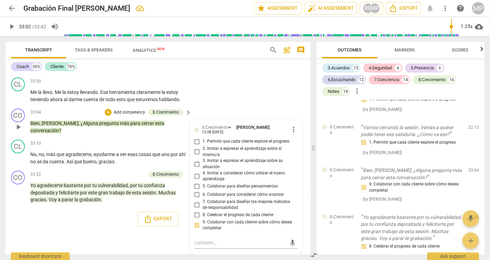
click at [129, 112] on p "Add competency" at bounding box center [129, 112] width 33 height 6
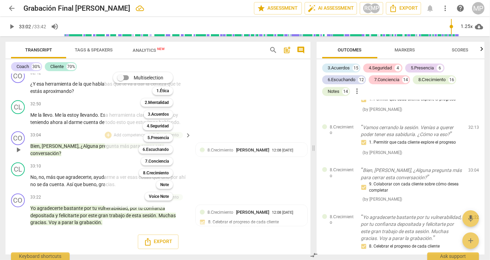
scroll to position [3798, 0]
click at [160, 171] on b "8.Сrecimiento" at bounding box center [156, 173] width 26 height 8
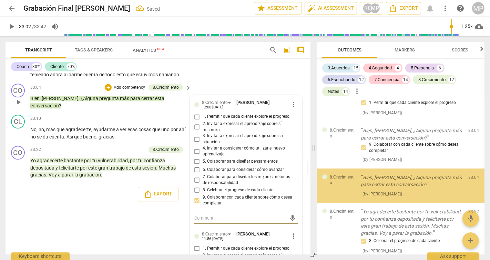
scroll to position [4231, 0]
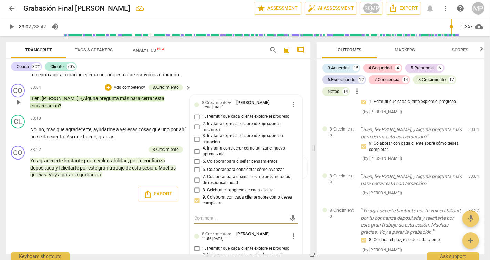
click at [132, 91] on p "Add competency" at bounding box center [129, 87] width 33 height 6
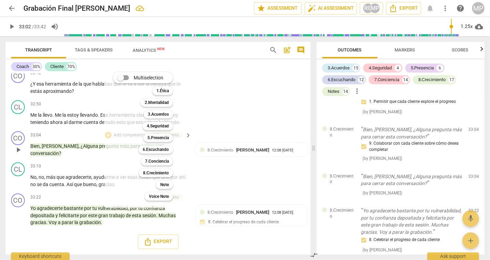
scroll to position [3798, 0]
click at [162, 174] on b "8.Сrecimiento" at bounding box center [156, 173] width 26 height 8
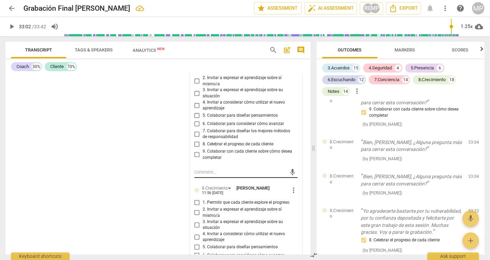
scroll to position [4000, 0]
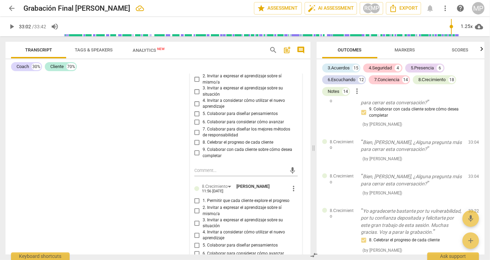
click at [194, 157] on input "9. Colaborar con cada cliente sobre cómo desea completar" at bounding box center [197, 153] width 11 height 8
click at [292, 192] on span "more_vert" at bounding box center [294, 188] width 8 height 8
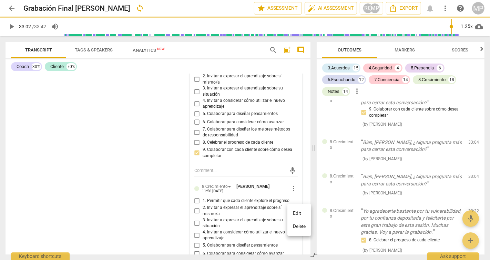
click at [296, 227] on li "Delete" at bounding box center [300, 226] width 24 height 13
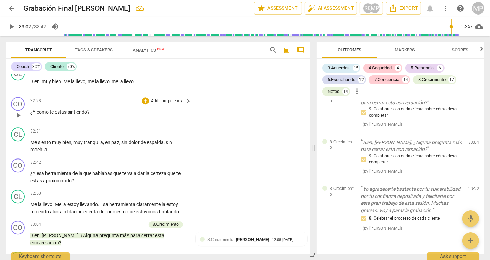
scroll to position [3671, 0]
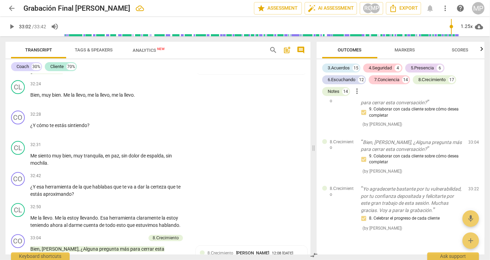
click at [20, 74] on div "CO play_arrow pause" at bounding box center [20, 62] width 19 height 26
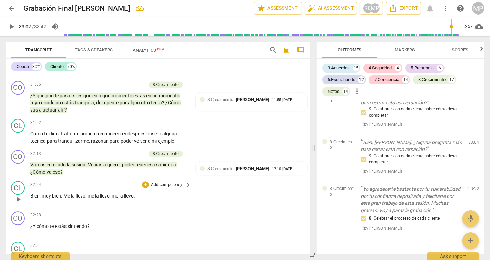
scroll to position [3568, 0]
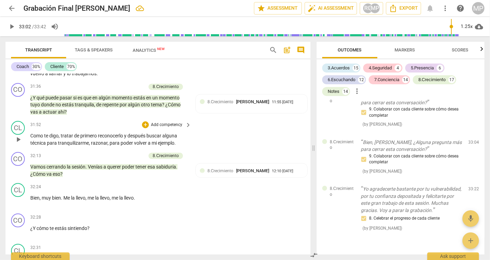
click at [24, 144] on div "play_arrow pause" at bounding box center [22, 139] width 18 height 10
click at [16, 143] on span "play_arrow" at bounding box center [18, 139] width 8 height 8
click at [21, 109] on span "pause" at bounding box center [18, 105] width 8 height 8
click at [21, 109] on span "play_arrow" at bounding box center [18, 105] width 8 height 8
click at [118, 159] on p "Add competency" at bounding box center [129, 156] width 33 height 6
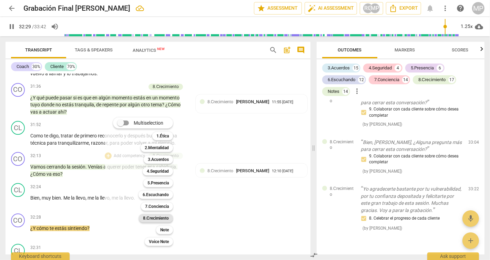
click at [150, 216] on b "8.Сrecimiento" at bounding box center [156, 218] width 26 height 8
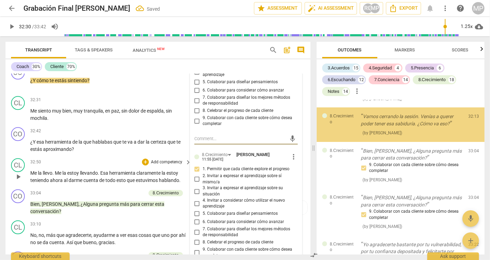
scroll to position [4184, 0]
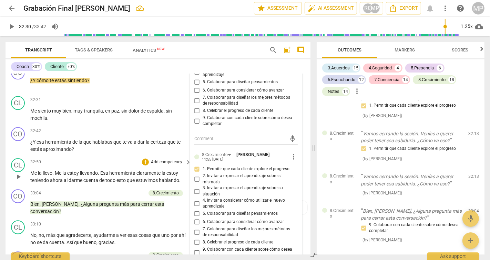
click at [119, 182] on div "CL play_arrow pause 32:50 + Add competency keyboard_arrow_right Me la llevo . M…" at bounding box center [158, 170] width 305 height 31
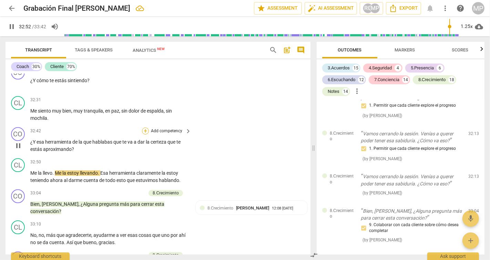
click at [146, 134] on div "+" at bounding box center [145, 130] width 7 height 7
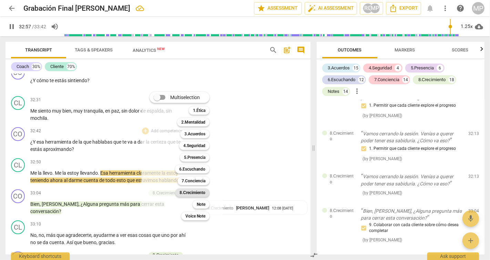
click at [190, 193] on b "8.Сrecimiento" at bounding box center [193, 192] width 26 height 8
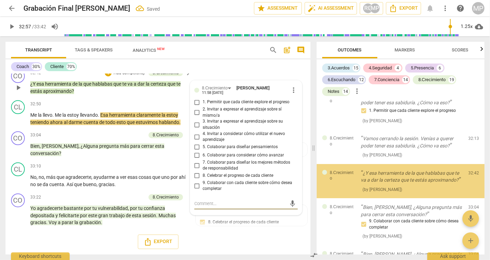
scroll to position [3786, 0]
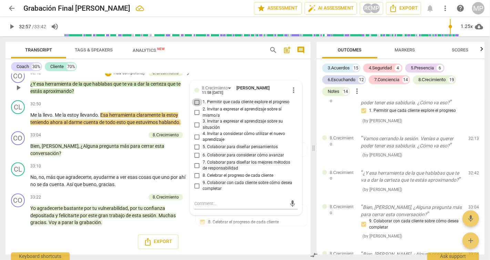
click at [198, 106] on input "1. Permitir que cada cliente explore el progreso" at bounding box center [197, 102] width 11 height 8
click at [129, 154] on div "33:04 + Add competency 8.Сrecimiento keyboard_arrow_right Bien , [PERSON_NAME] …" at bounding box center [111, 144] width 162 height 26
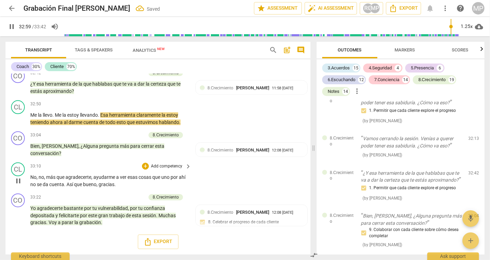
scroll to position [3798, 0]
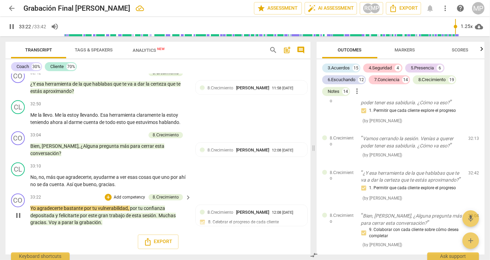
click at [129, 198] on p "Add competency" at bounding box center [129, 197] width 33 height 6
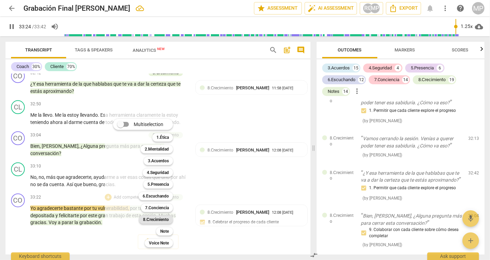
click at [161, 219] on b "8.Сrecimiento" at bounding box center [156, 219] width 26 height 8
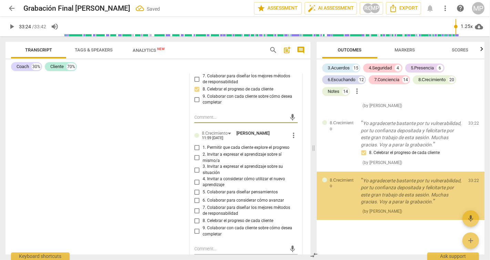
scroll to position [4014, 0]
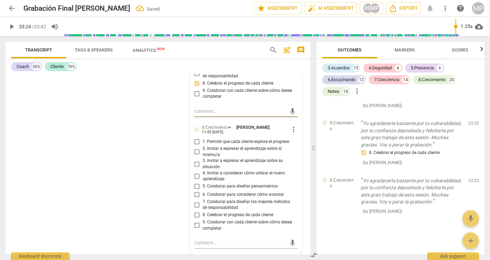
click at [198, 212] on input "8. Celebrar el progreso de cada cliente" at bounding box center [197, 215] width 11 height 8
click at [164, 210] on div "[PERSON_NAME] Summary: Demuestra práctica ética: Como coach mantuve durante tod…" at bounding box center [158, 164] width 305 height 180
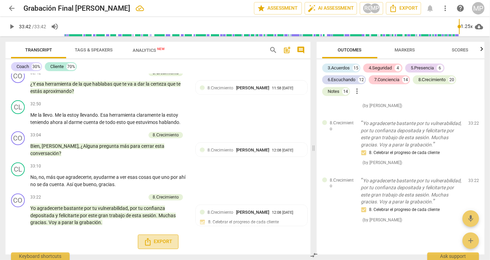
click at [156, 242] on span "Export" at bounding box center [158, 241] width 29 height 8
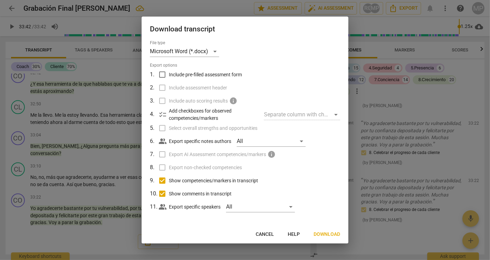
click at [267, 229] on button "Cancel" at bounding box center [264, 234] width 29 height 12
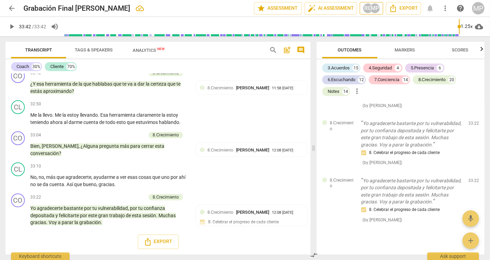
click at [369, 7] on div "RG" at bounding box center [368, 8] width 10 height 10
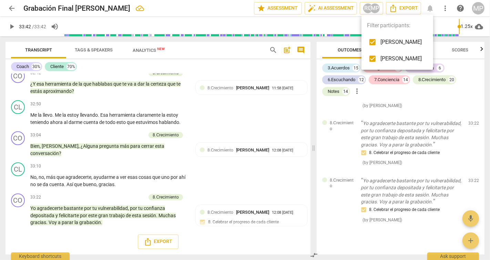
click at [381, 40] on span "[PERSON_NAME]" at bounding box center [401, 42] width 41 height 8
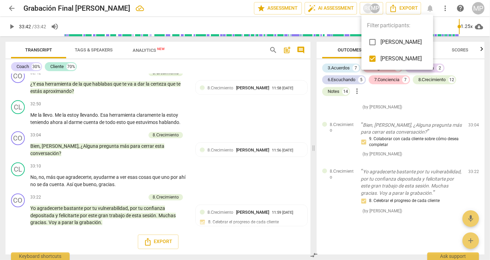
scroll to position [2400, 0]
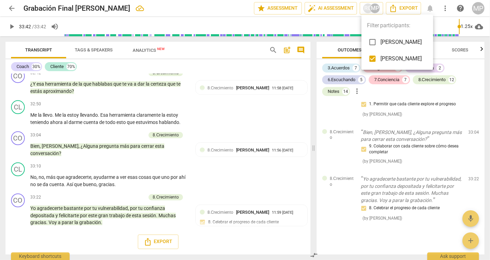
click at [160, 244] on div at bounding box center [245, 130] width 490 height 260
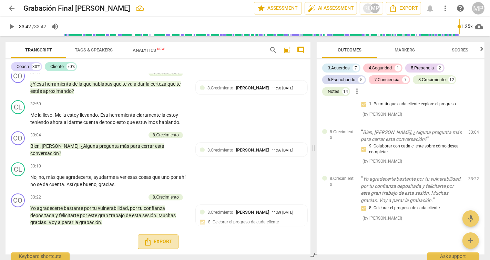
click at [161, 241] on span "Export" at bounding box center [158, 241] width 29 height 8
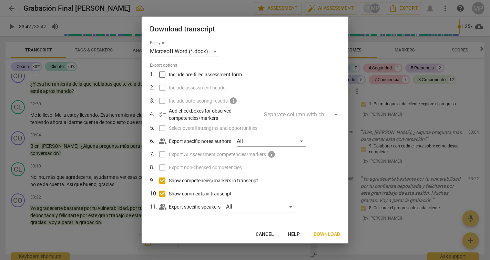
scroll to position [1, 0]
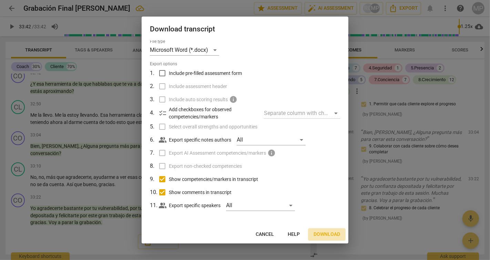
click at [323, 234] on span "Download" at bounding box center [327, 234] width 27 height 7
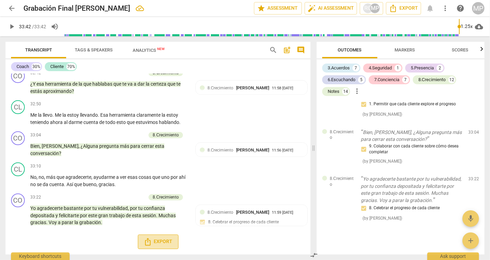
click at [158, 242] on span "Export" at bounding box center [158, 241] width 29 height 8
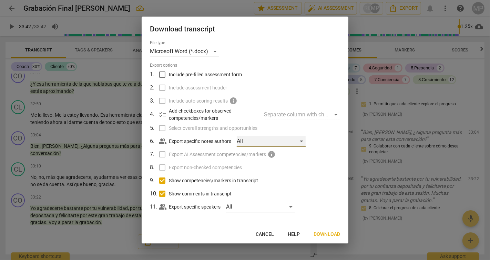
click at [301, 141] on div "All" at bounding box center [271, 140] width 69 height 11
click at [293, 156] on span "[PERSON_NAME]" at bounding box center [277, 157] width 41 height 8
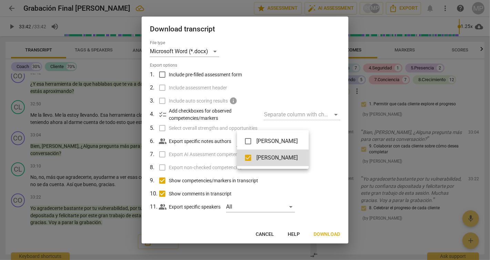
click at [295, 184] on div at bounding box center [245, 130] width 490 height 260
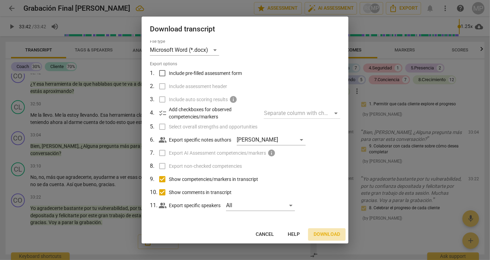
click at [320, 234] on span "Download" at bounding box center [327, 234] width 27 height 7
